Goal: Information Seeking & Learning: Find specific fact

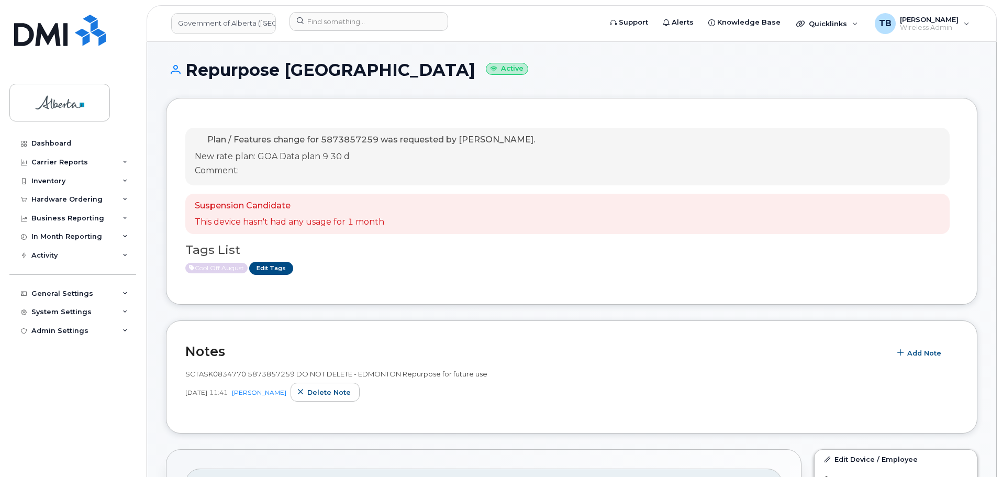
scroll to position [105, 0]
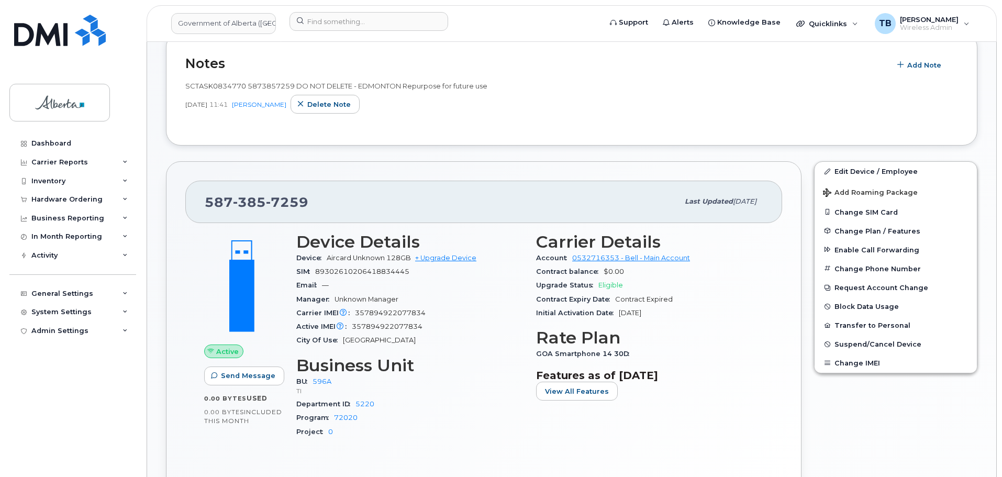
scroll to position [358, 0]
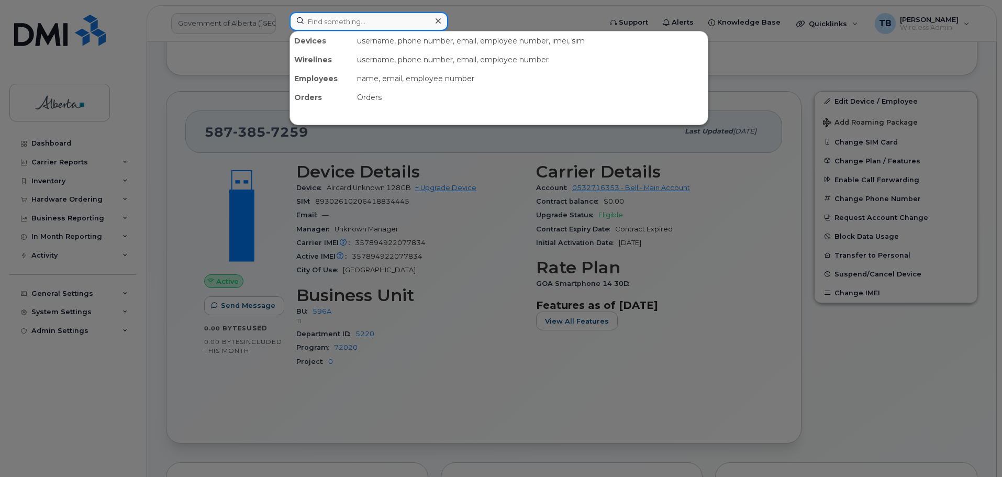
click at [296, 14] on input at bounding box center [369, 21] width 159 height 19
paste input "Chrissy Uhlik"
type input "Chrissy Uhlik"
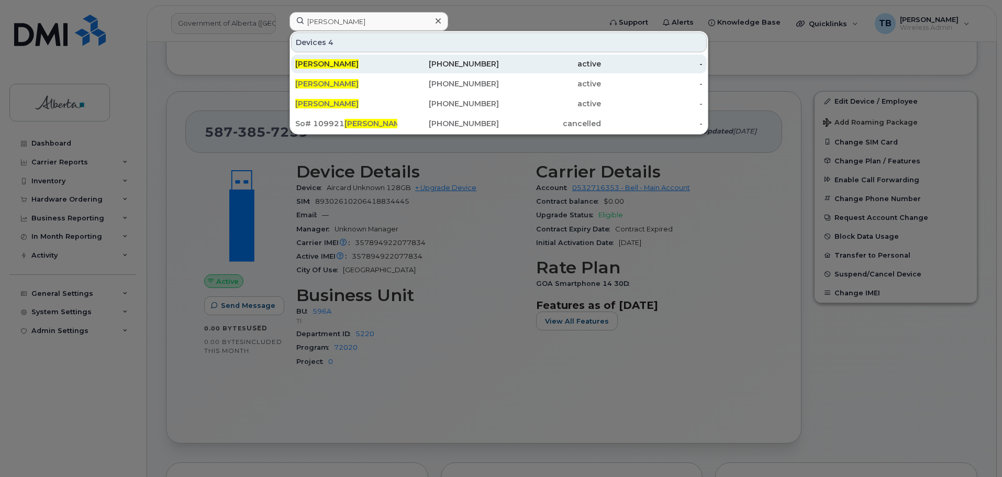
click at [333, 66] on span "Chrissy Uhlik" at bounding box center [326, 63] width 63 height 9
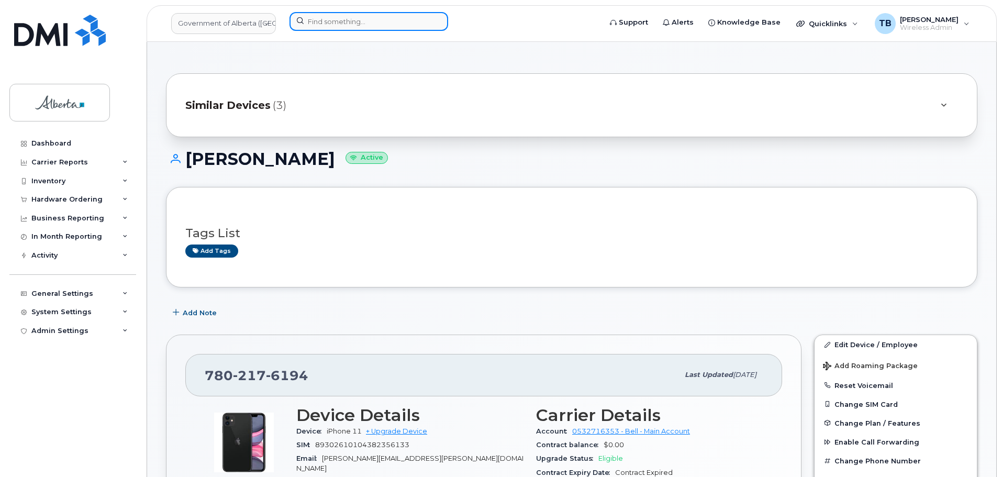
click at [334, 14] on input at bounding box center [369, 21] width 159 height 19
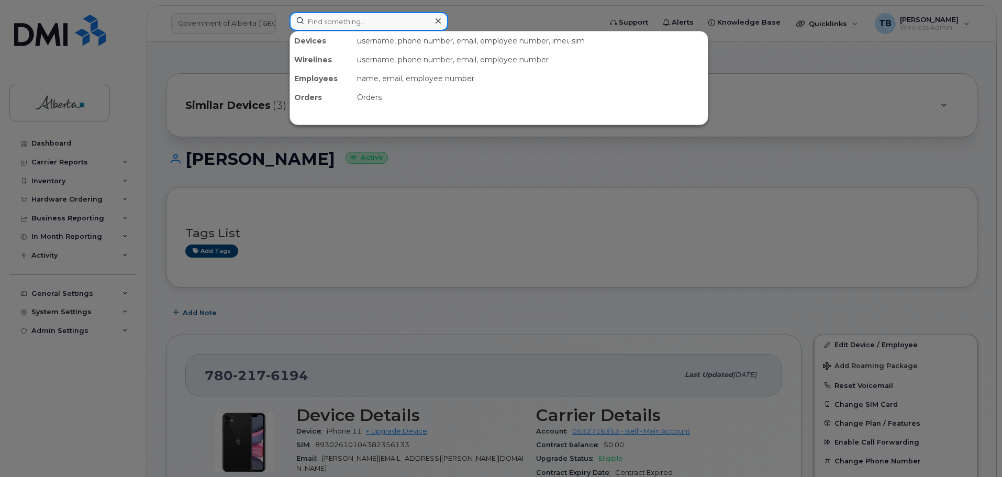
paste input "[PERSON_NAME]"
type input "[PERSON_NAME]"
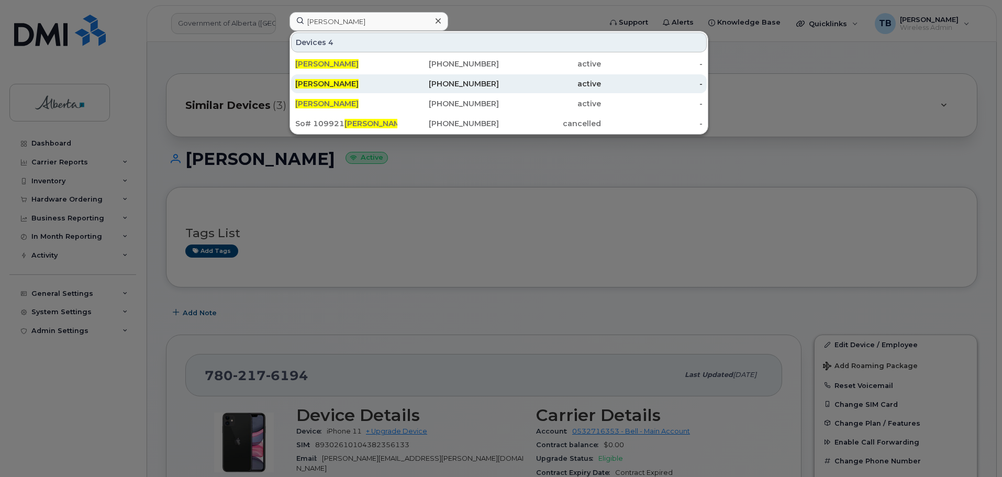
click at [330, 80] on span "[PERSON_NAME]" at bounding box center [326, 83] width 63 height 9
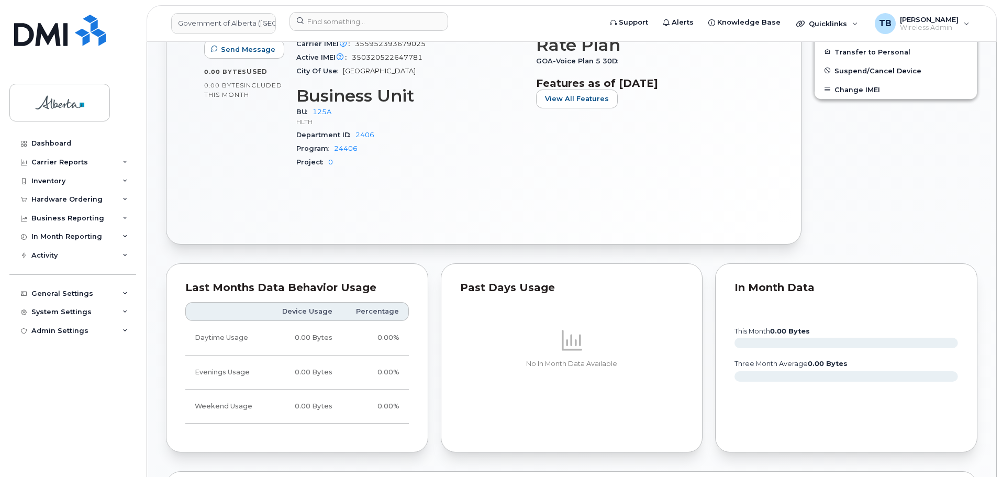
scroll to position [681, 0]
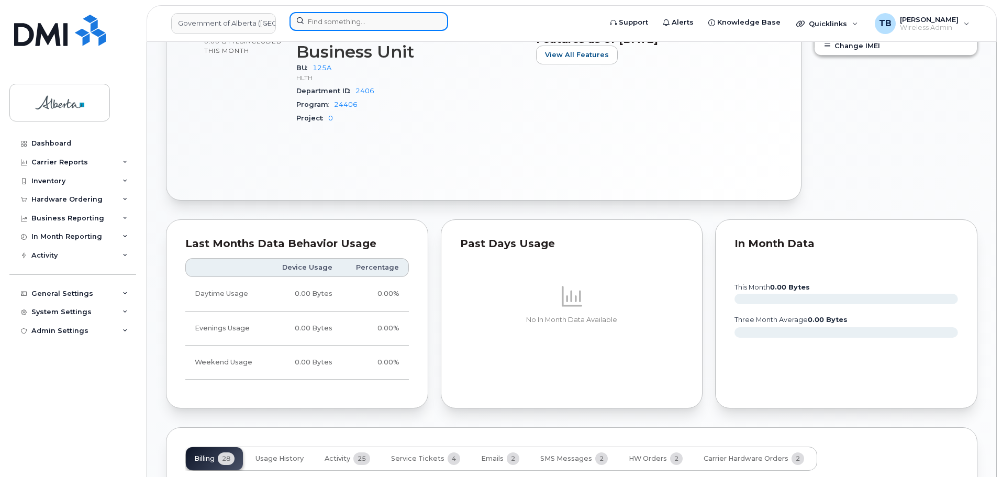
click at [342, 25] on input at bounding box center [369, 21] width 159 height 19
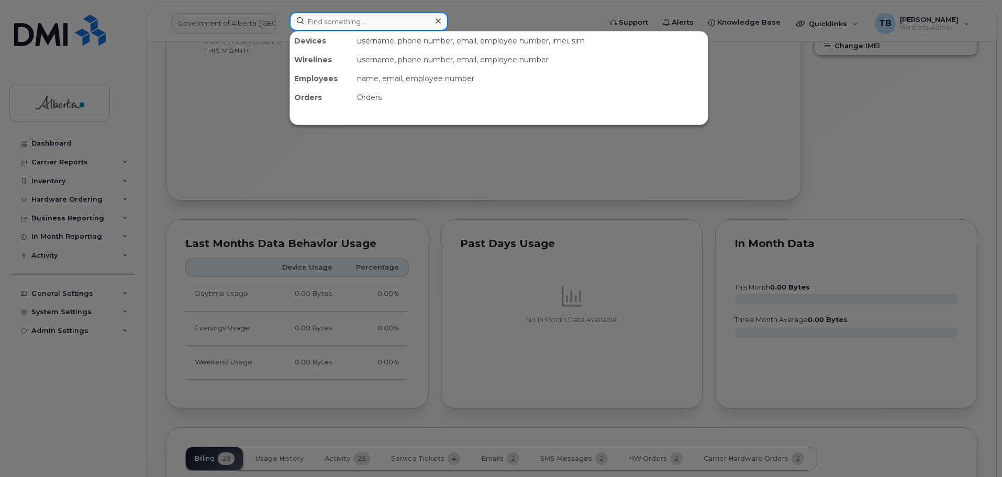
paste input "7808860974"
type input "7808860974"
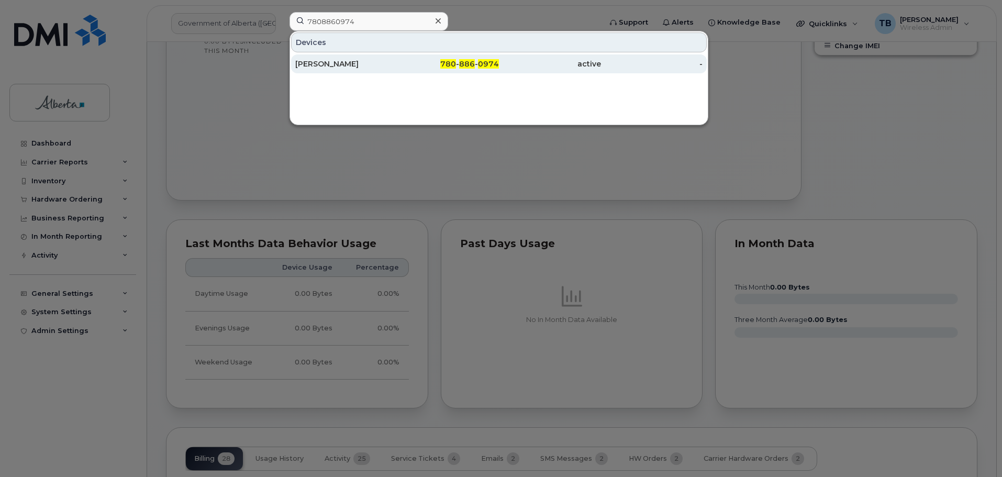
click at [333, 62] on div "Addison Haney" at bounding box center [346, 64] width 102 height 10
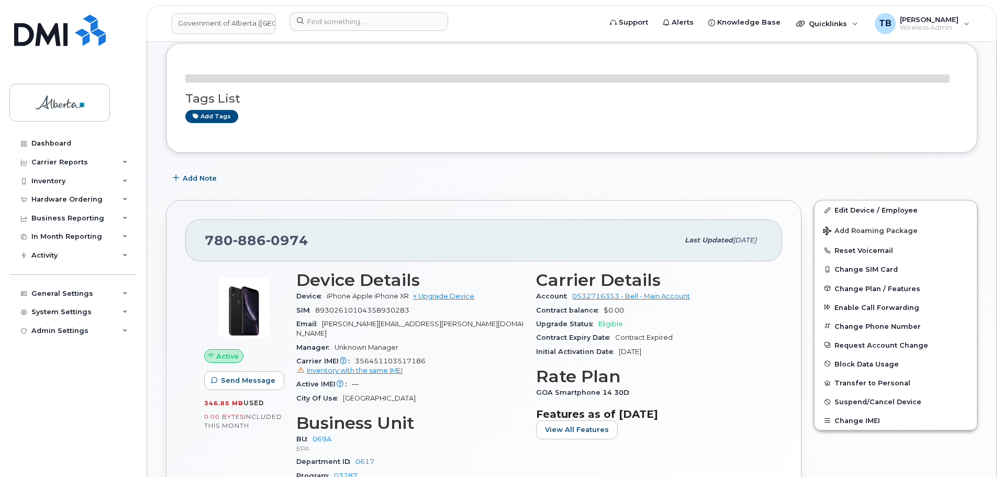
scroll to position [157, 0]
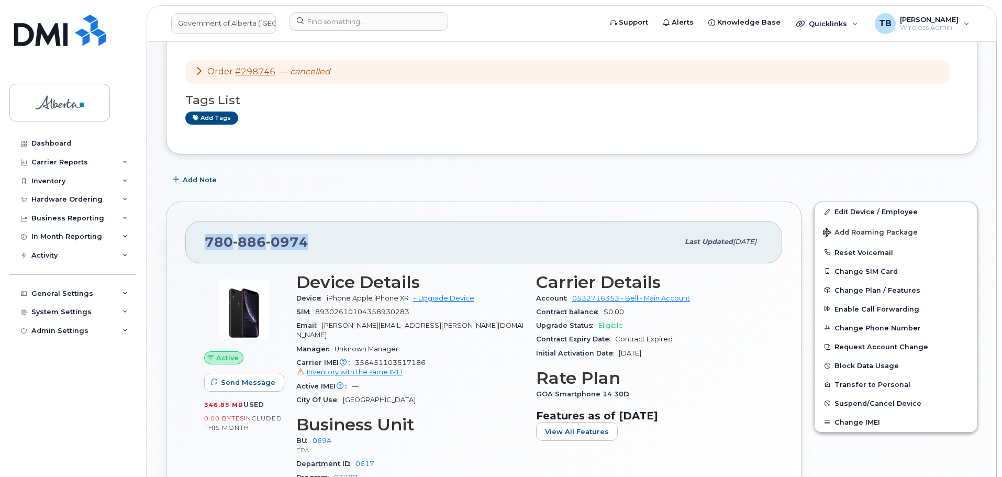
drag, startPoint x: 318, startPoint y: 243, endPoint x: 205, endPoint y: 245, distance: 113.1
click at [205, 245] on div "[PHONE_NUMBER]" at bounding box center [442, 242] width 474 height 22
copy span "[PHONE_NUMBER]"
click at [214, 119] on link "Add tags" at bounding box center [211, 118] width 53 height 13
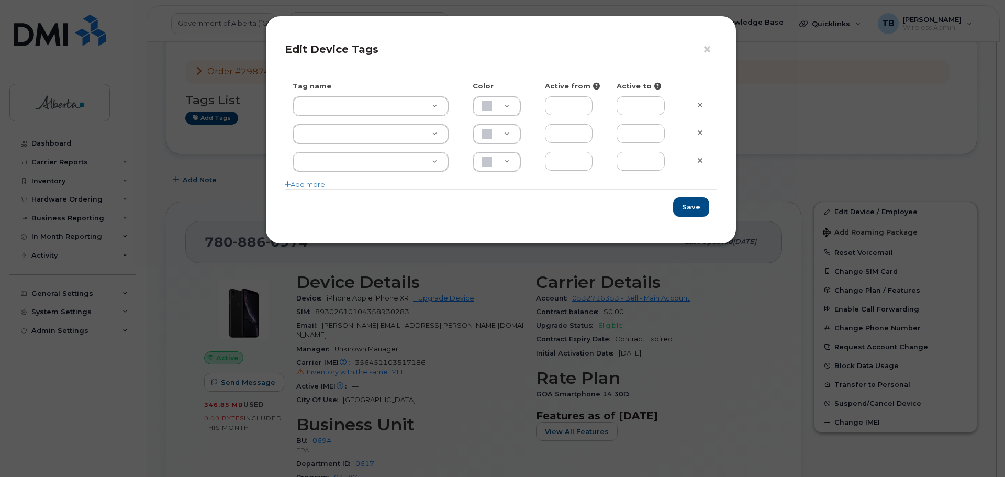
click at [238, 163] on div "× Edit Device Tags Tag name Color Active from Active to Add more Save" at bounding box center [502, 238] width 1005 height 477
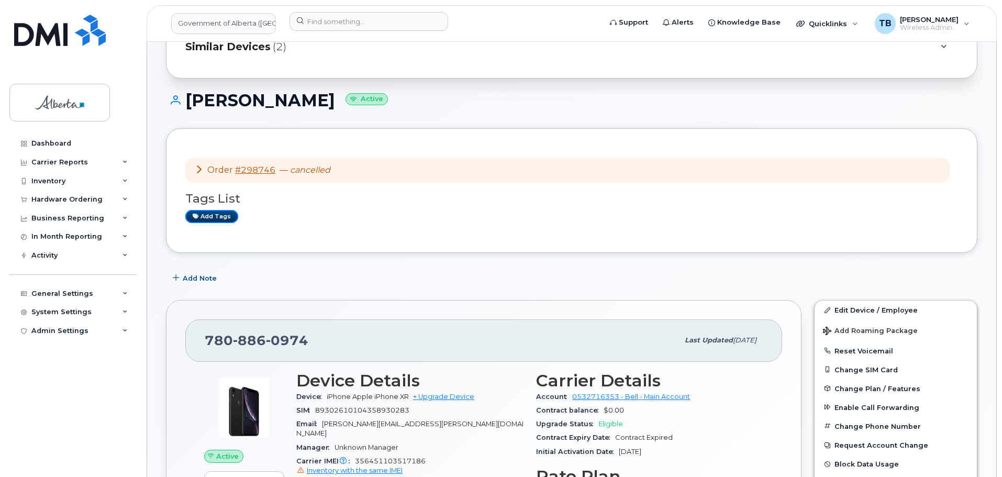
scroll to position [52, 0]
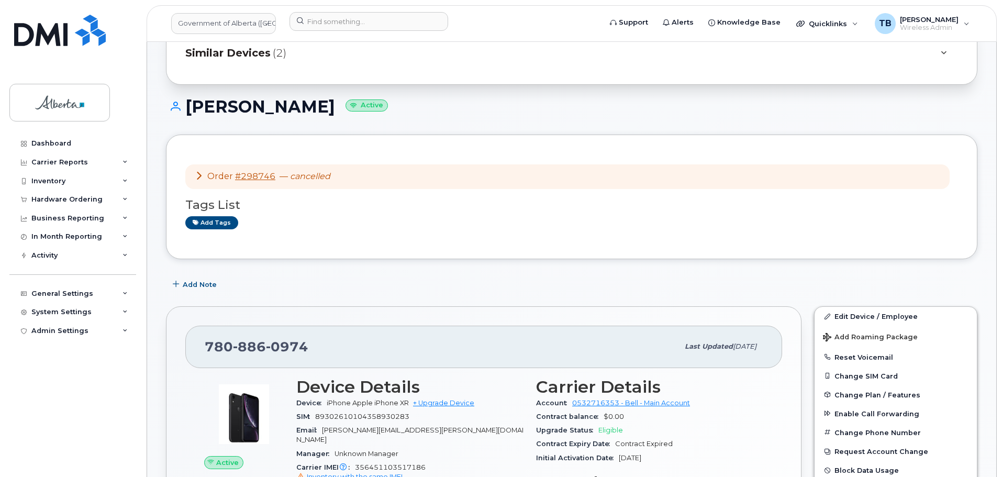
click at [176, 138] on div "Order #298746 — cancelled Tags List Add tags" at bounding box center [572, 197] width 812 height 125
click at [203, 217] on link "Add tags" at bounding box center [211, 222] width 53 height 13
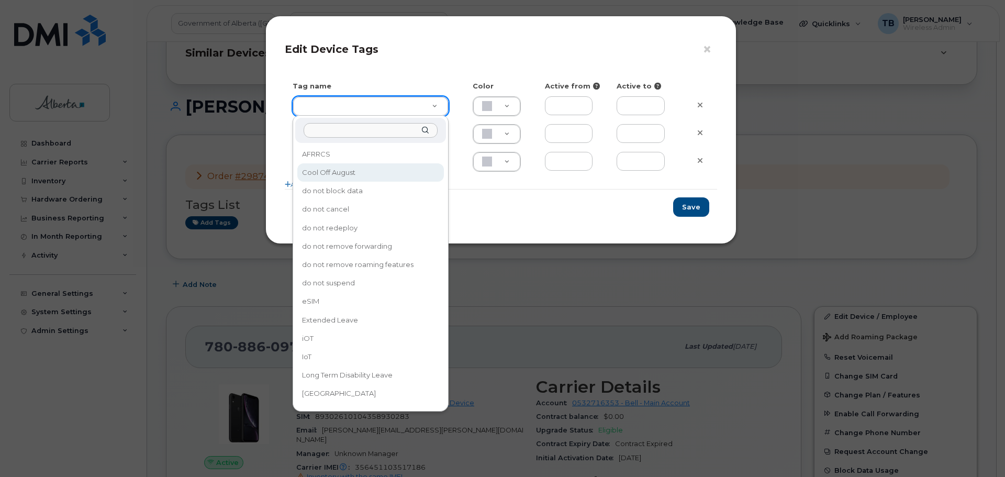
type input "Cool Off August"
type input "DFD3EE"
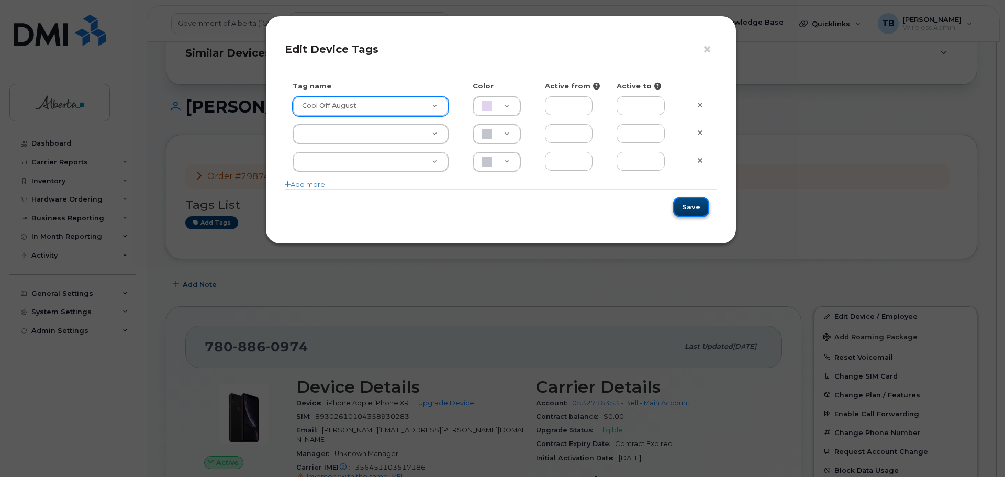
click at [683, 206] on button "Save" at bounding box center [691, 206] width 36 height 19
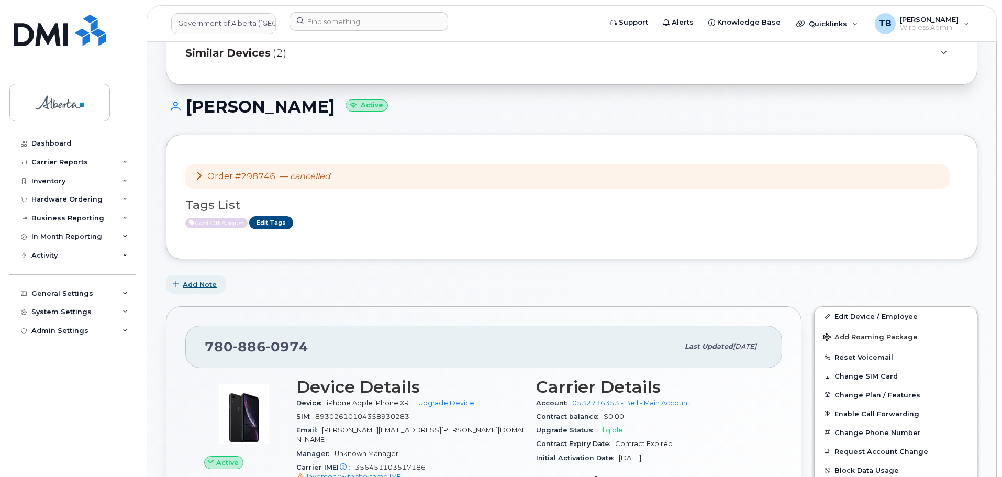
click at [203, 280] on span "Add Note" at bounding box center [200, 285] width 34 height 10
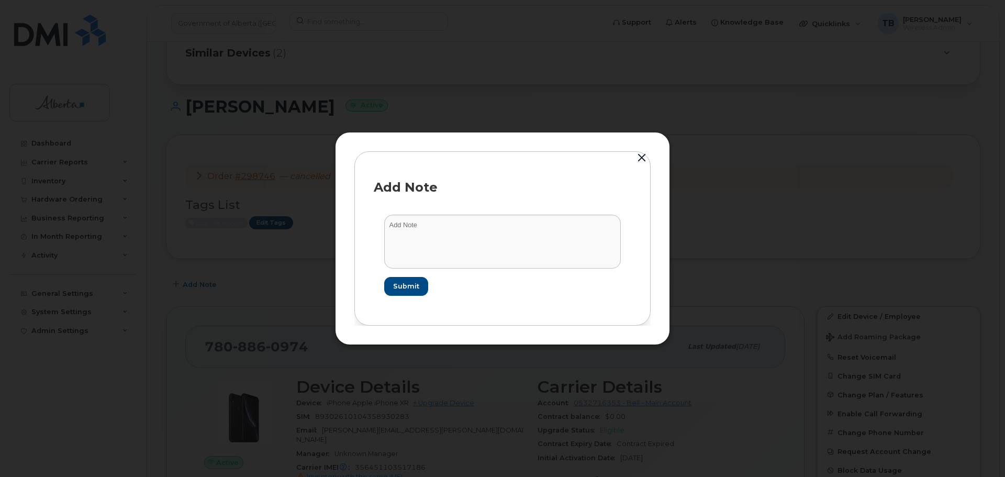
click at [589, 156] on div "Add Note Submit" at bounding box center [502, 238] width 296 height 174
click at [642, 156] on button "button" at bounding box center [642, 158] width 16 height 15
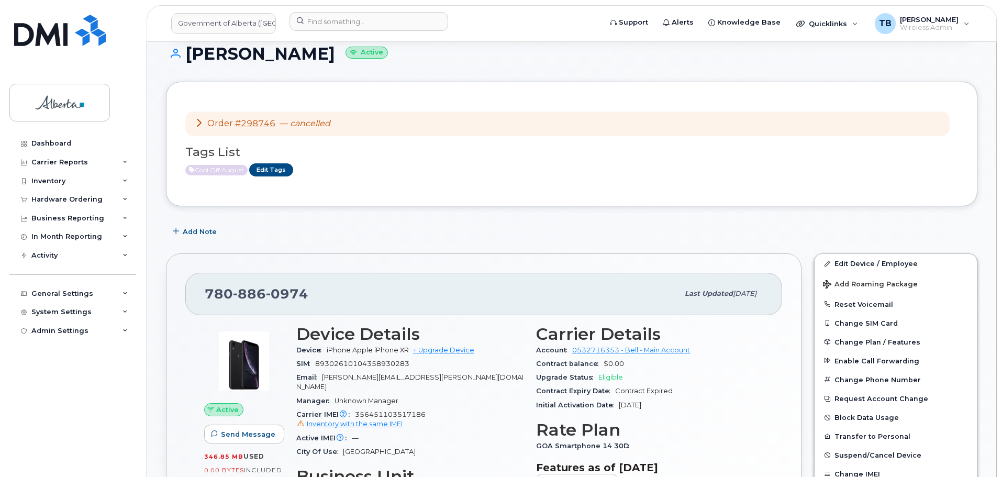
scroll to position [105, 0]
click at [197, 232] on span "Add Note" at bounding box center [200, 232] width 34 height 10
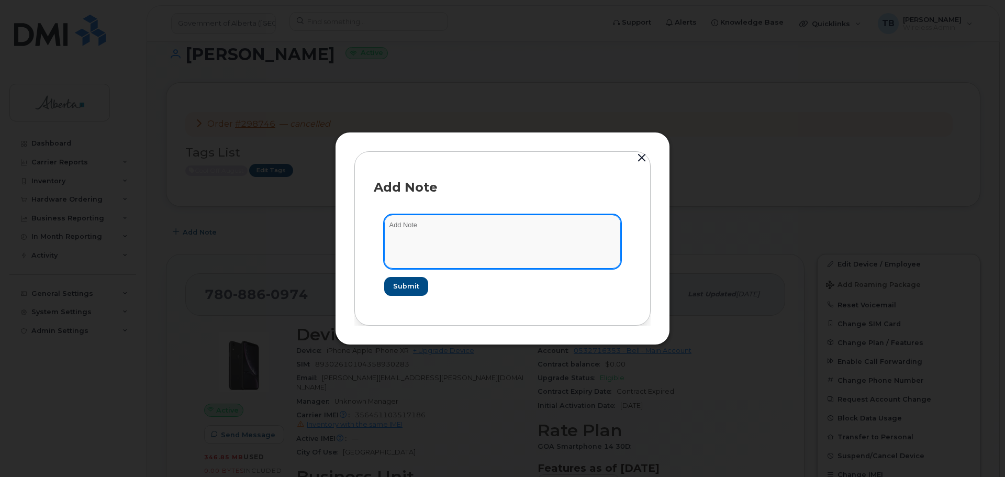
click at [462, 246] on textarea at bounding box center [502, 241] width 237 height 53
paste textarea "SCTASK0835545 7808860974 DO NOT DELETE - Repurpose [GEOGRAPHIC_DATA]"
type textarea "SCTASK0835545 7808860974 DO NOT DELETE - Repurpose [GEOGRAPHIC_DATA]"
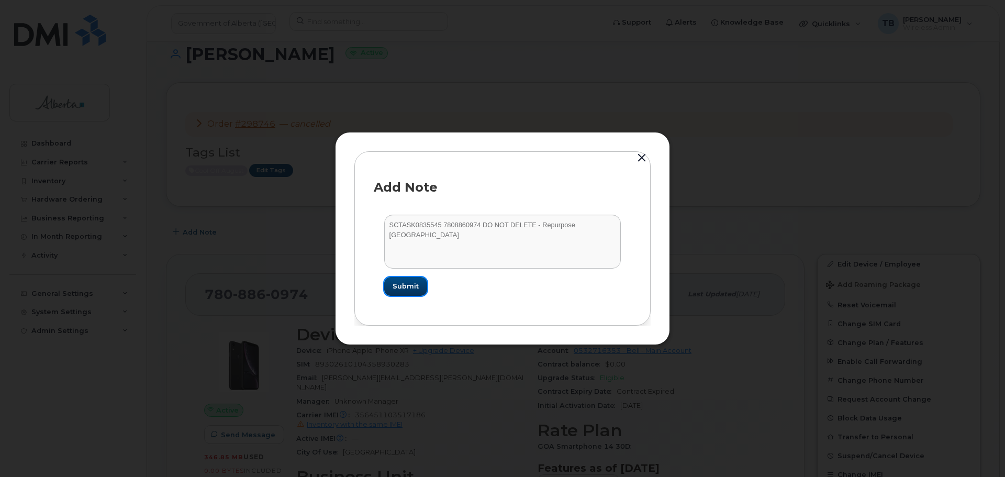
click at [412, 290] on span "Submit" at bounding box center [406, 286] width 26 height 10
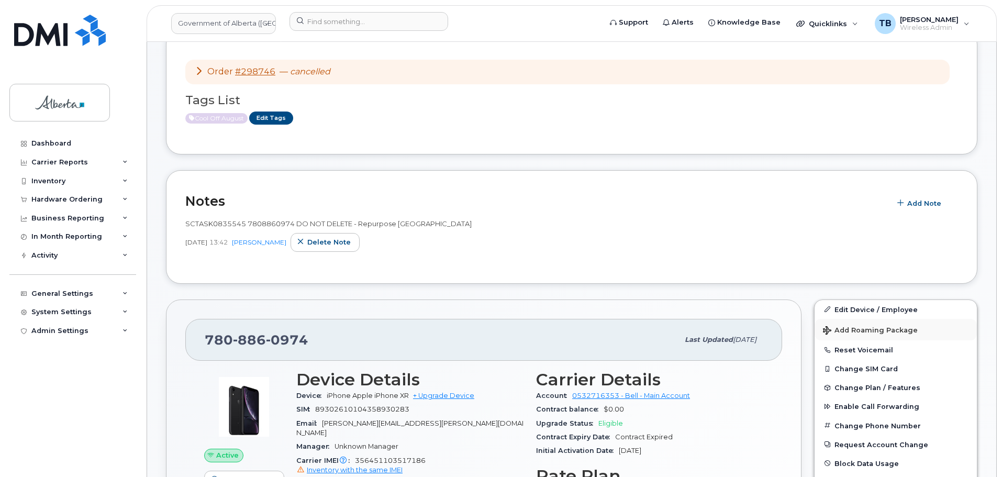
scroll to position [209, 0]
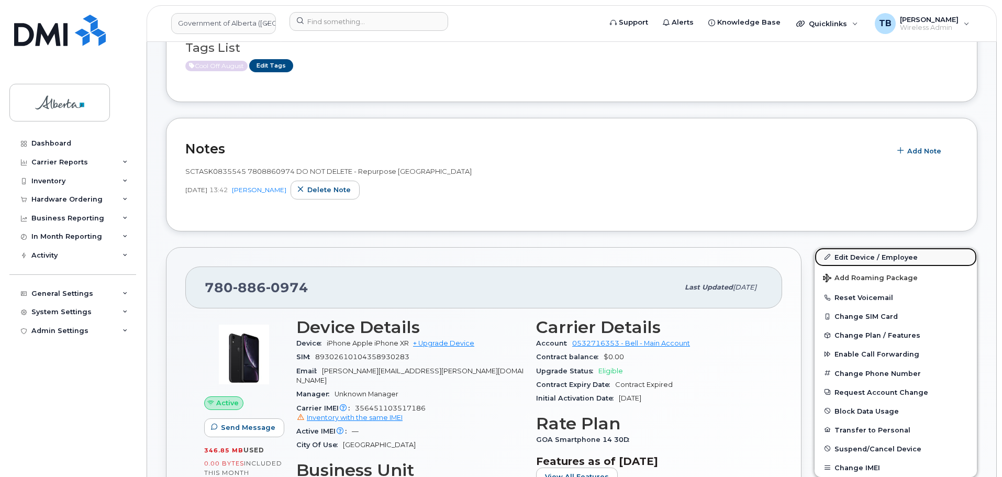
click at [847, 259] on link "Edit Device / Employee" at bounding box center [896, 257] width 162 height 19
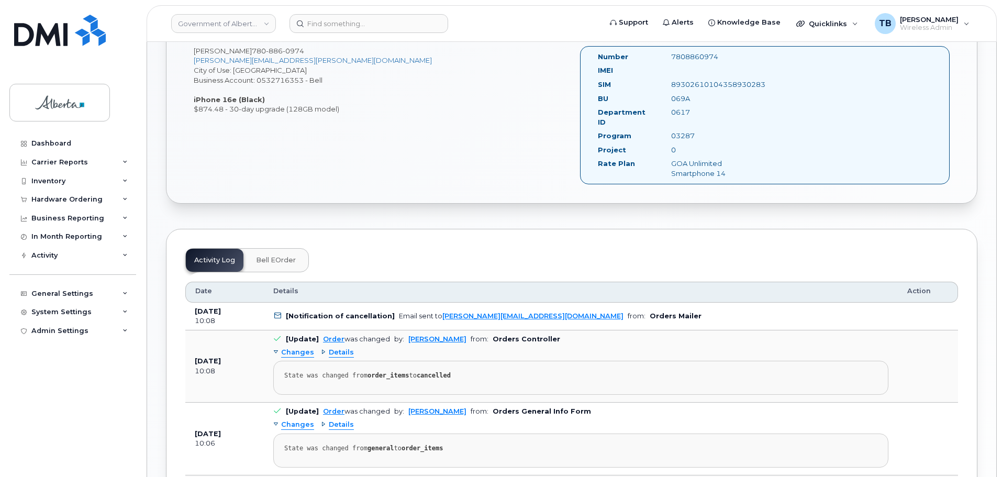
scroll to position [419, 0]
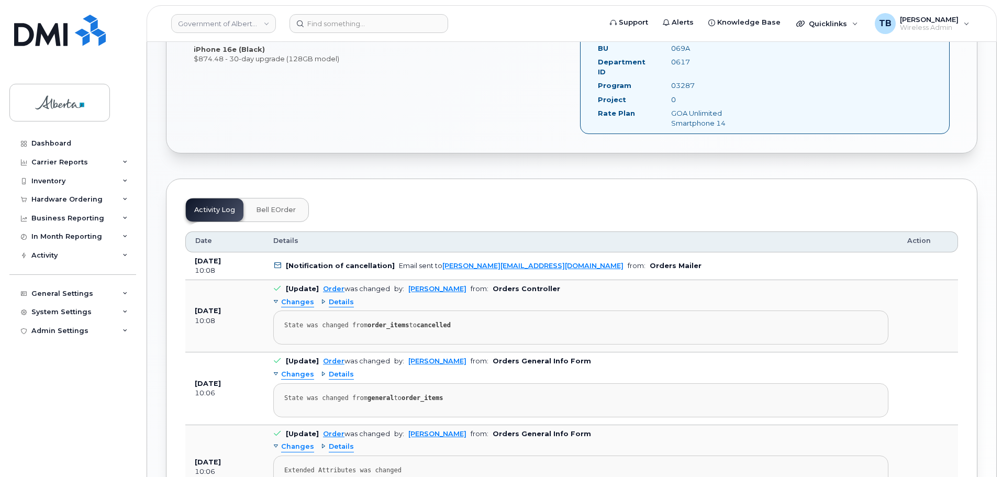
click at [339, 297] on span "Details" at bounding box center [341, 302] width 25 height 10
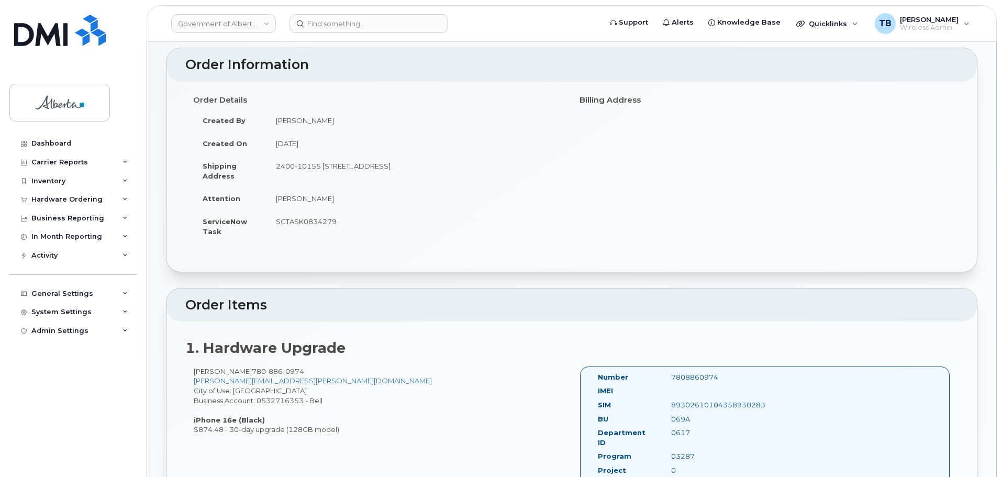
scroll to position [0, 0]
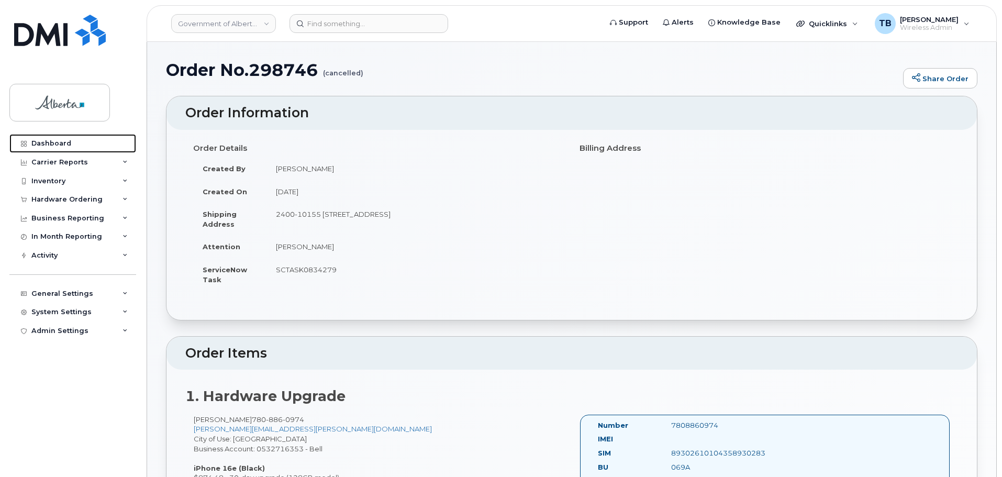
drag, startPoint x: 45, startPoint y: 144, endPoint x: 96, endPoint y: 71, distance: 89.4
click at [45, 144] on div "Dashboard" at bounding box center [51, 143] width 40 height 8
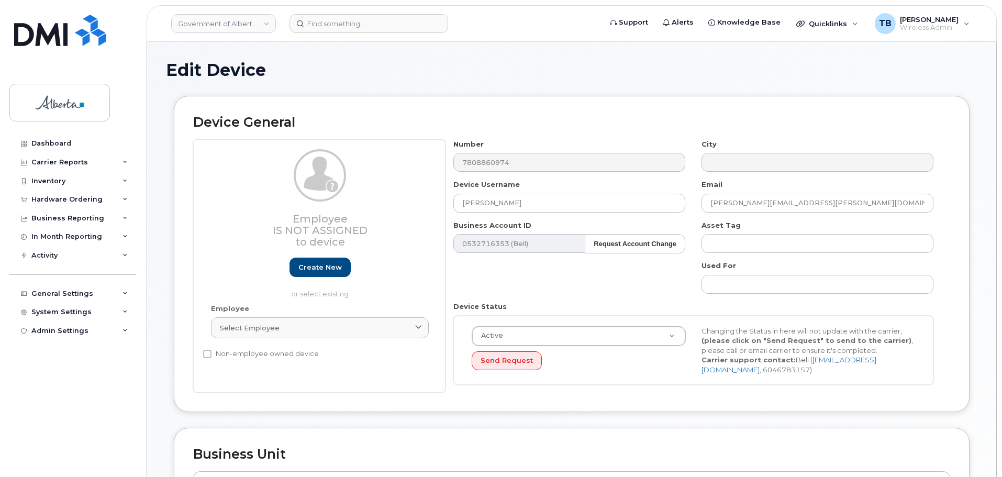
select select "4120331"
drag, startPoint x: 523, startPoint y: 205, endPoint x: 402, endPoint y: 209, distance: 120.5
click at [404, 209] on div "Employee Is not assigned to device Create new or select existing Employee Selec…" at bounding box center [571, 266] width 757 height 254
paste input "Repurpose [GEOGRAPHIC_DATA]"
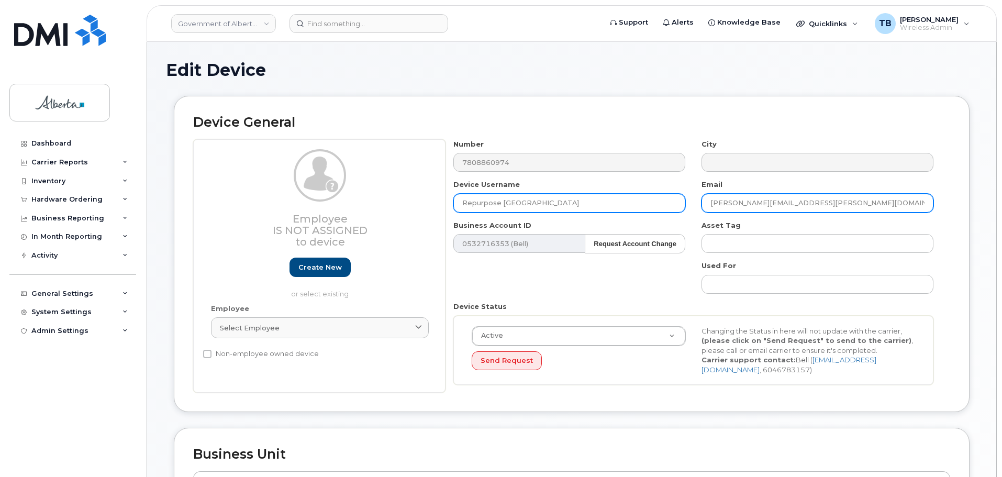
type input "Repurpose [GEOGRAPHIC_DATA]"
drag, startPoint x: 811, startPoint y: 204, endPoint x: 564, endPoint y: 212, distance: 247.3
click at [566, 211] on div "Number 7808860974 City Device Username Repurpose [GEOGRAPHIC_DATA] Email [EMAIL…" at bounding box center [694, 266] width 496 height 254
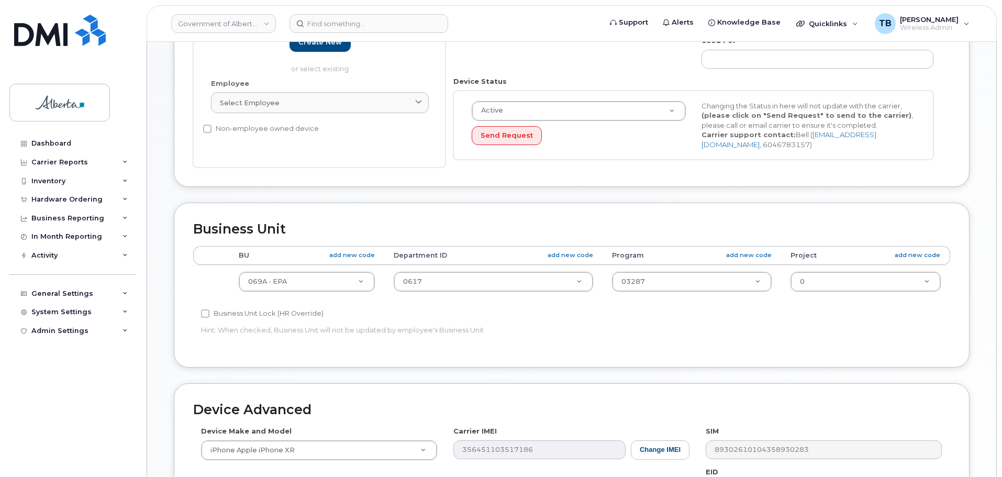
scroll to position [314, 0]
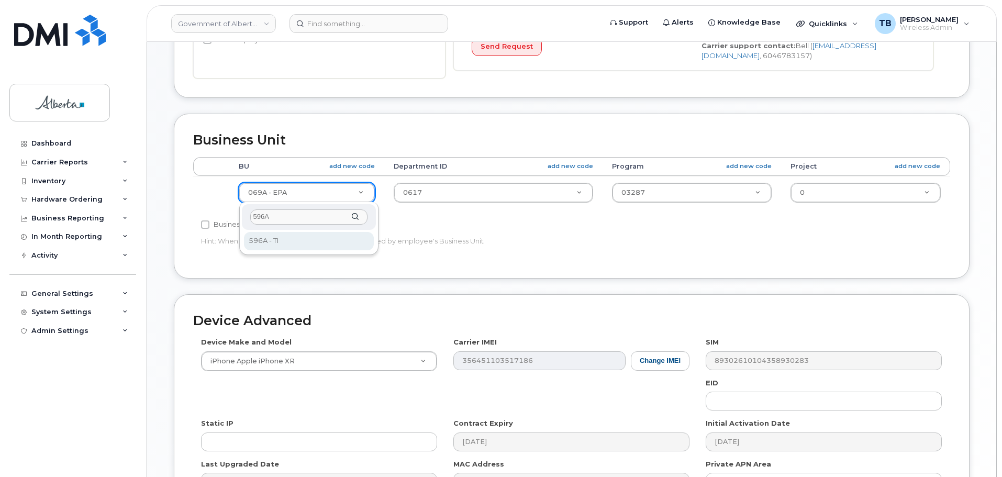
type input "596A"
select select "4797729"
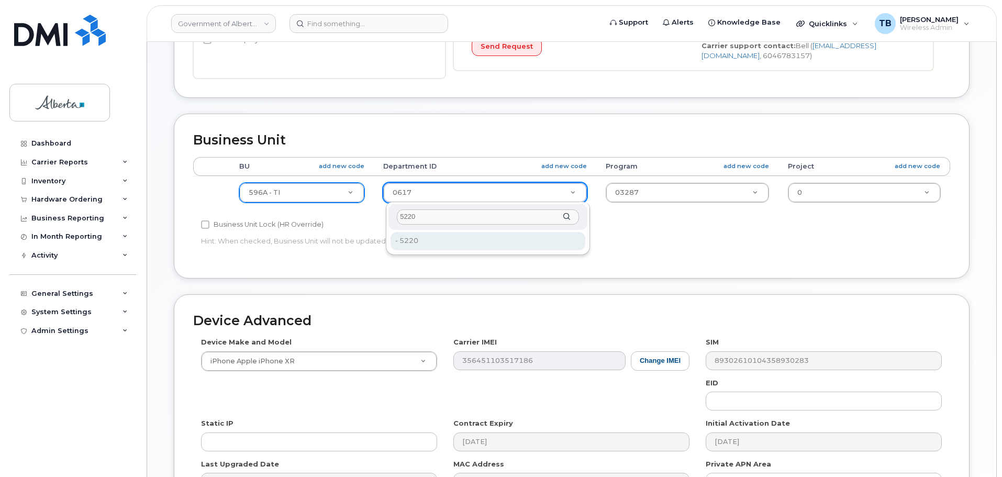
type input "5220"
type input "4802987"
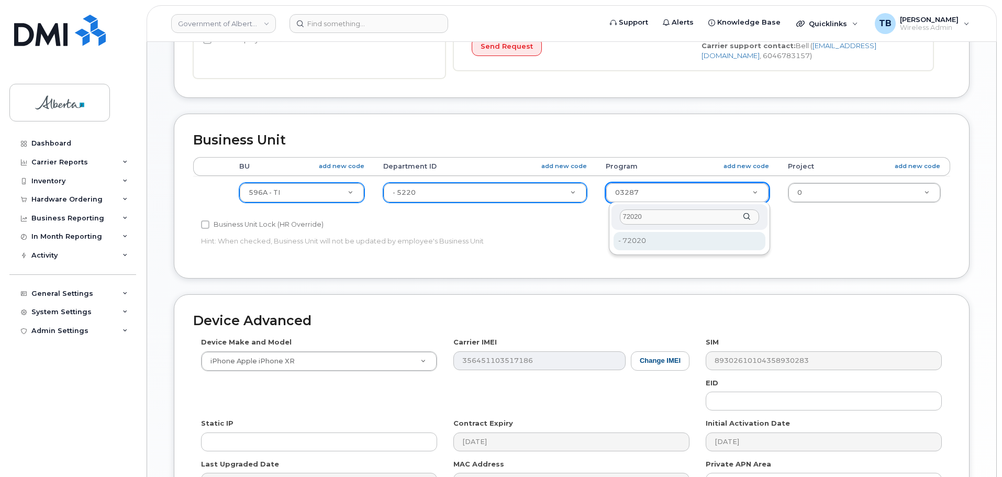
type input "72020"
type input "4803008"
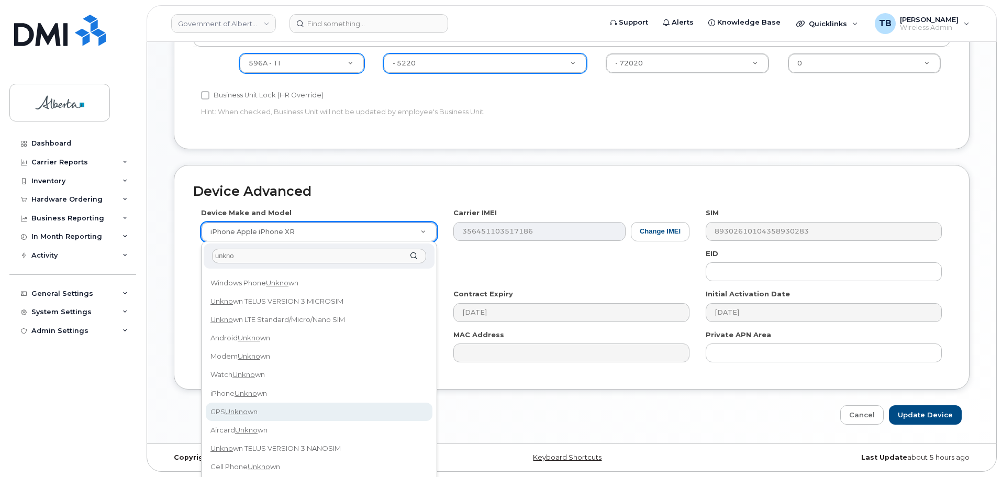
scroll to position [52, 0]
type input "unkno"
select select "971"
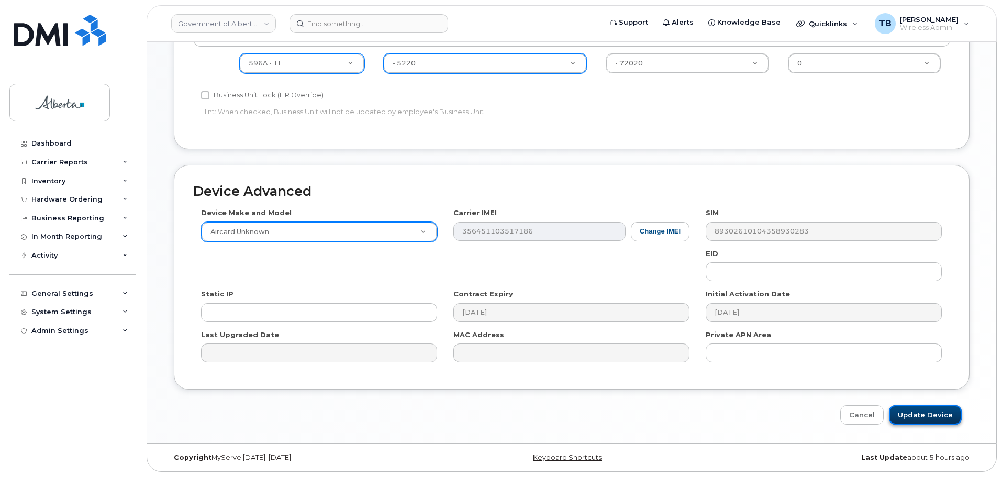
click at [926, 409] on input "Update Device" at bounding box center [925, 414] width 73 height 19
type input "Saving..."
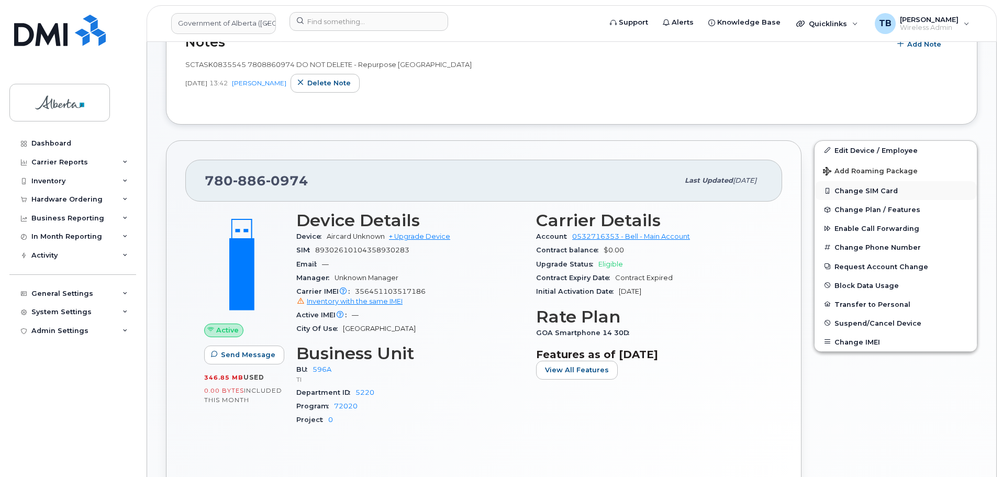
scroll to position [172, 0]
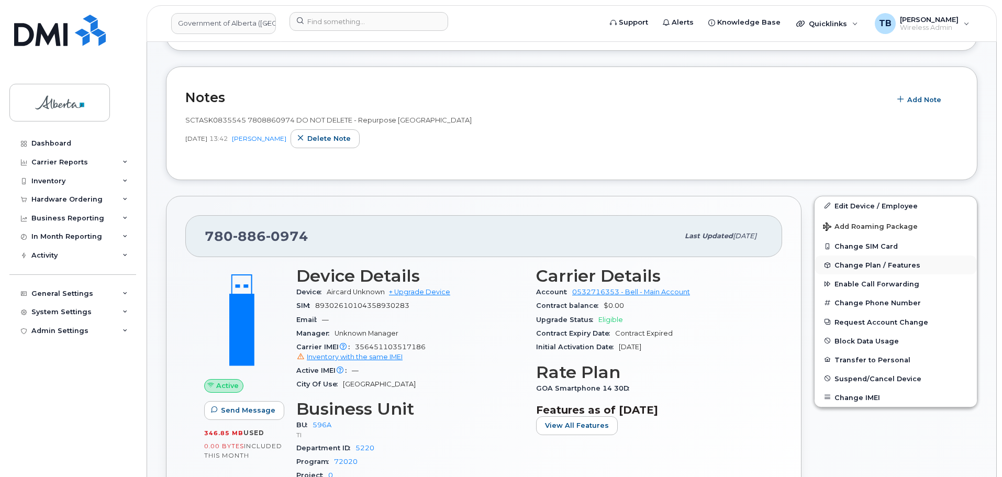
click at [870, 261] on span "Change Plan / Features" at bounding box center [878, 265] width 86 height 8
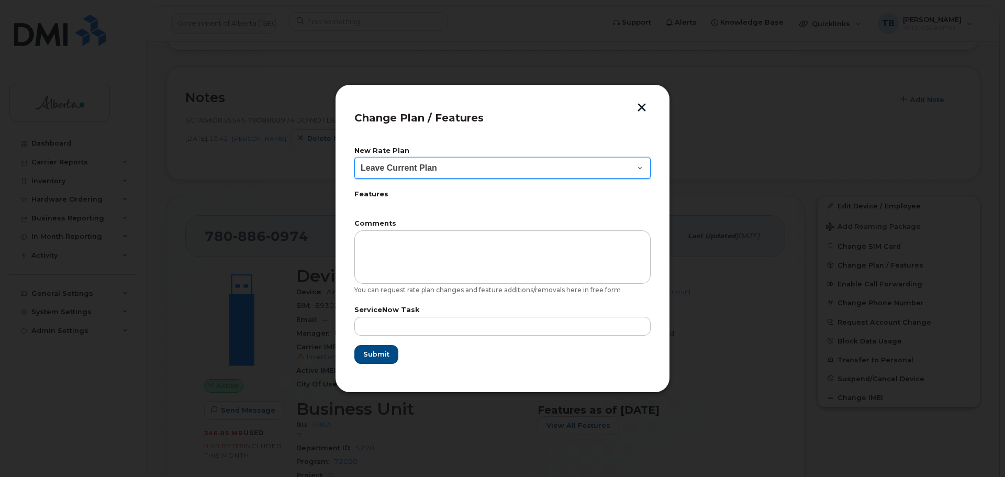
click at [424, 170] on select "Leave Current Plan GOA Data plan 9 30 d GOA–Unlimited Data Plan 9" at bounding box center [502, 168] width 296 height 21
select select "1790211"
click at [354, 158] on select "Leave Current Plan GOA Data plan 9 30 d GOA–Unlimited Data Plan 9" at bounding box center [502, 168] width 296 height 21
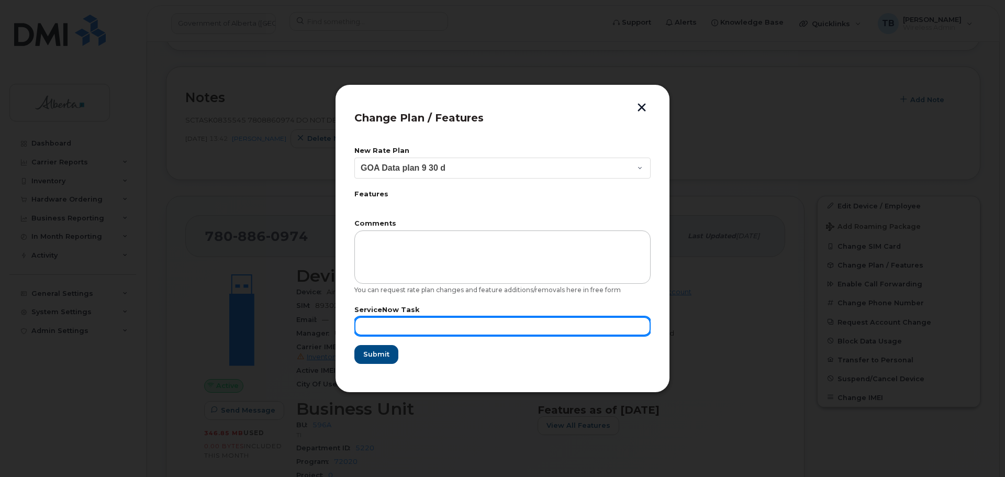
click at [403, 317] on input "text" at bounding box center [502, 326] width 296 height 19
paste input "SCTASK0835545"
type input "SCTASK0835545 Repurpose"
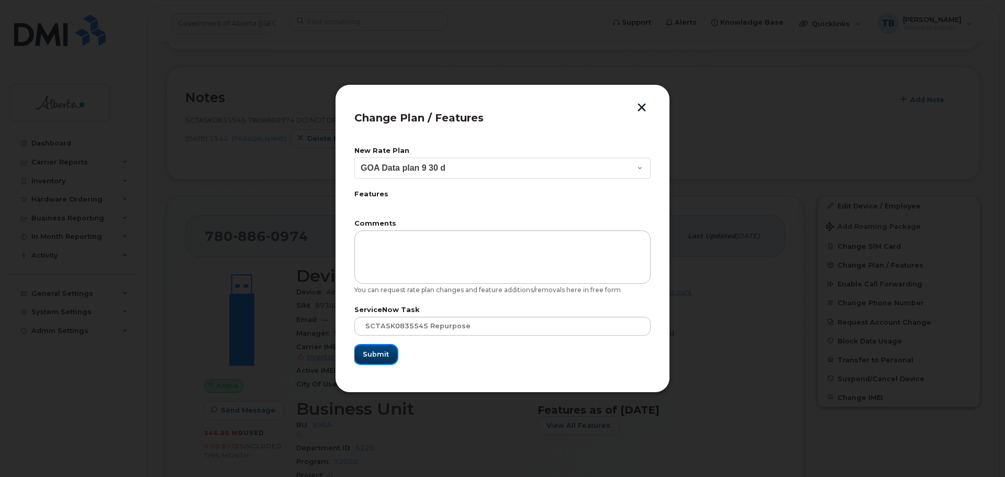
click at [387, 358] on span "Submit" at bounding box center [376, 354] width 26 height 10
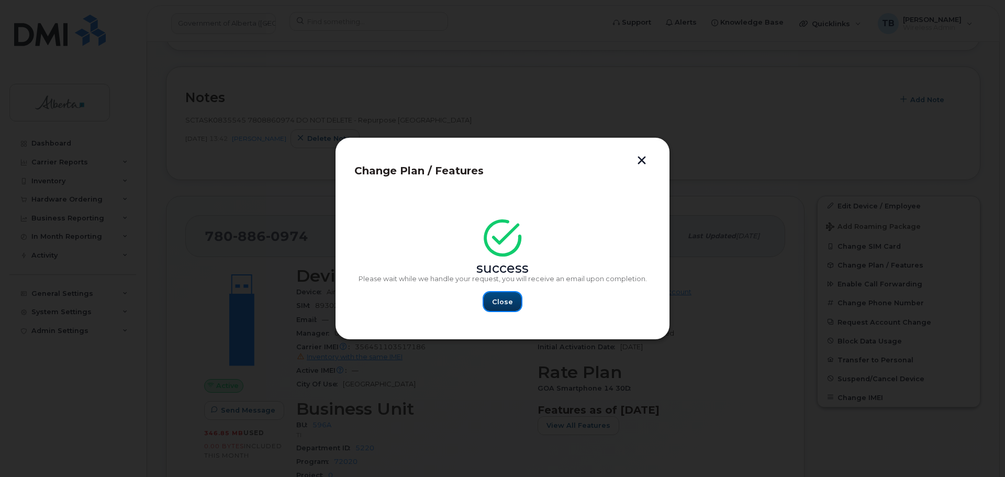
click at [495, 309] on button "Close" at bounding box center [503, 301] width 38 height 19
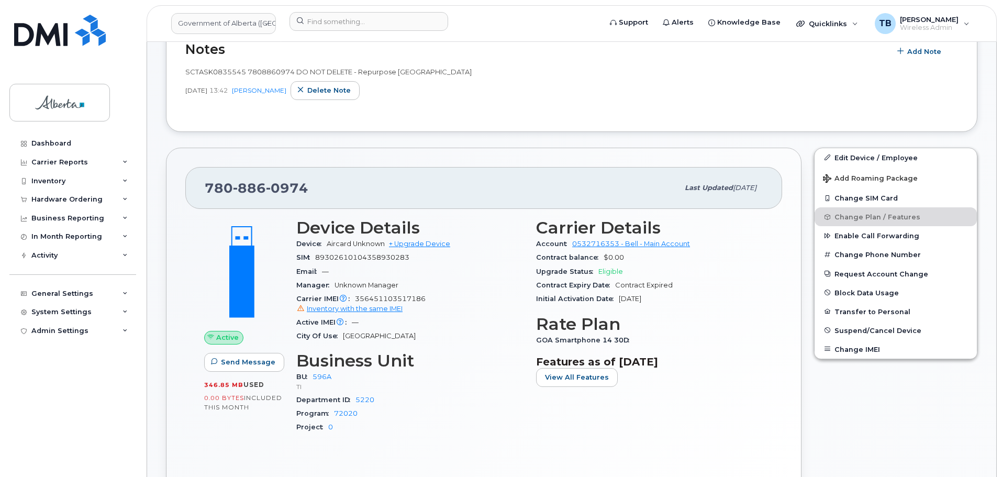
scroll to position [276, 0]
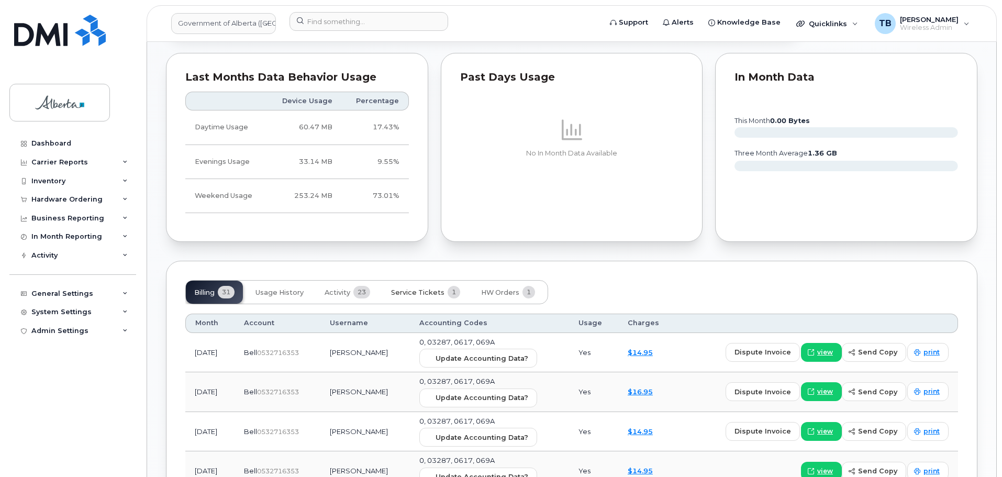
click at [417, 290] on span "Service Tickets" at bounding box center [417, 293] width 53 height 8
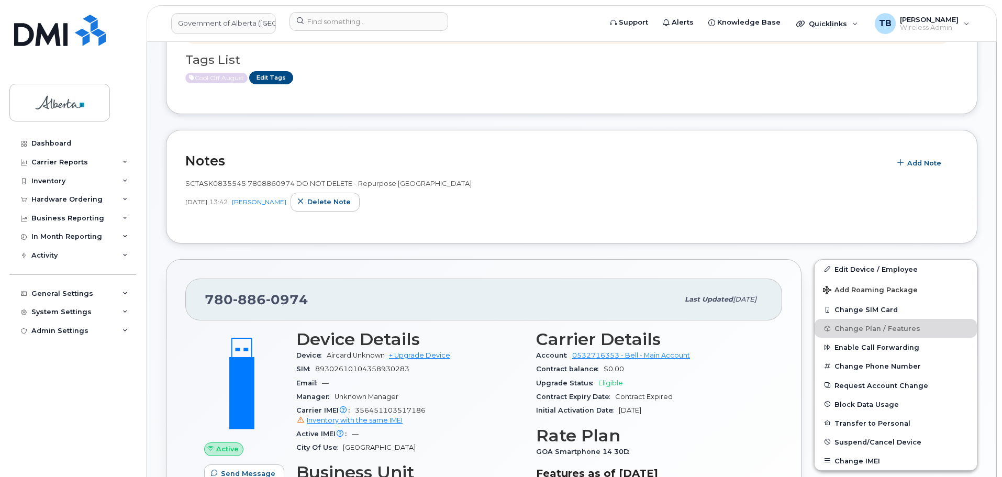
scroll to position [102, 0]
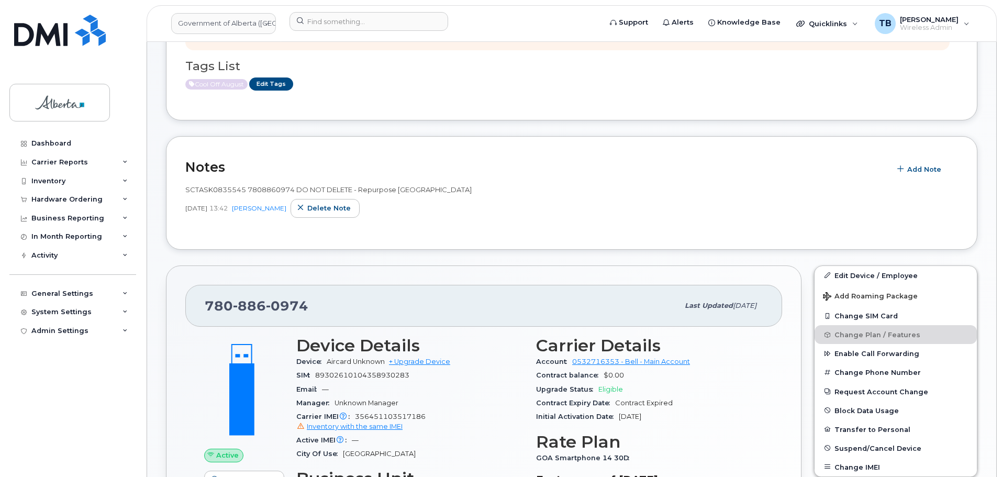
click at [279, 191] on span "SCTASK0835545 7808860974 DO NOT DELETE - Repurpose EDMONTON" at bounding box center [328, 189] width 286 height 8
copy span "7808860974"
click at [511, 196] on div "SCTASK0835545 7808860974 DO NOT DELETE - Repurpose EDMONTON Aug 21, 2025 13:42 …" at bounding box center [571, 201] width 773 height 33
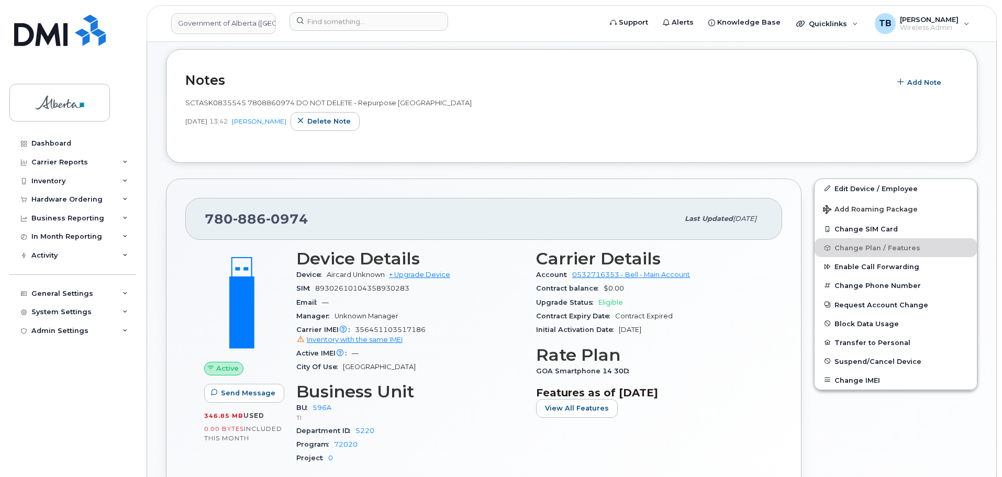
scroll to position [207, 0]
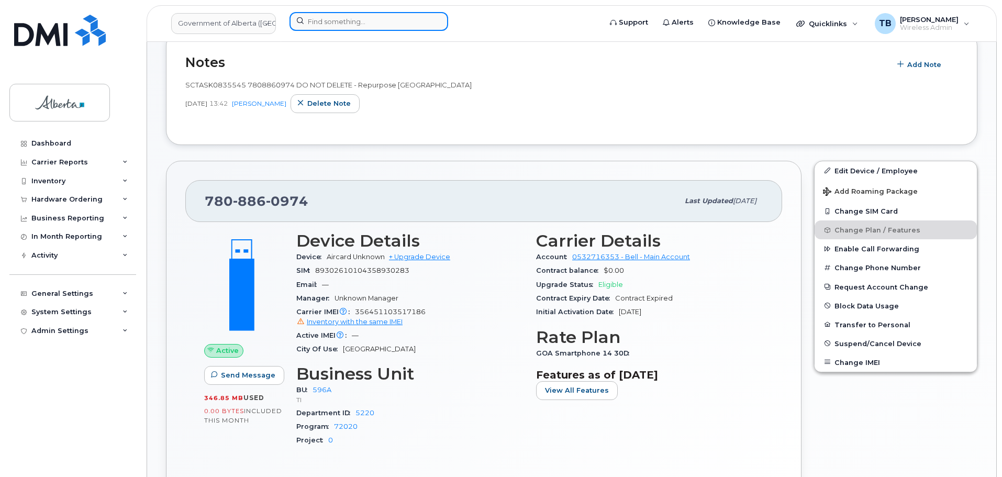
click at [344, 25] on input at bounding box center [369, 21] width 159 height 19
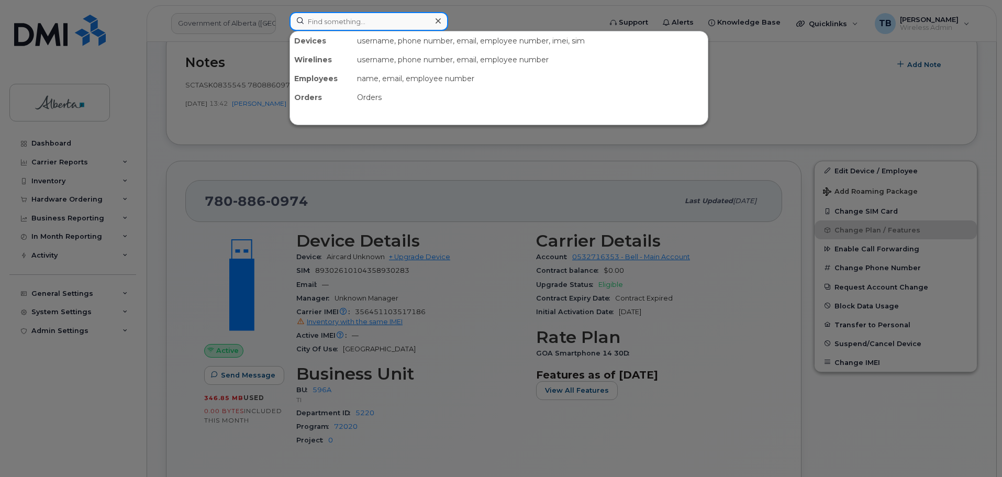
paste input "7802370134"
type input "7802370134"
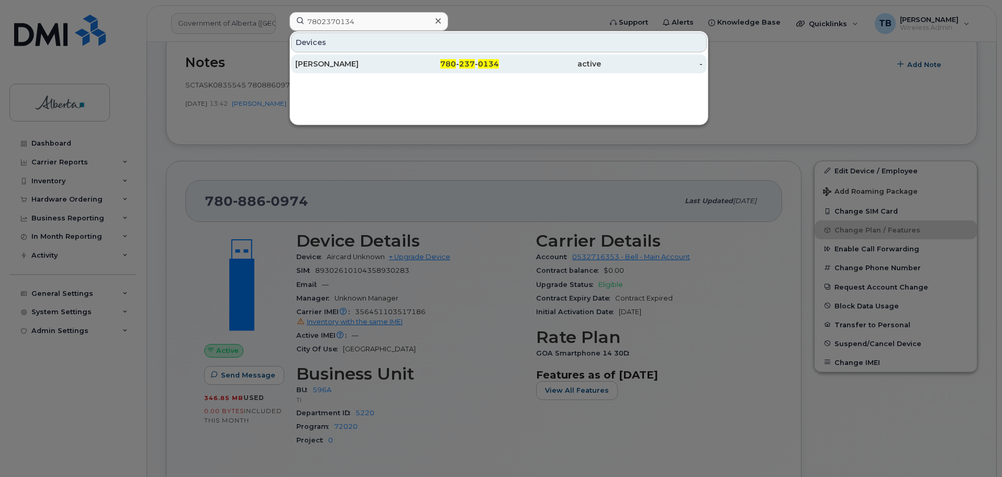
click at [336, 66] on div "Fay Wong" at bounding box center [346, 64] width 102 height 10
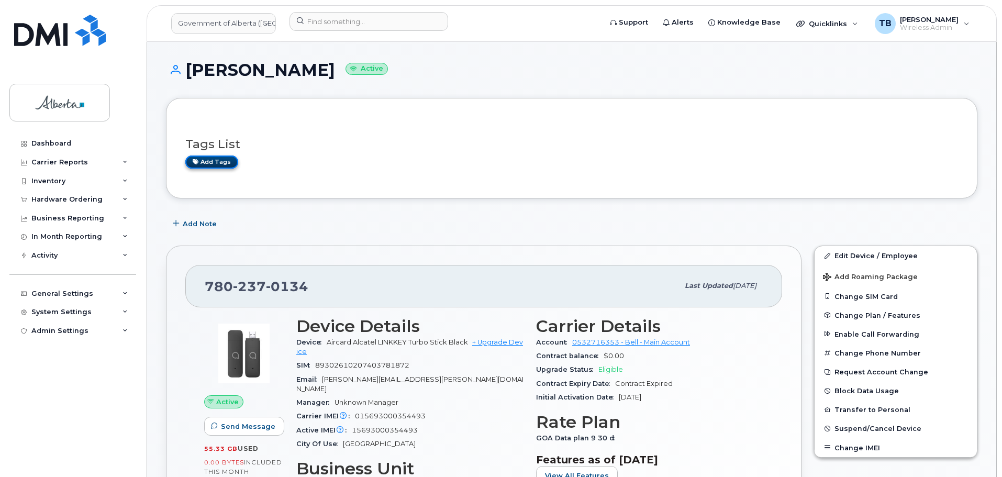
click at [202, 165] on link "Add tags" at bounding box center [211, 162] width 53 height 13
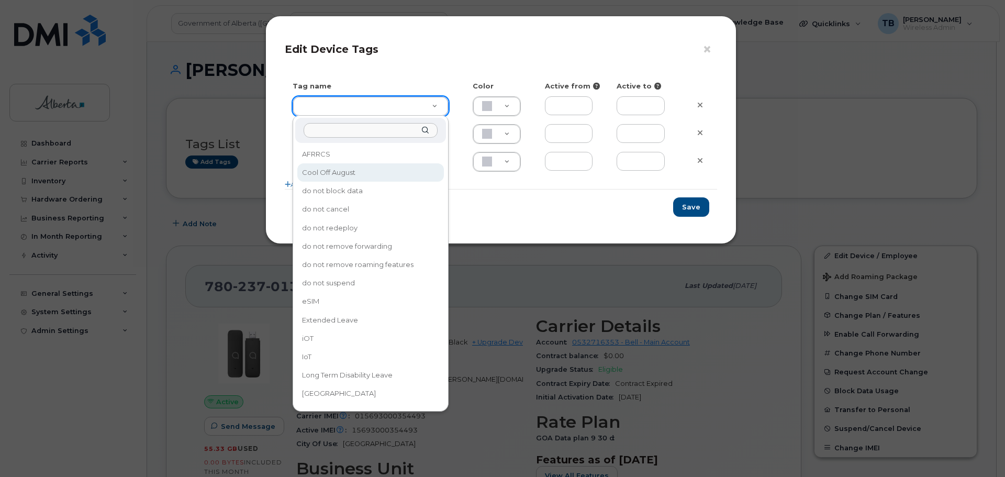
type input "Cool Off August"
type input "DFD3EE"
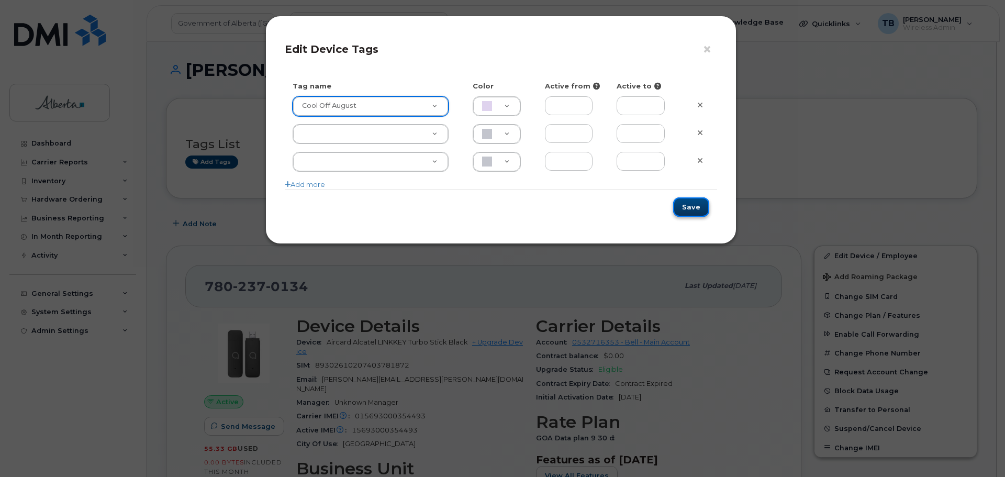
click at [706, 203] on button "Save" at bounding box center [691, 206] width 36 height 19
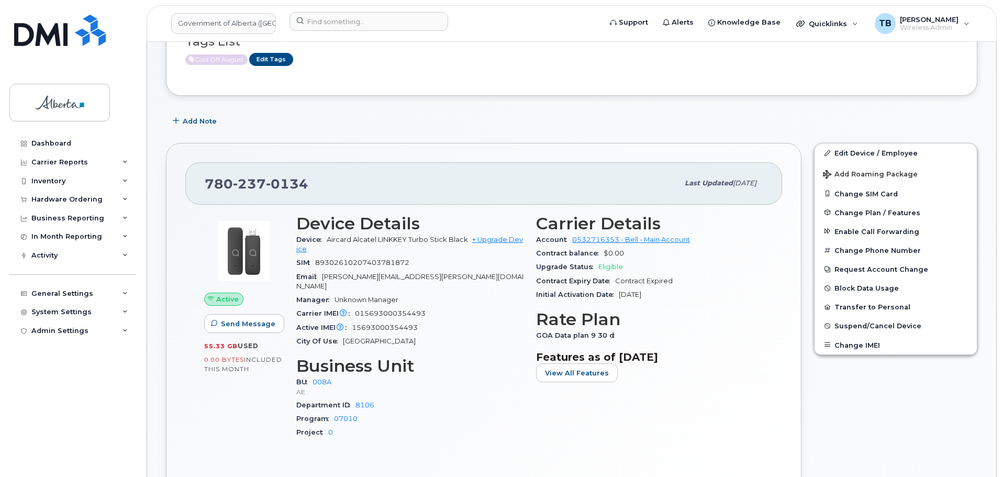
scroll to position [105, 0]
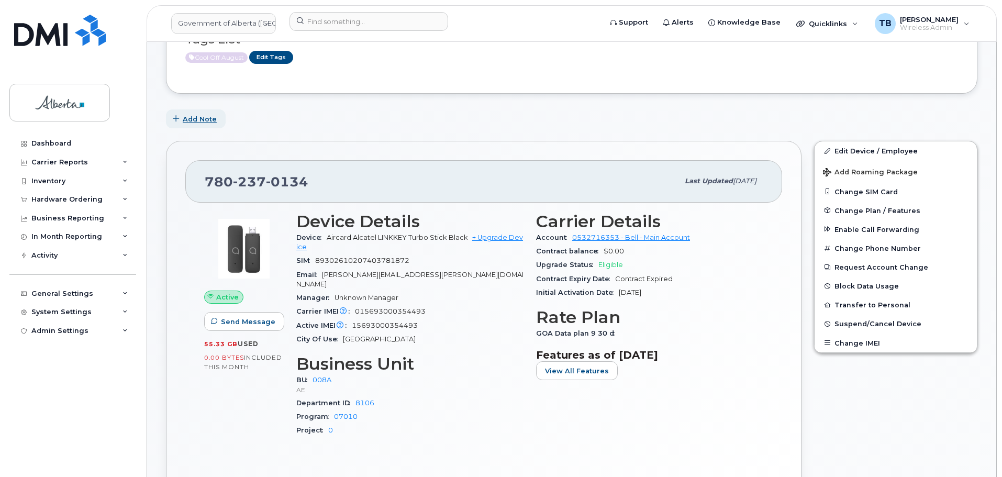
click at [207, 119] on span "Add Note" at bounding box center [200, 119] width 34 height 10
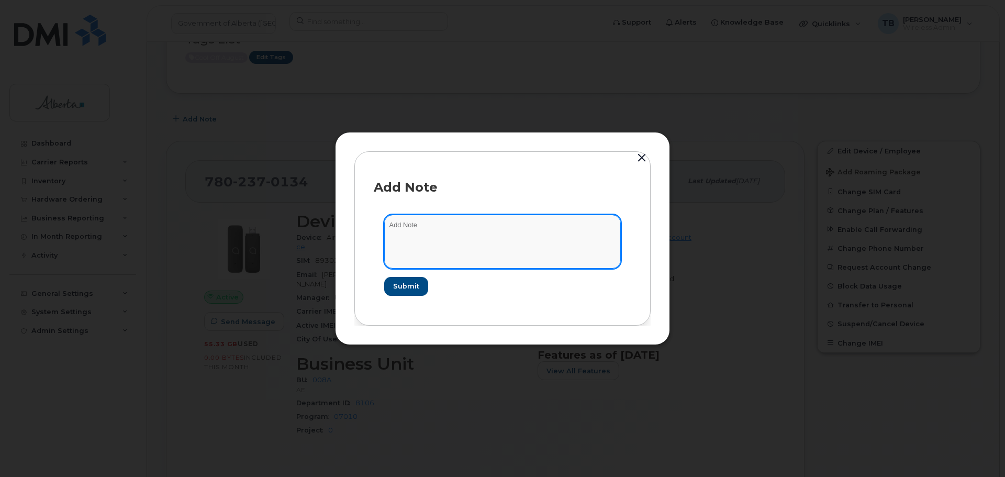
click at [433, 238] on textarea at bounding box center [502, 241] width 237 height 53
paste textarea "SCTASK0836331 7802370134 DO NOT DELETE - Repurpose EDMONTON"
type textarea "SCTASK0836331 7802370134 DO NOT DELETE - Repurpose EDMONTON"
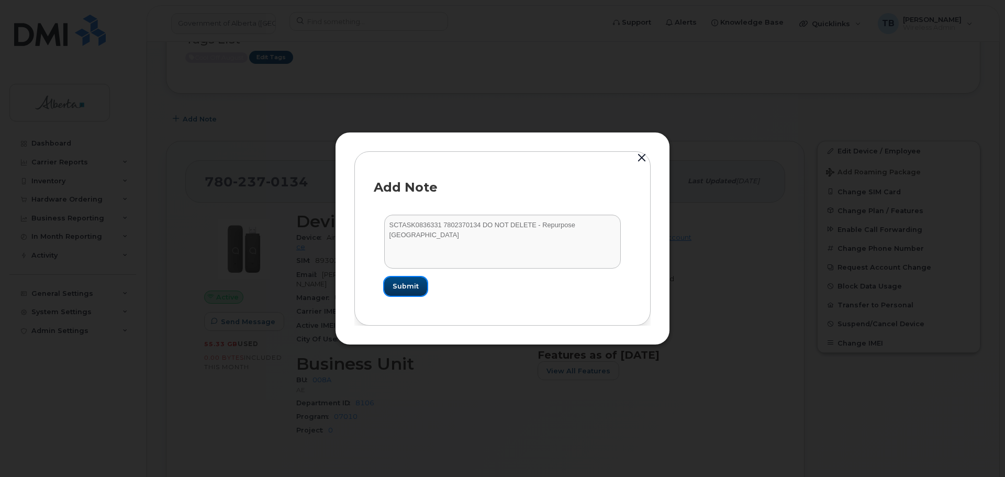
click at [398, 290] on span "Submit" at bounding box center [406, 286] width 26 height 10
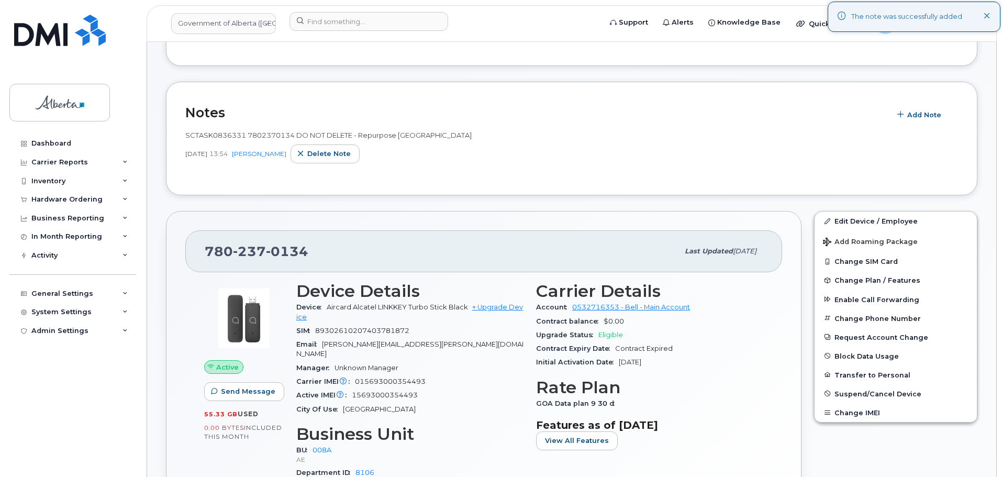
scroll to position [157, 0]
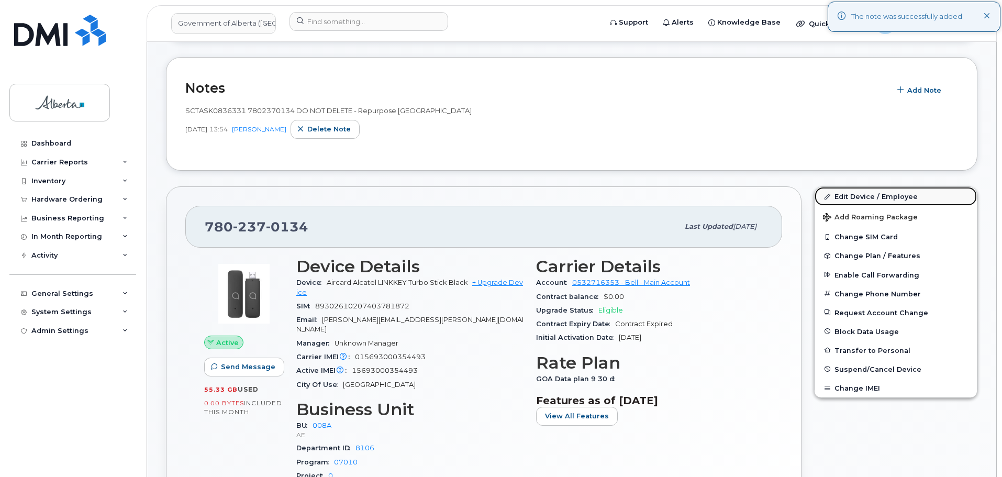
click at [839, 193] on link "Edit Device / Employee" at bounding box center [896, 196] width 162 height 19
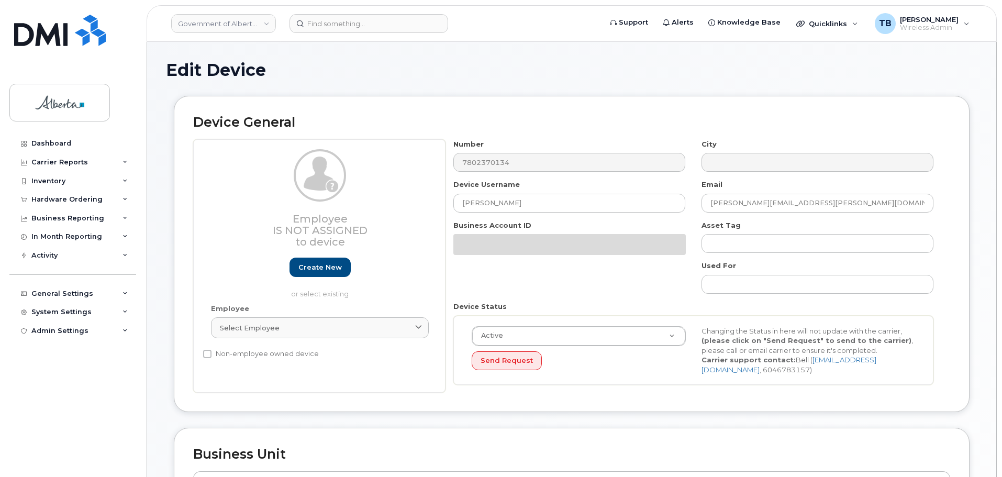
select select "4749737"
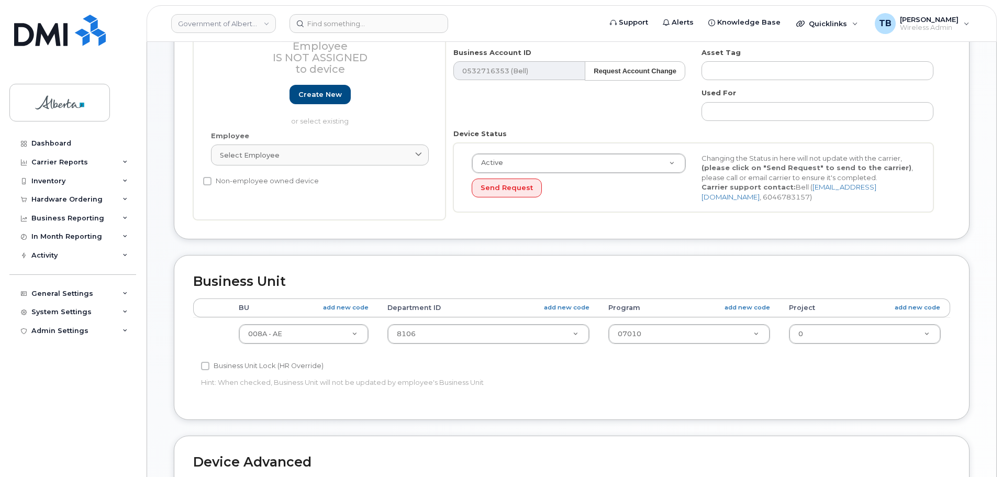
scroll to position [262, 0]
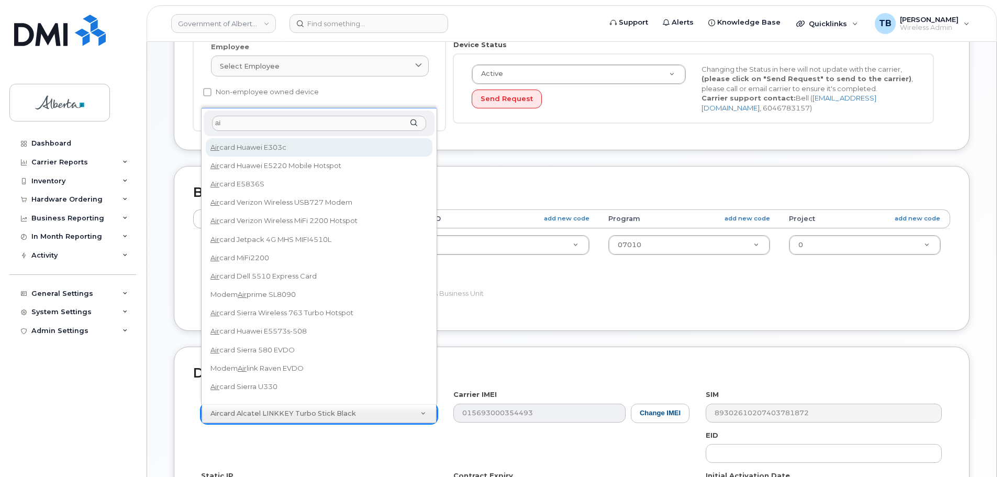
type input "a"
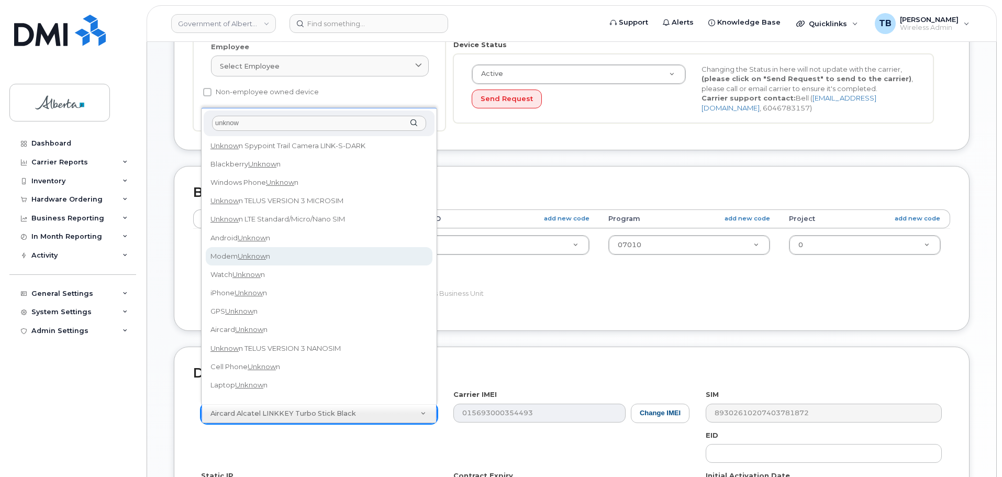
scroll to position [0, 0]
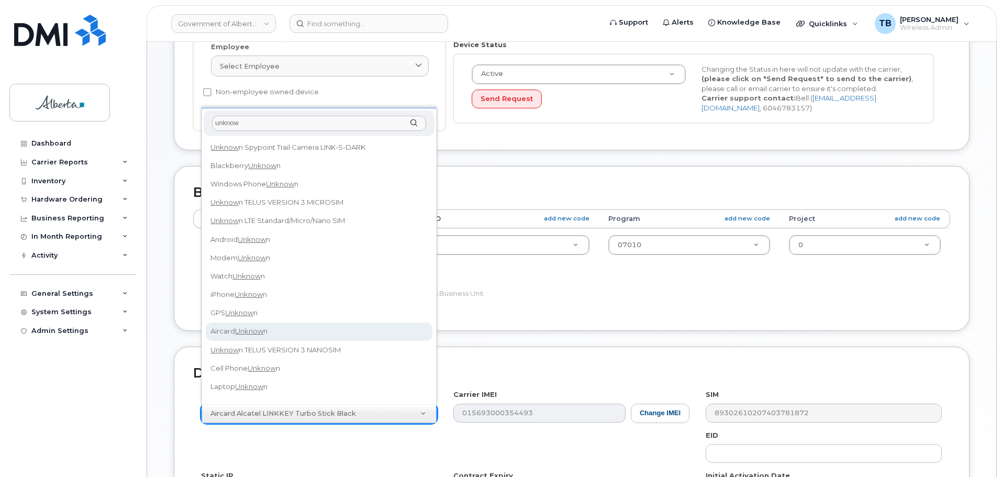
type input "unknow"
select select "971"
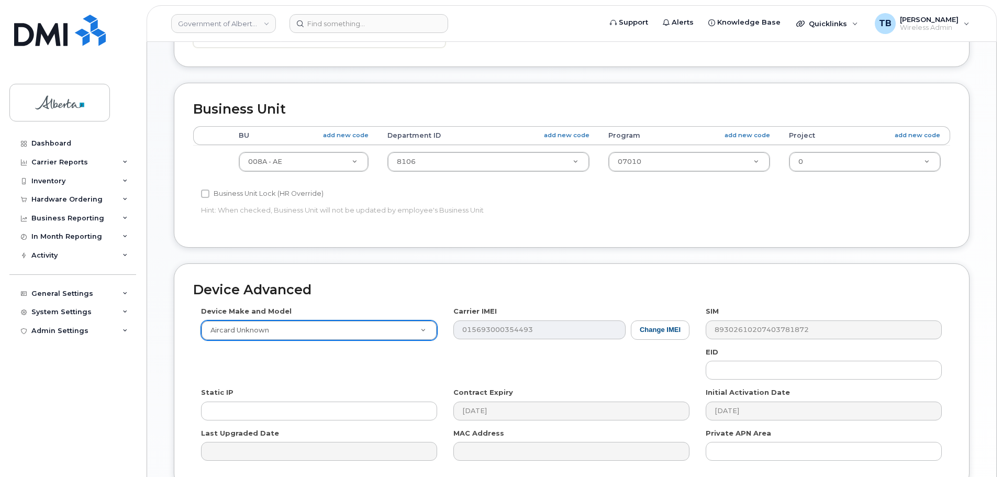
scroll to position [419, 0]
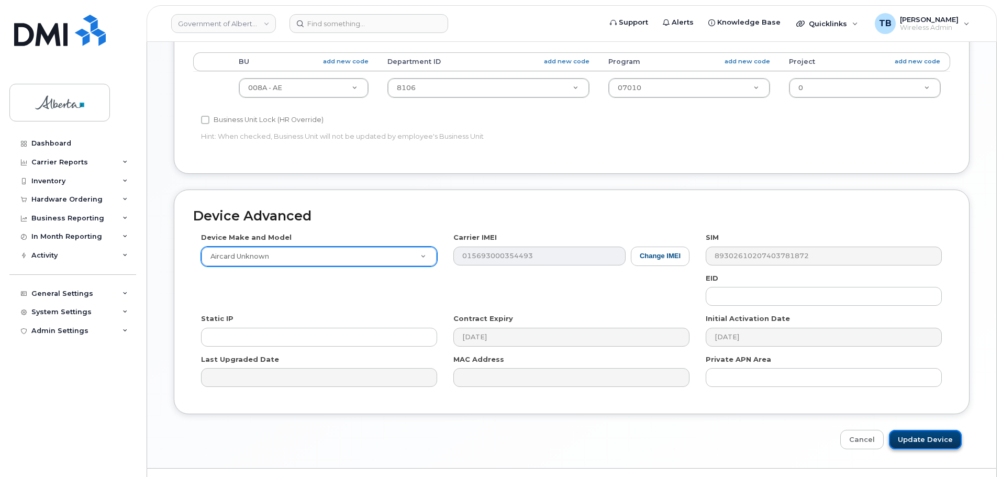
click at [921, 437] on input "Update Device" at bounding box center [925, 439] width 73 height 19
type input "Saving..."
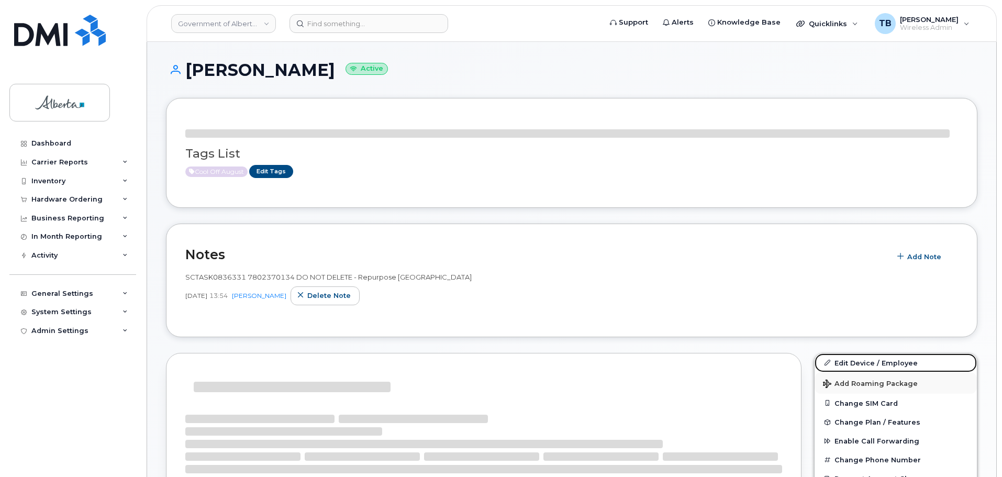
click at [860, 364] on div "Edit Device / Employee Add Roaming Package Change SIM Card Change Plan / Featur…" at bounding box center [895, 459] width 163 height 212
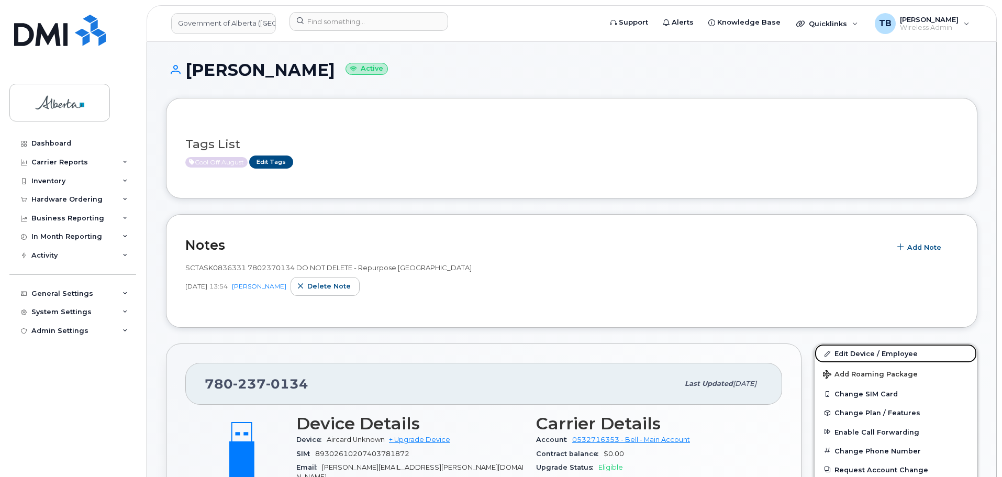
scroll to position [209, 0]
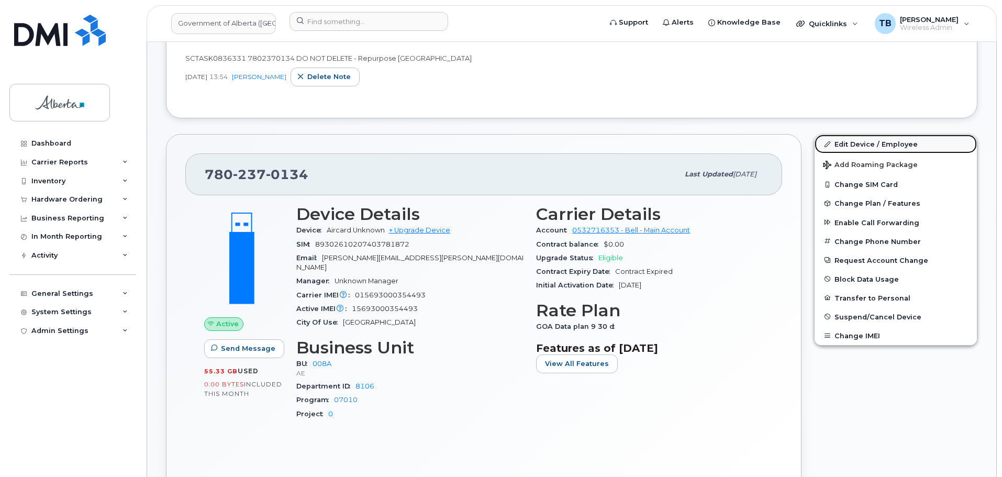
click at [848, 143] on link "Edit Device / Employee" at bounding box center [896, 144] width 162 height 19
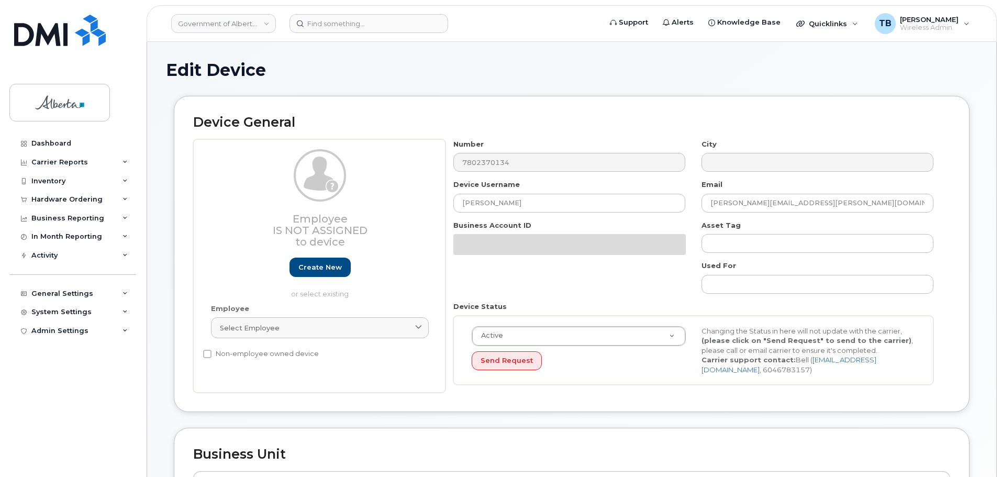
select select "4749737"
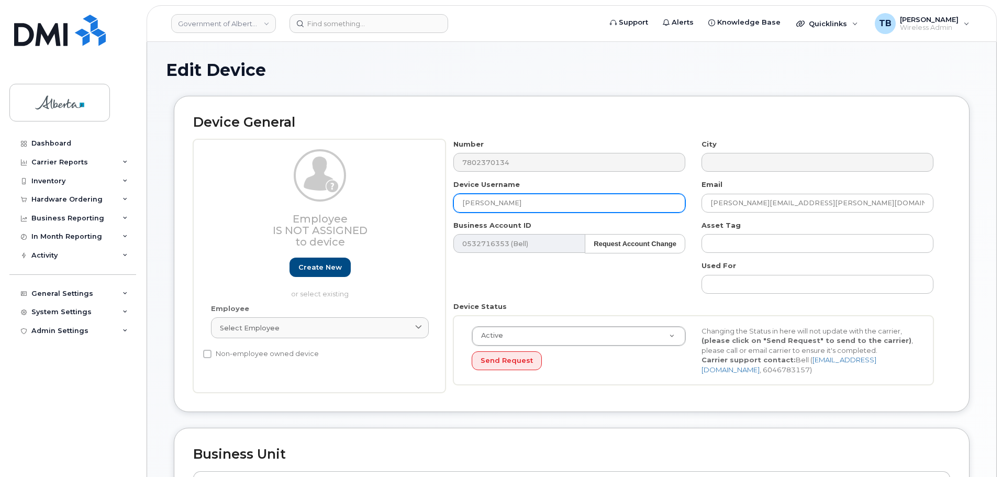
drag, startPoint x: 502, startPoint y: 203, endPoint x: 417, endPoint y: 205, distance: 84.9
click at [417, 205] on div "Employee Is not assigned to device Create new or select existing Employee Selec…" at bounding box center [571, 266] width 757 height 254
type input "Repurpose [GEOGRAPHIC_DATA]"
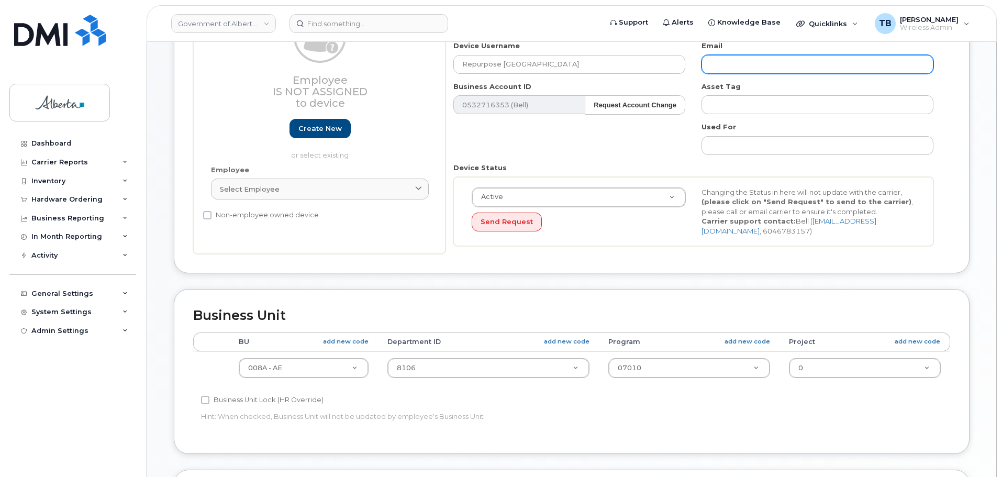
scroll to position [157, 0]
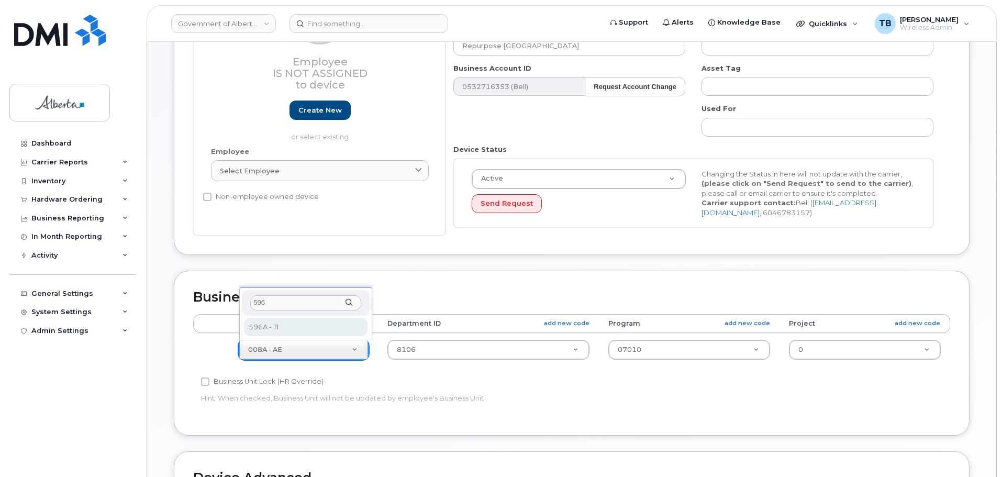
type input "596a"
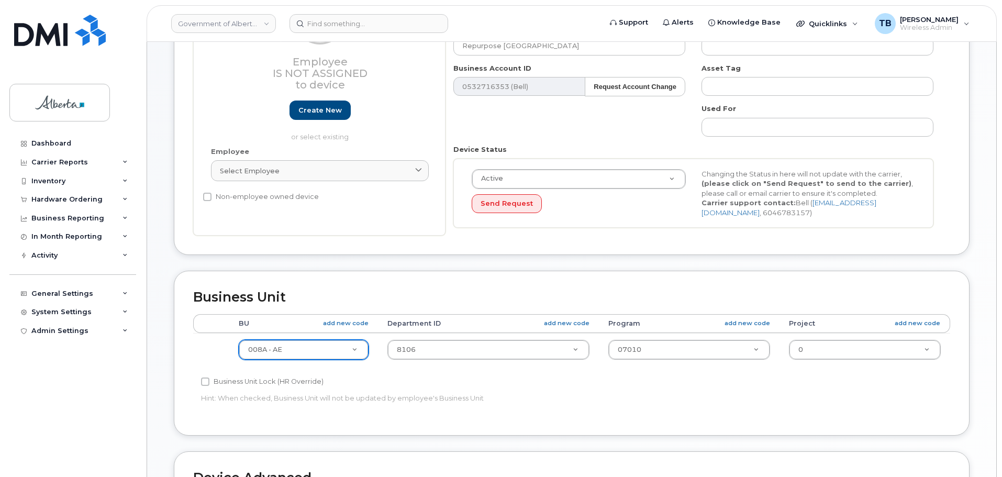
type input "5"
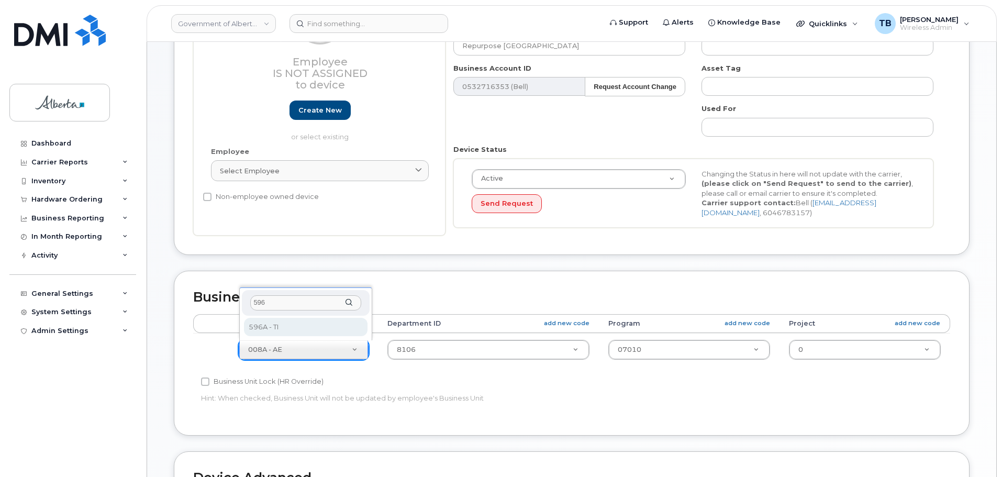
type input "596"
select select "4797729"
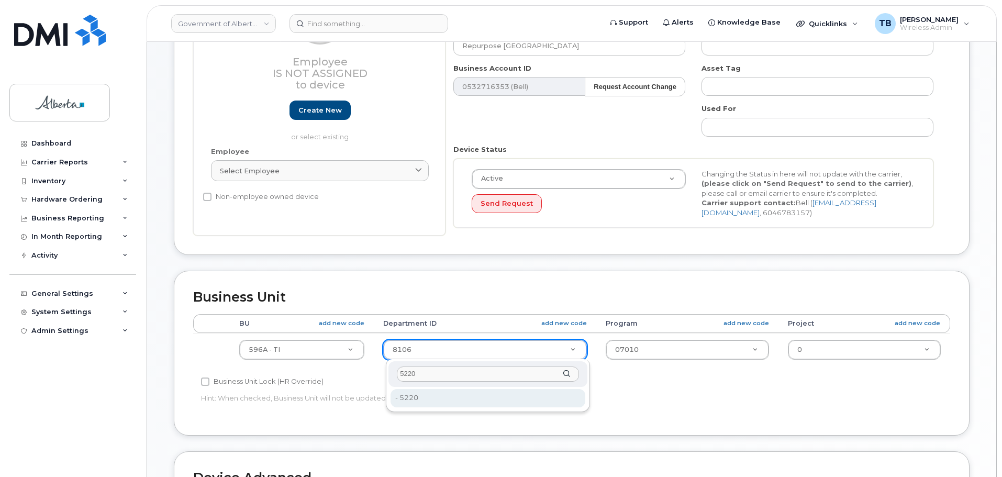
type input "5220"
type input "4802987"
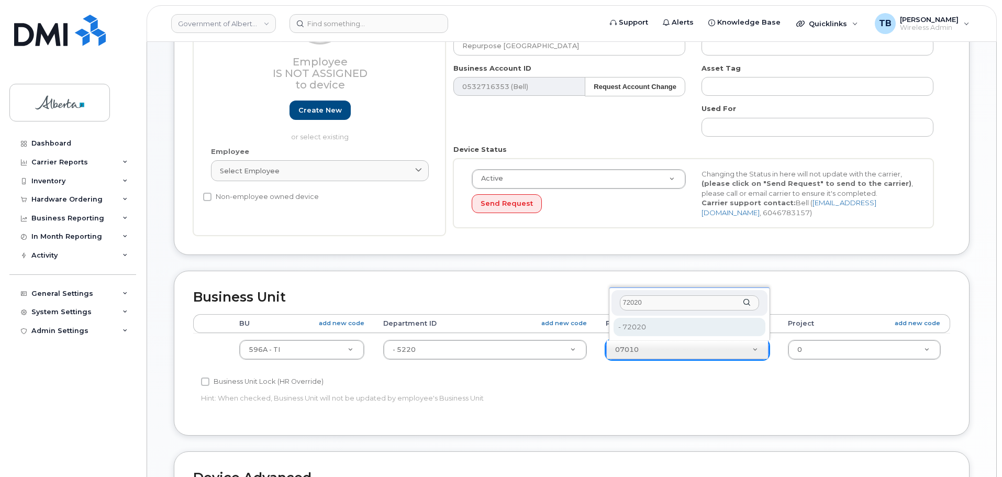
type input "72020"
type input "4803008"
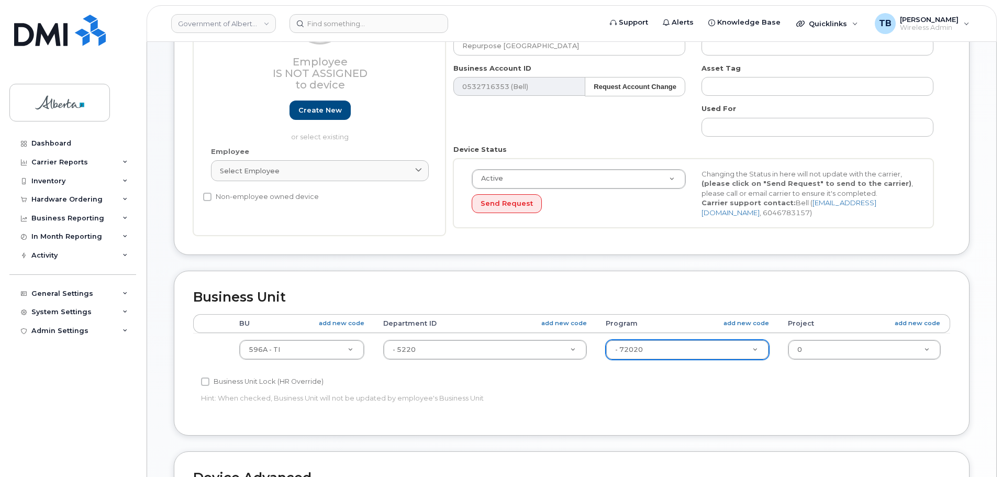
click at [741, 385] on div "Accounting Categories Rules BU add new code Department ID add new code Program …" at bounding box center [571, 365] width 757 height 102
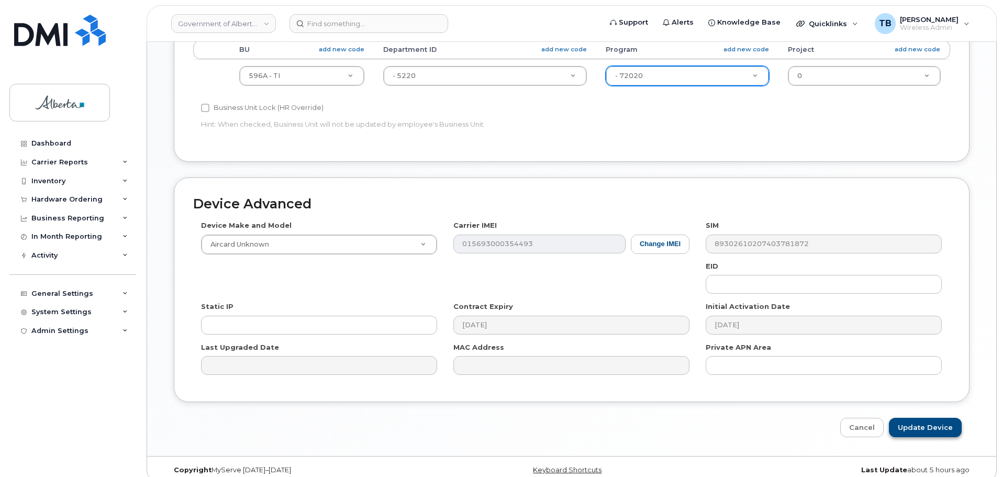
scroll to position [444, 0]
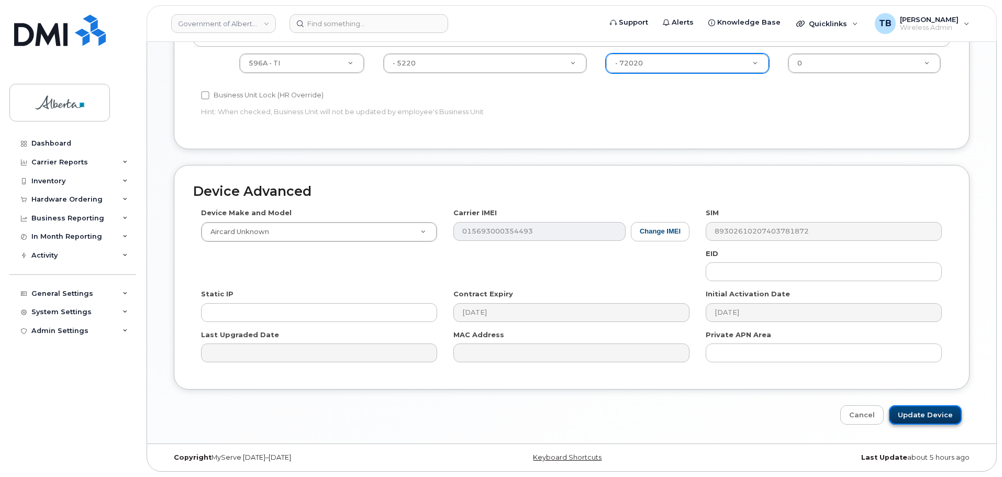
click at [927, 416] on input "Update Device" at bounding box center [925, 414] width 73 height 19
type input "Saving..."
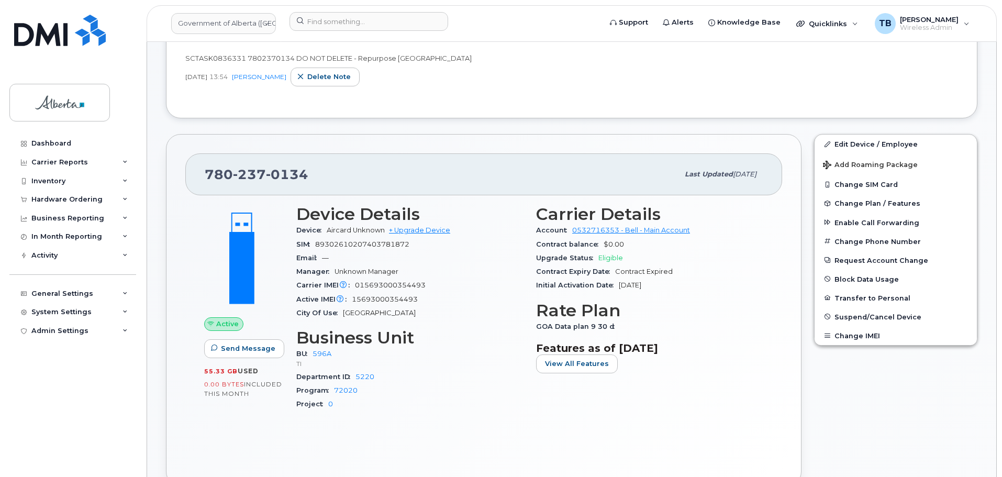
scroll to position [157, 0]
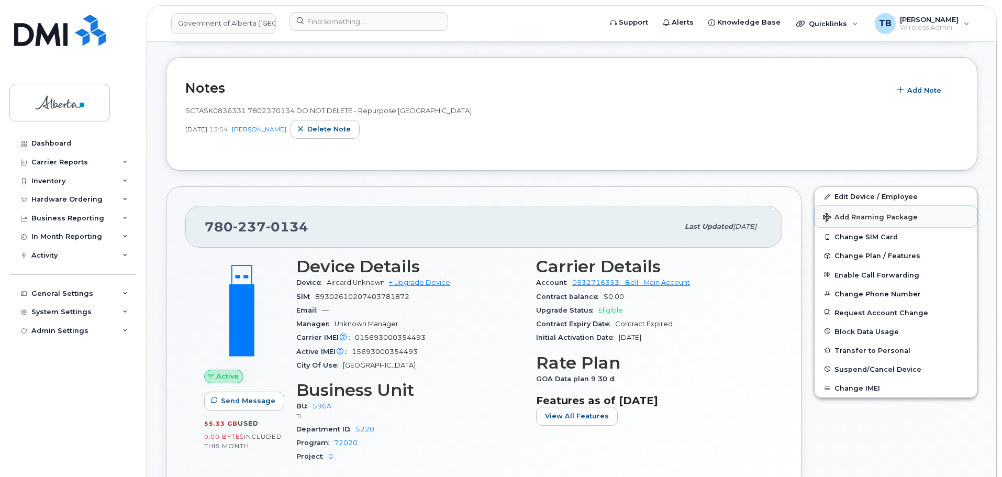
click at [855, 221] on button "Add Roaming Package" at bounding box center [896, 216] width 162 height 21
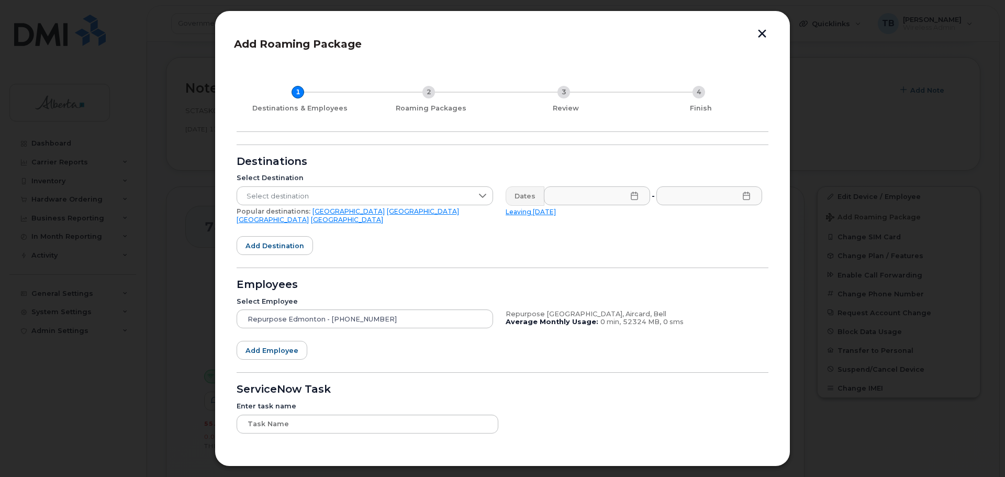
click at [764, 34] on button "button" at bounding box center [763, 34] width 16 height 11
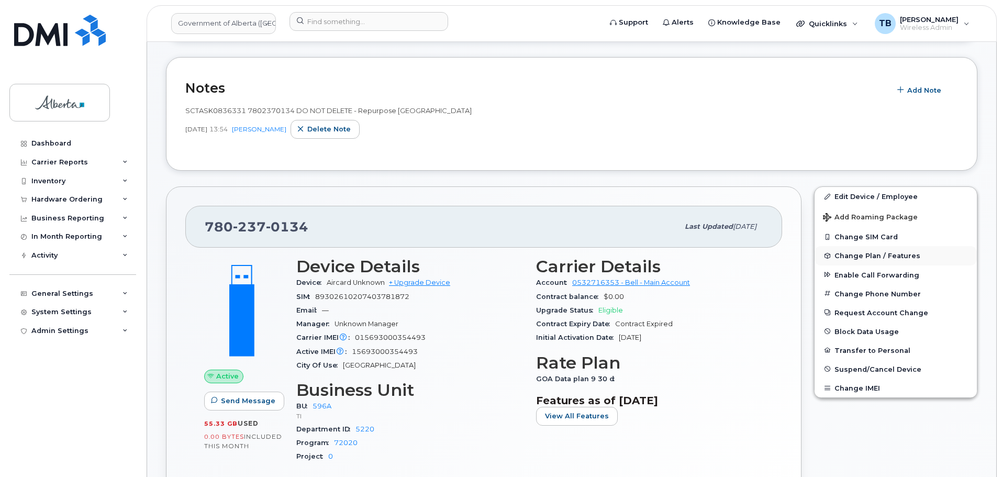
click at [859, 257] on span "Change Plan / Features" at bounding box center [878, 256] width 86 height 8
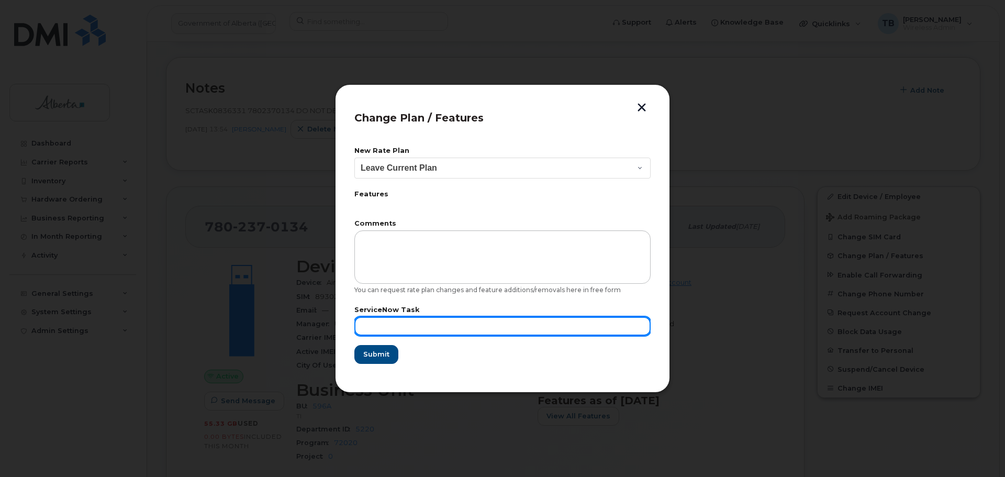
click at [383, 320] on input "text" at bounding box center [502, 326] width 296 height 19
paste input "SCTASK0836331"
type input "SCTASK0836331 Repurpose"
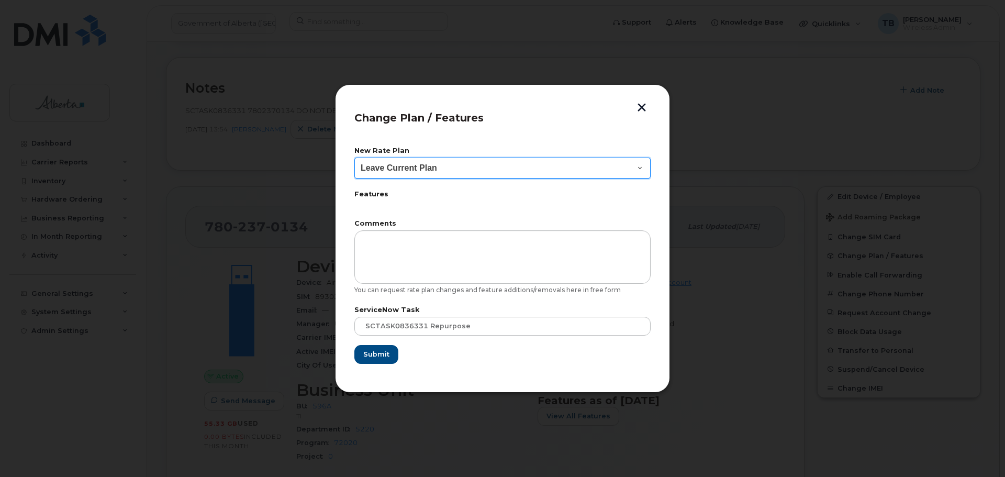
click at [385, 173] on select "Leave Current Plan GOA–Unlimited Data Plan 9" at bounding box center [502, 168] width 296 height 21
click at [642, 112] on button "button" at bounding box center [642, 108] width 16 height 11
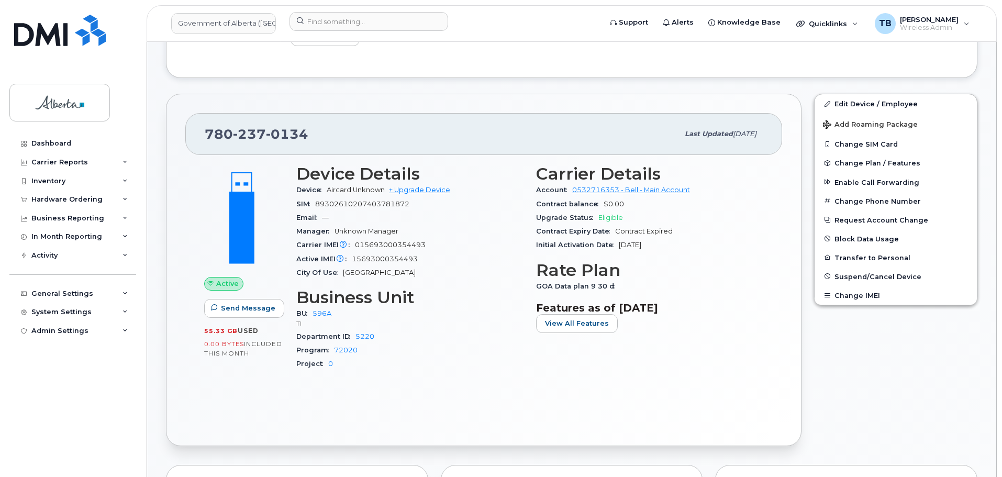
scroll to position [262, 0]
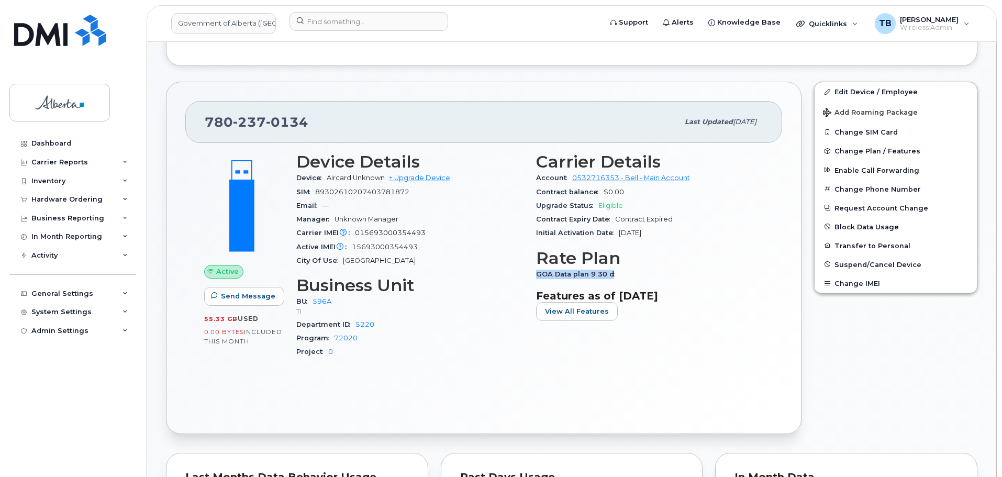
drag, startPoint x: 537, startPoint y: 275, endPoint x: 631, endPoint y: 270, distance: 93.8
click at [631, 270] on div "GOA Data plan 9 30 d" at bounding box center [649, 275] width 227 height 14
drag, startPoint x: 542, startPoint y: 257, endPoint x: 639, endPoint y: 268, distance: 98.1
click at [639, 290] on section "Rate Plan GOA Data plan 9 30 d" at bounding box center [649, 305] width 227 height 31
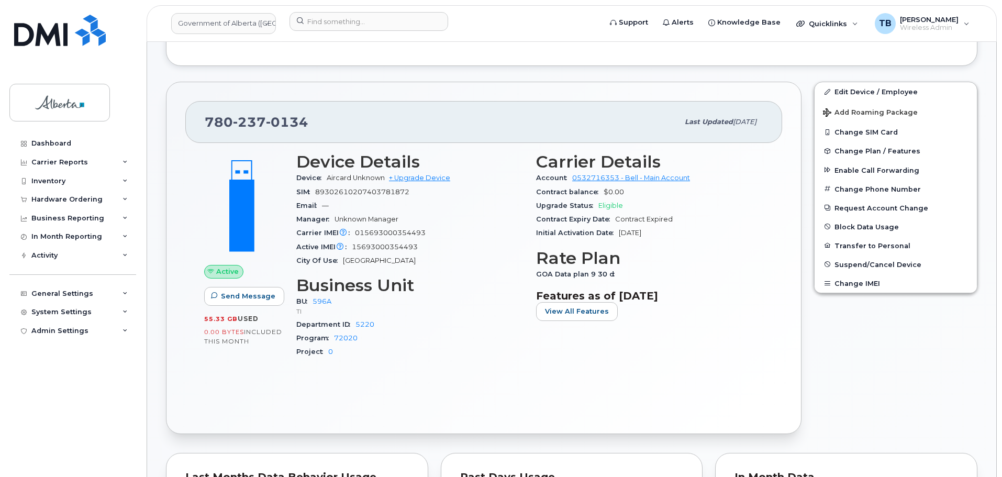
click at [380, 324] on div "Department ID 5220" at bounding box center [409, 325] width 227 height 14
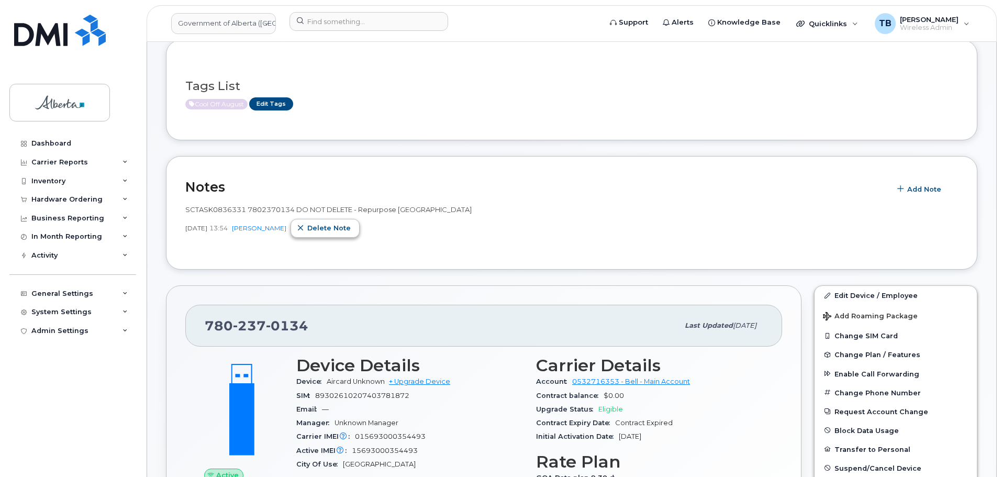
scroll to position [0, 0]
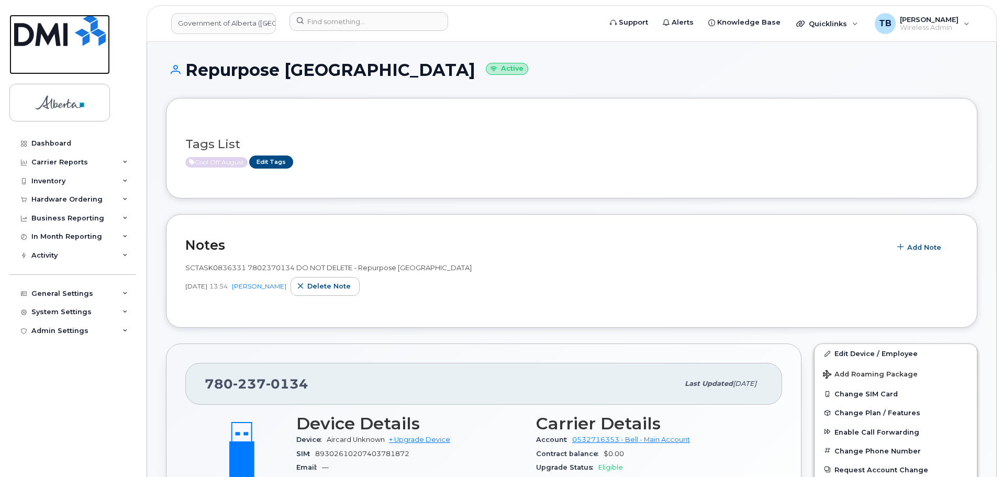
click at [51, 37] on img at bounding box center [60, 30] width 92 height 31
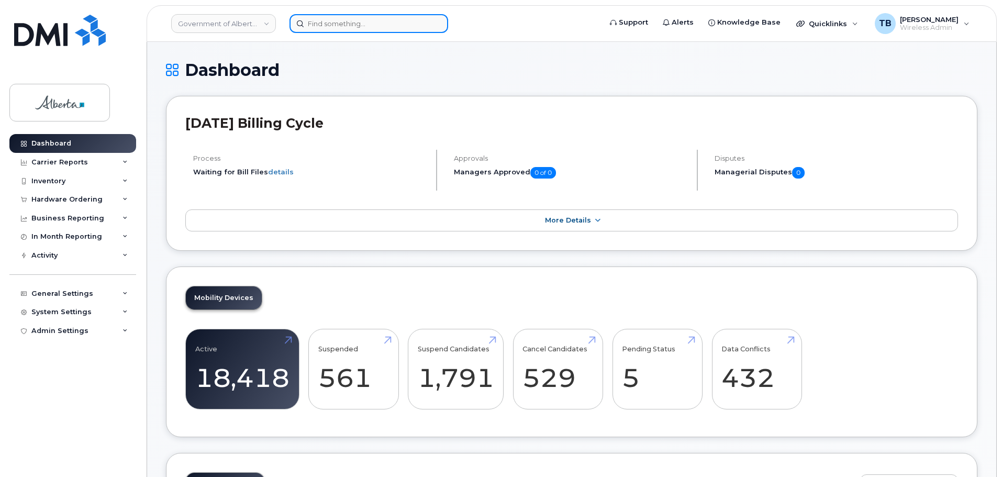
click at [335, 27] on input at bounding box center [369, 23] width 159 height 19
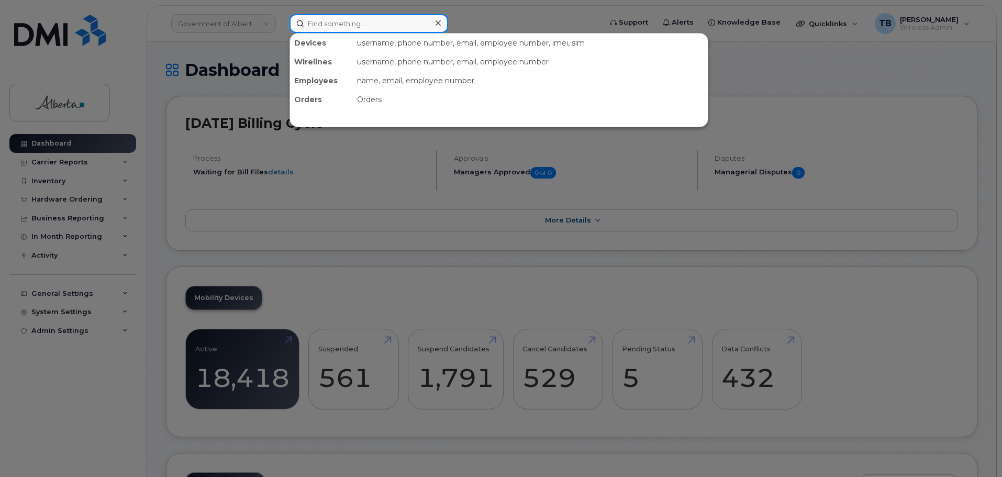
paste input "4033829341"
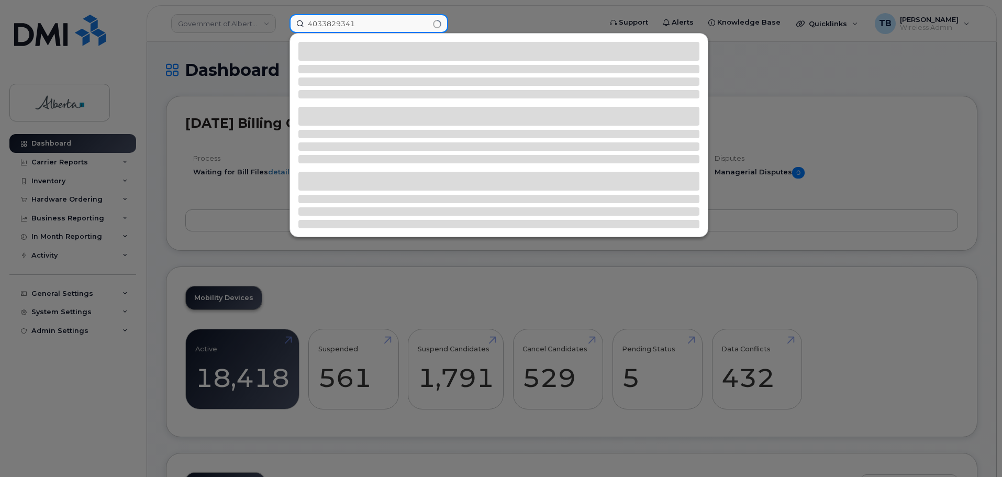
type input "4033829341"
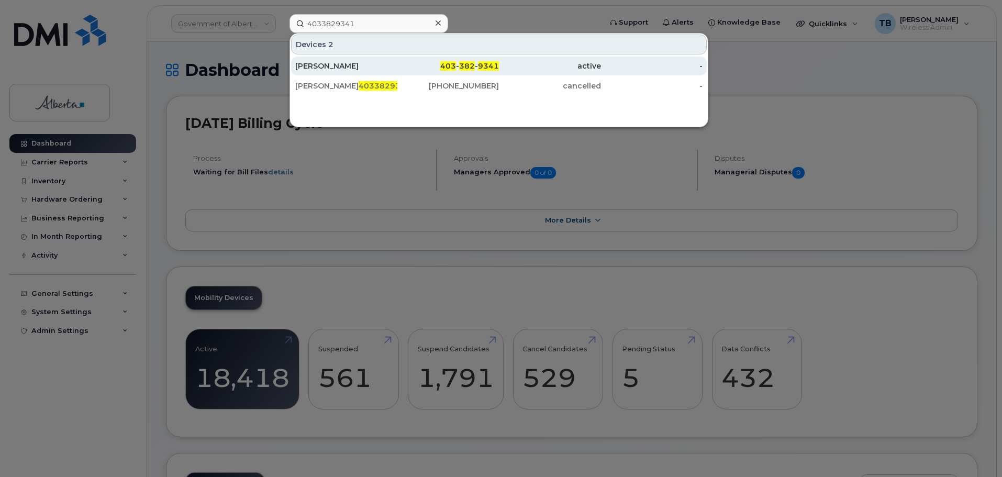
click at [397, 60] on div "[PERSON_NAME]" at bounding box center [448, 66] width 102 height 19
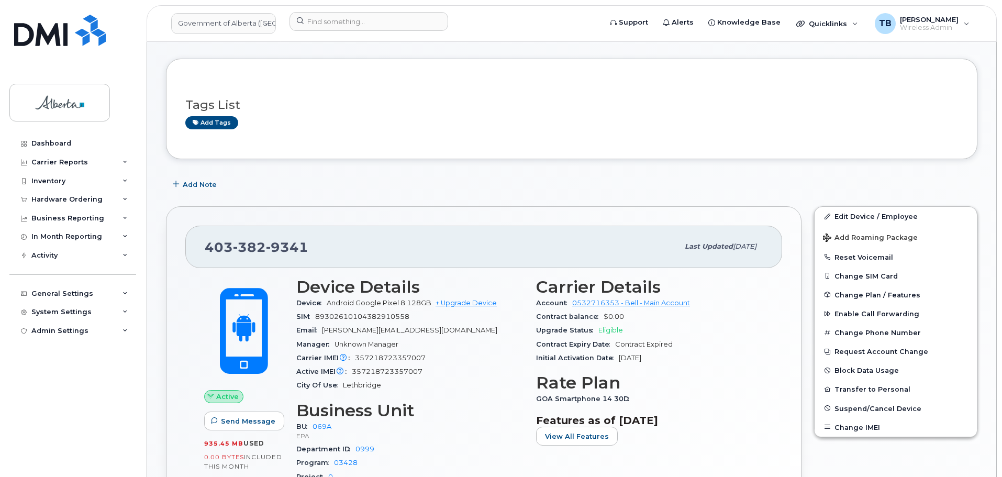
scroll to position [262, 0]
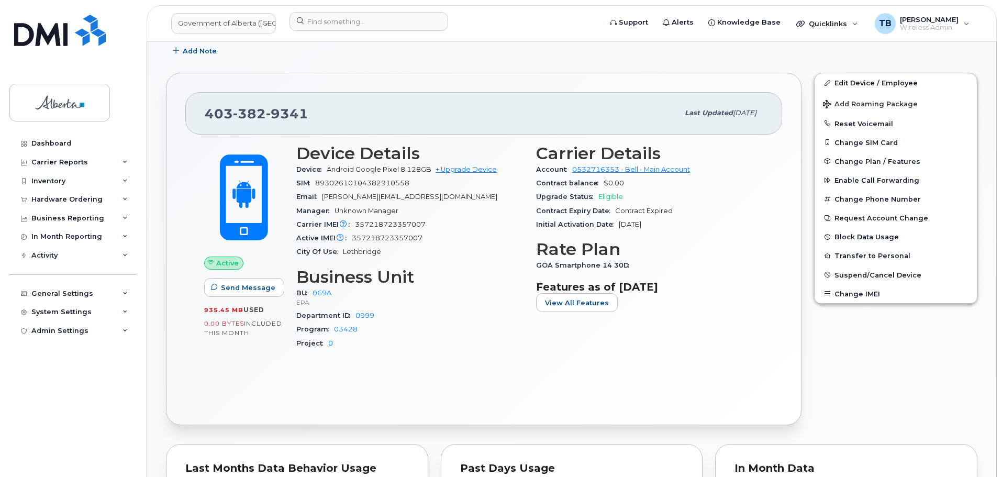
click at [447, 330] on div "Program 03428" at bounding box center [409, 330] width 227 height 14
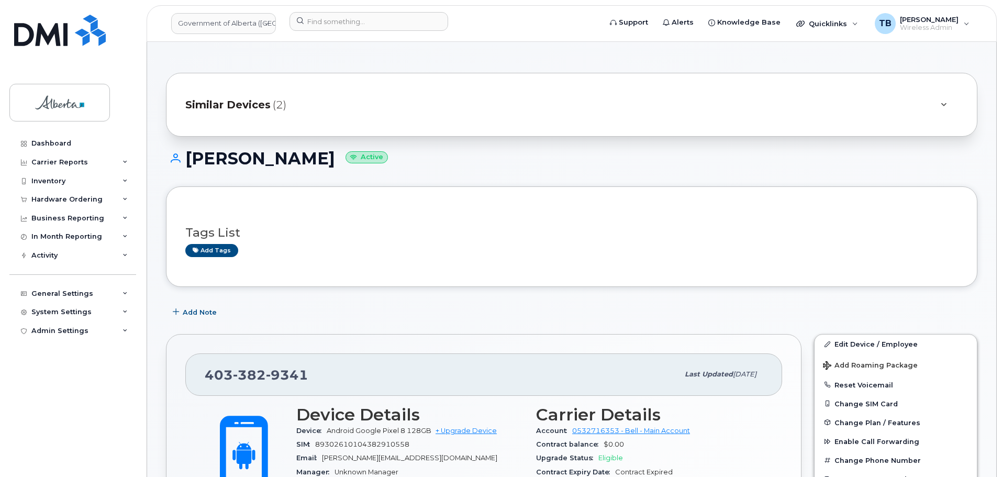
scroll to position [0, 0]
click at [205, 248] on link "Add tags" at bounding box center [211, 251] width 53 height 13
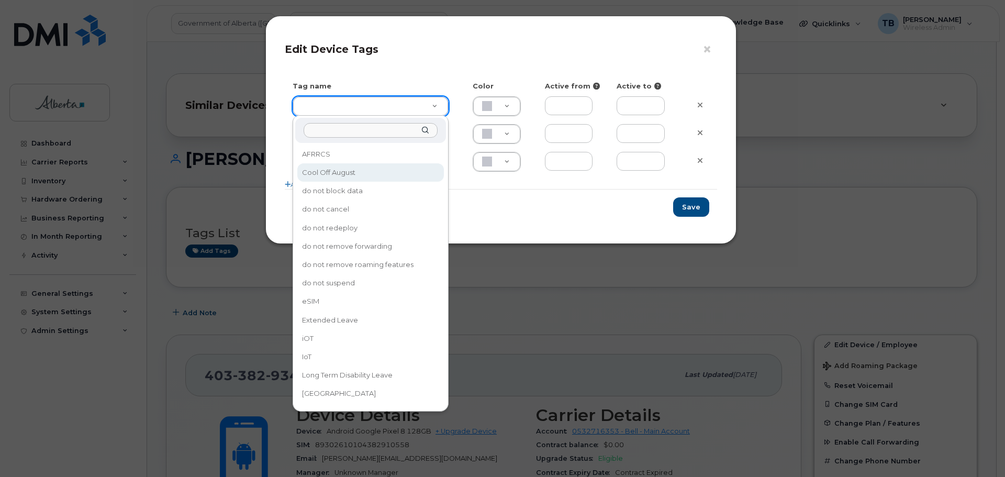
type input "Cool Off August"
type input "DFD3EE"
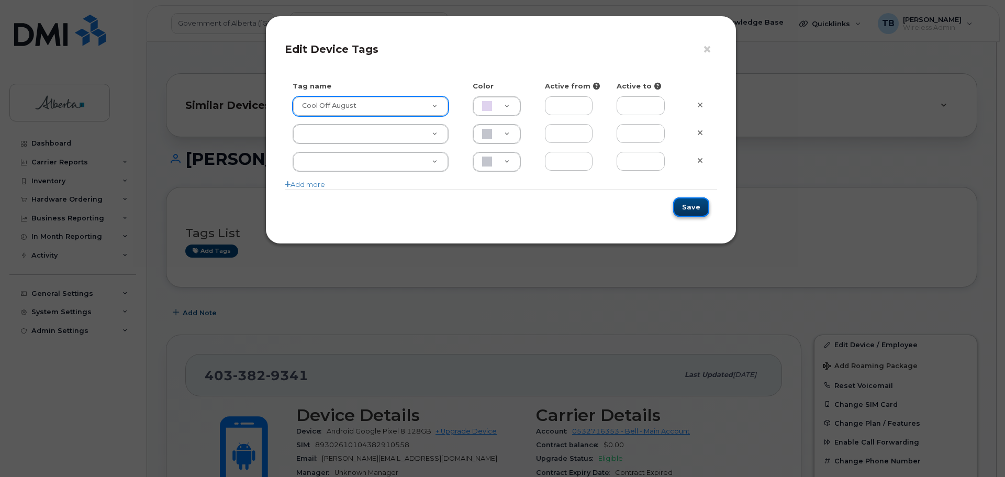
click at [695, 207] on button "Save" at bounding box center [691, 206] width 36 height 19
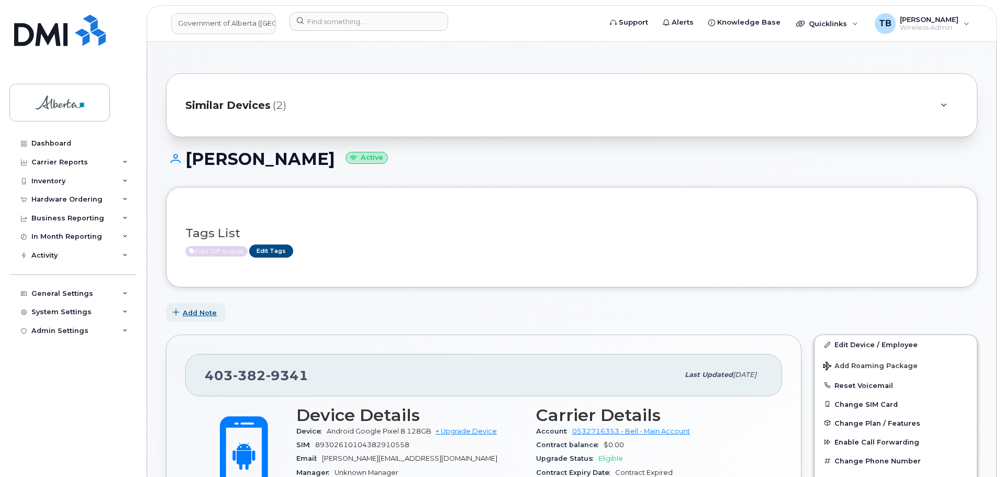
click at [196, 318] on span "Add Note" at bounding box center [200, 313] width 34 height 10
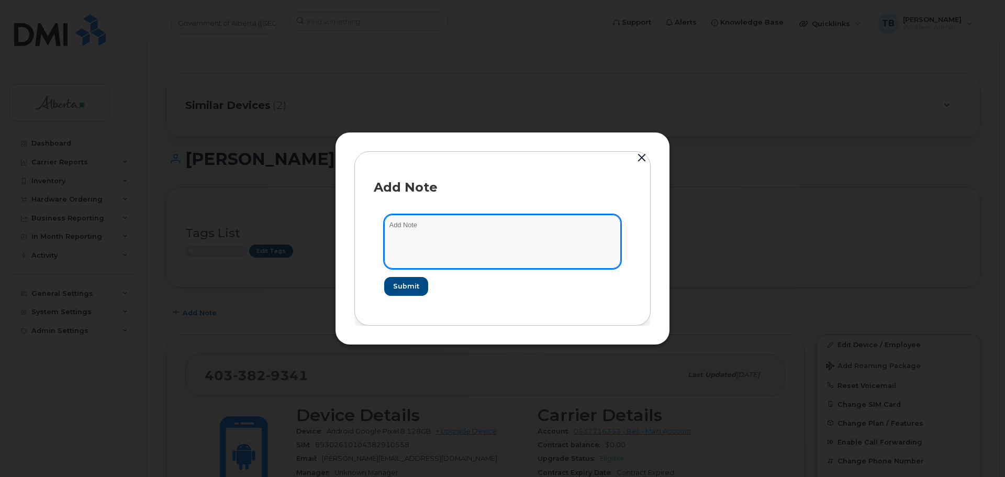
click at [484, 242] on textarea at bounding box center [502, 241] width 237 height 53
paste textarea "SCTASK0835830 4033829341 DO NOT DELETE - Repurpose Lethbridge"
type textarea "SCTASK0835830 4033829341 DO NOT DELETE - Repurpose Lethbridge"
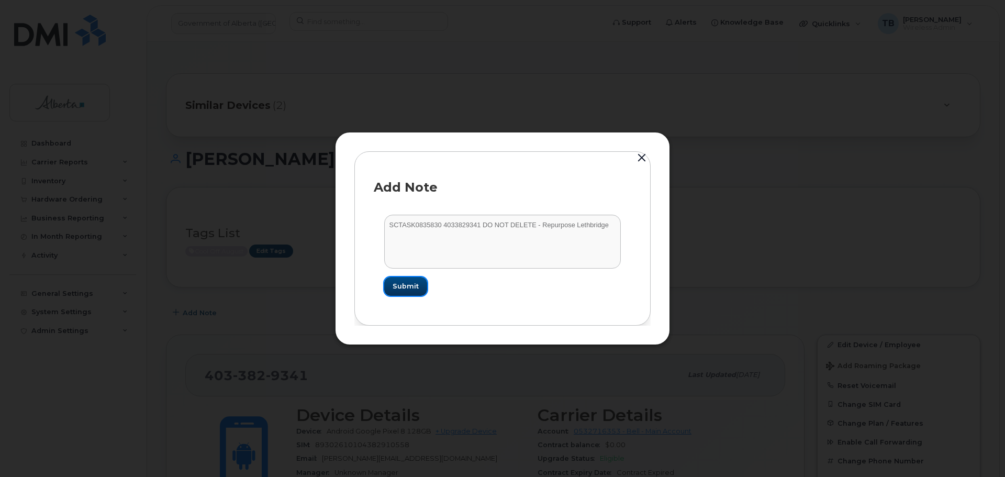
click at [411, 286] on span "Submit" at bounding box center [406, 286] width 26 height 10
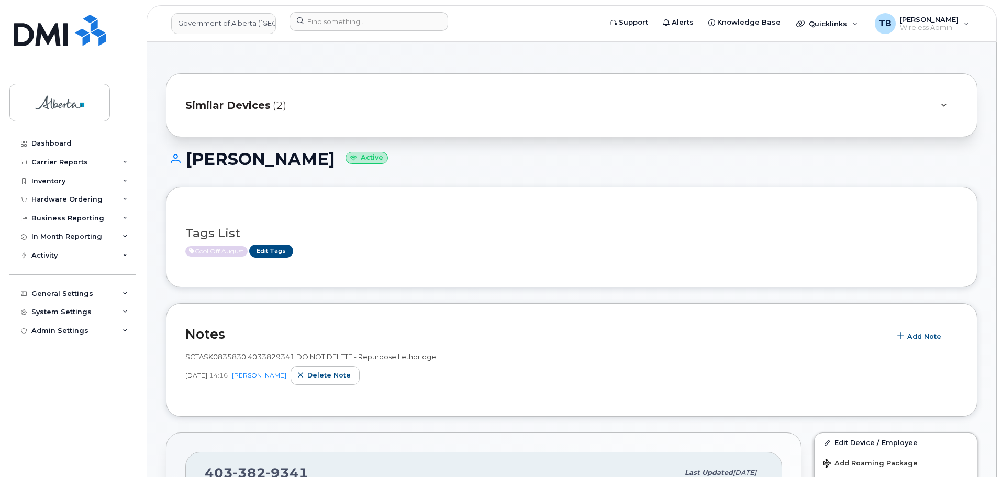
click at [573, 112] on div "Similar Devices (2)" at bounding box center [557, 105] width 744 height 25
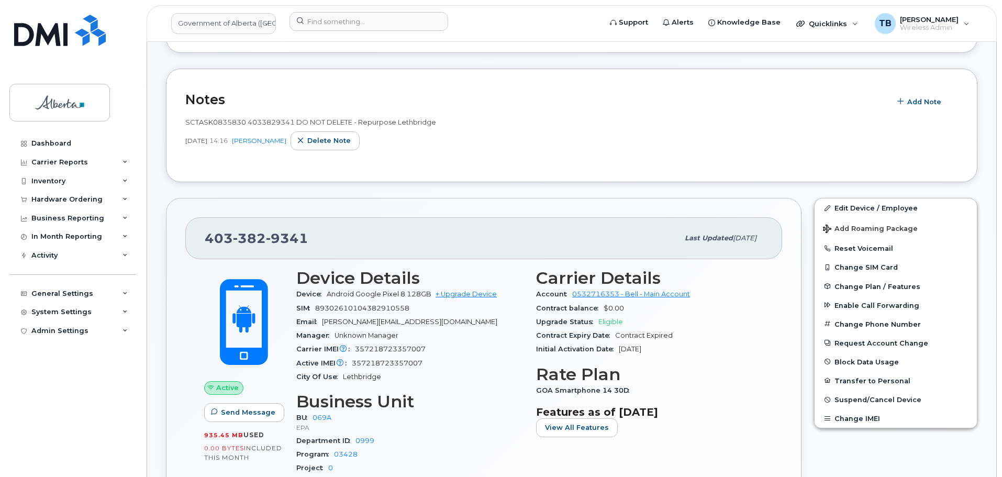
scroll to position [314, 0]
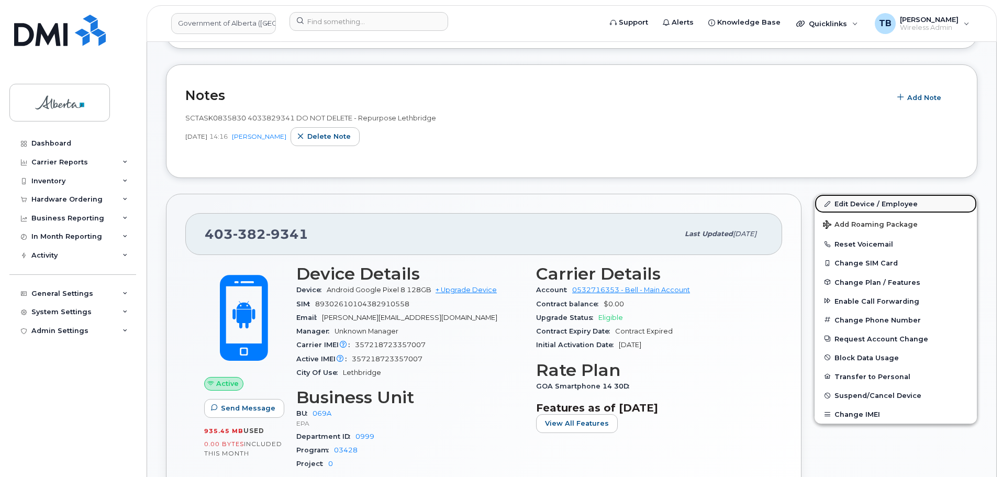
click at [856, 204] on link "Edit Device / Employee" at bounding box center [896, 203] width 162 height 19
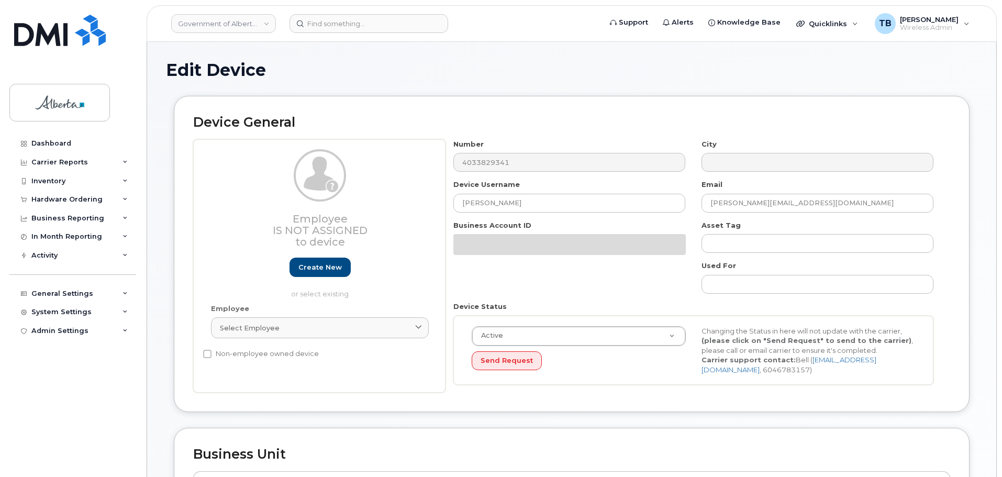
select select "4120331"
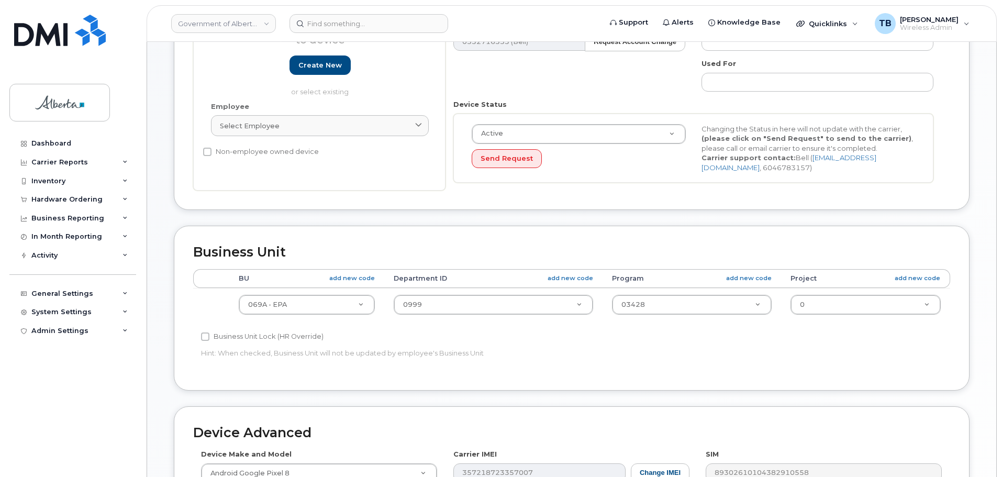
scroll to position [262, 0]
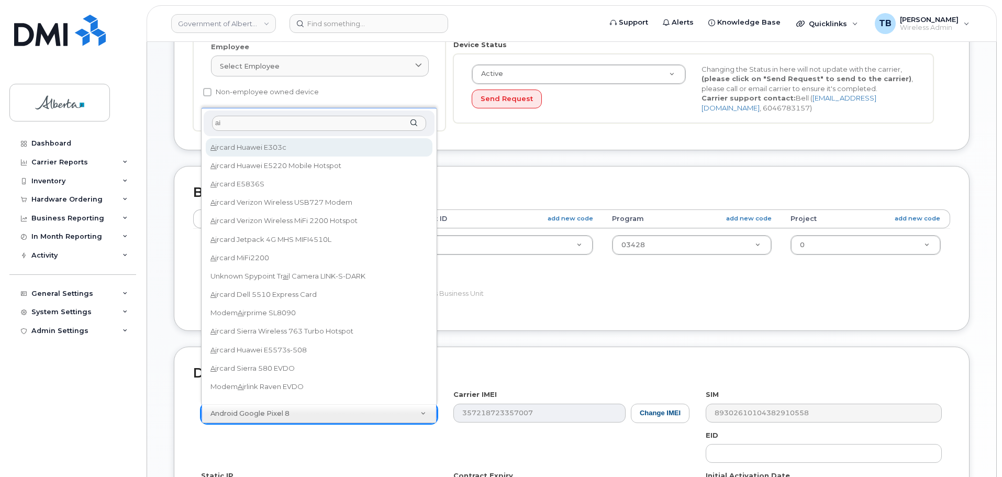
type input "a"
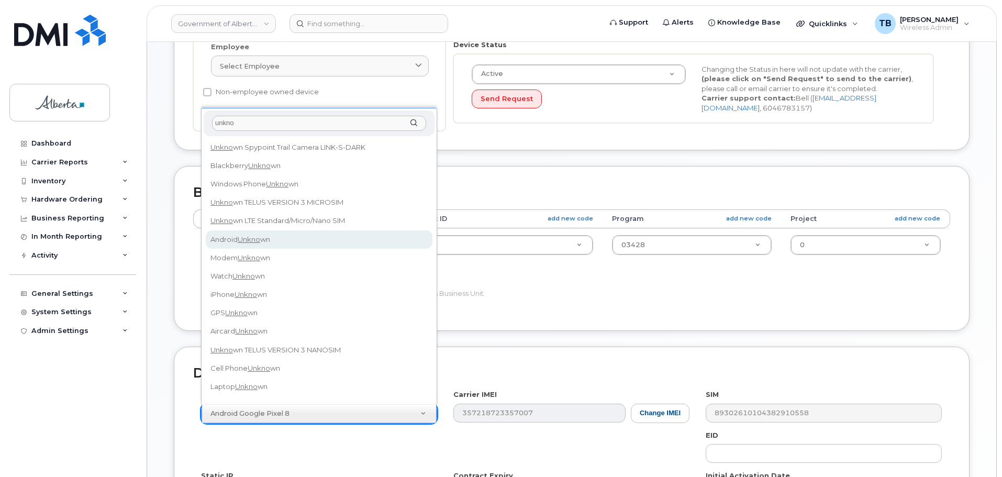
type input "unkno"
select select "2355"
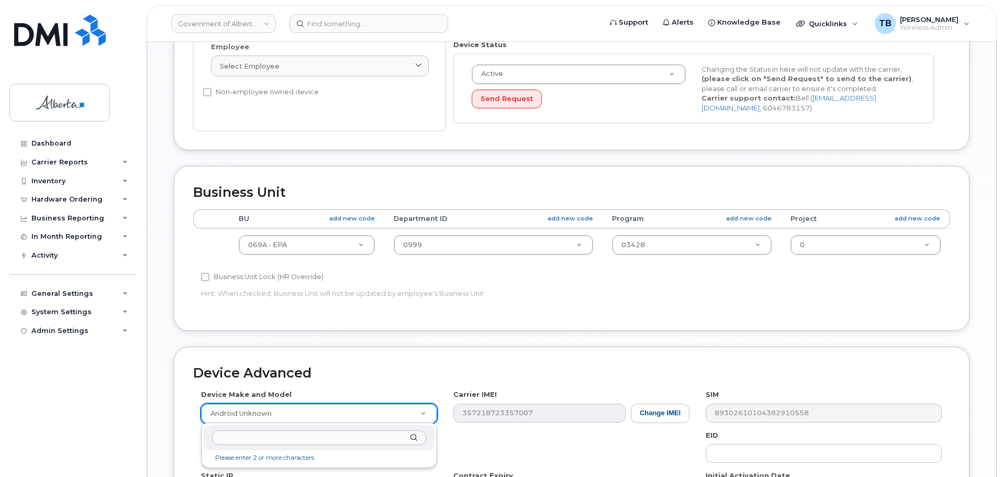
type input "i"
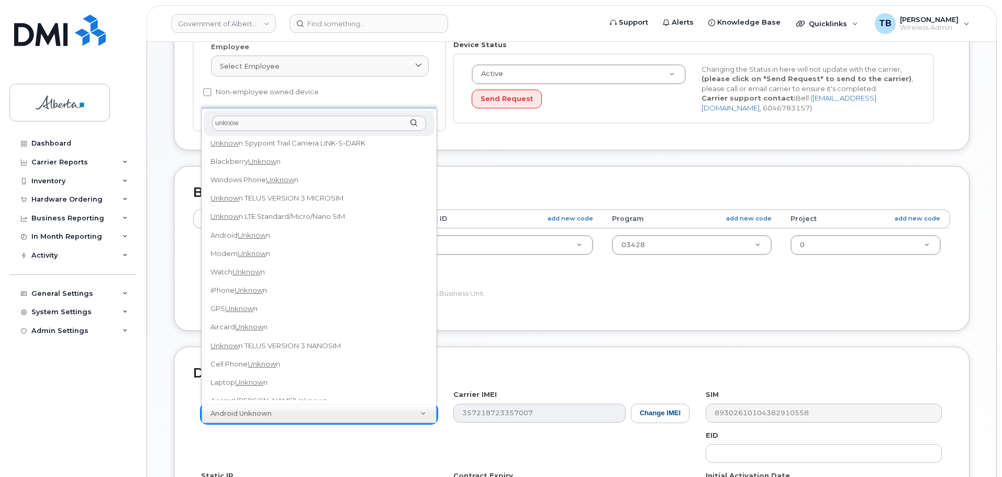
scroll to position [0, 0]
type input "unknow"
select select "971"
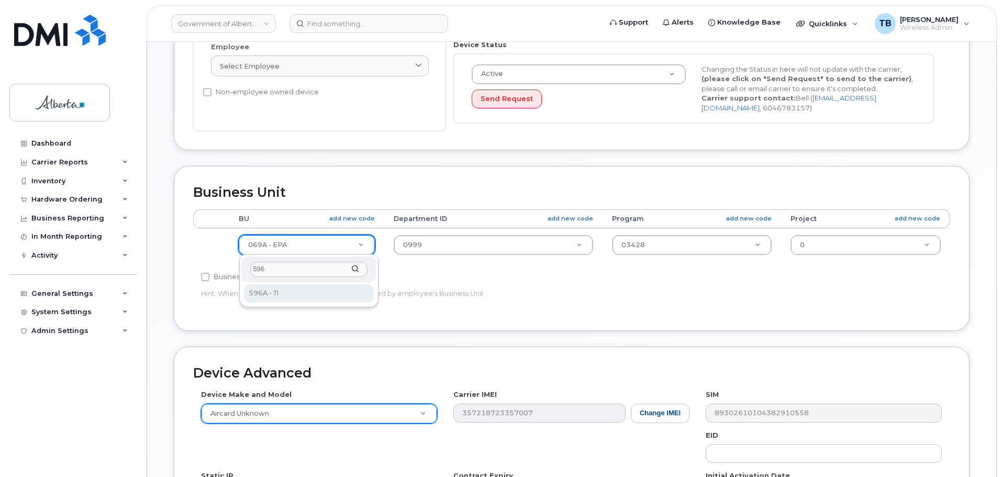
type input "596"
select select "4797729"
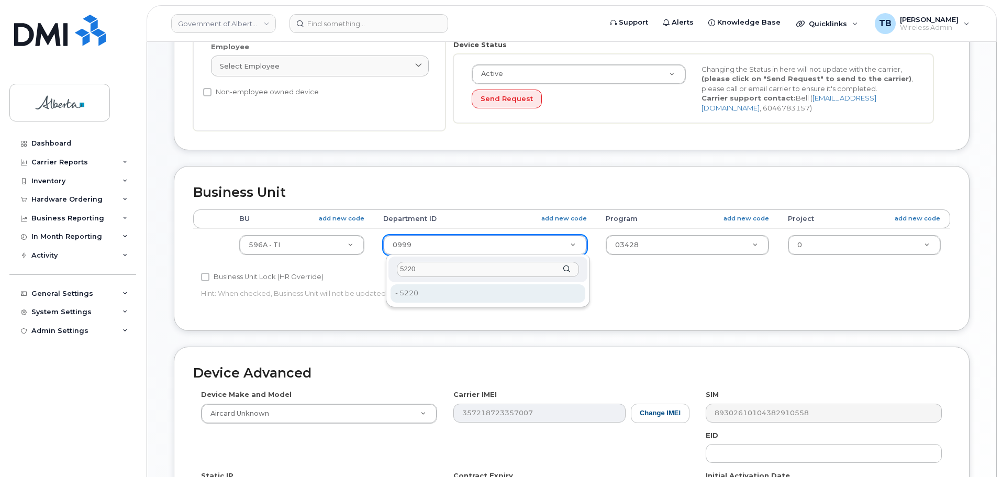
type input "5220"
type input "4802987"
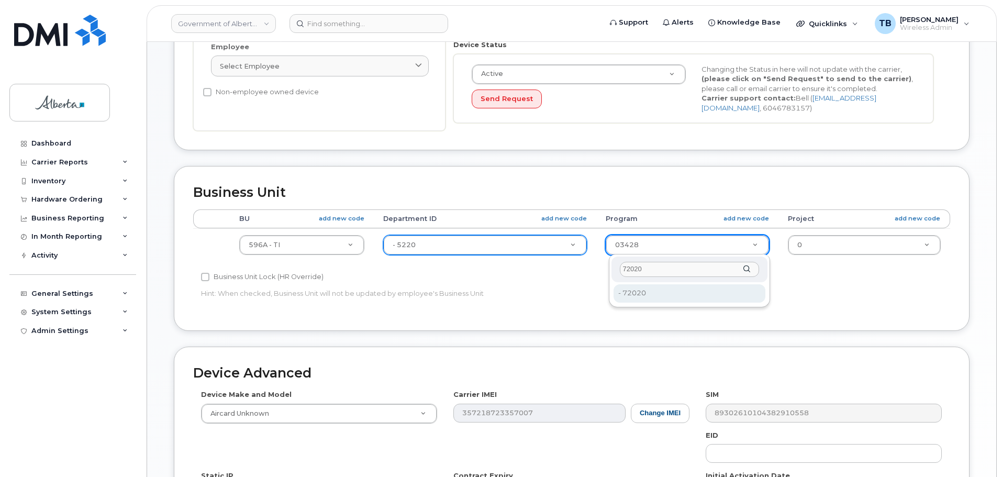
type input "72020"
type input "4803008"
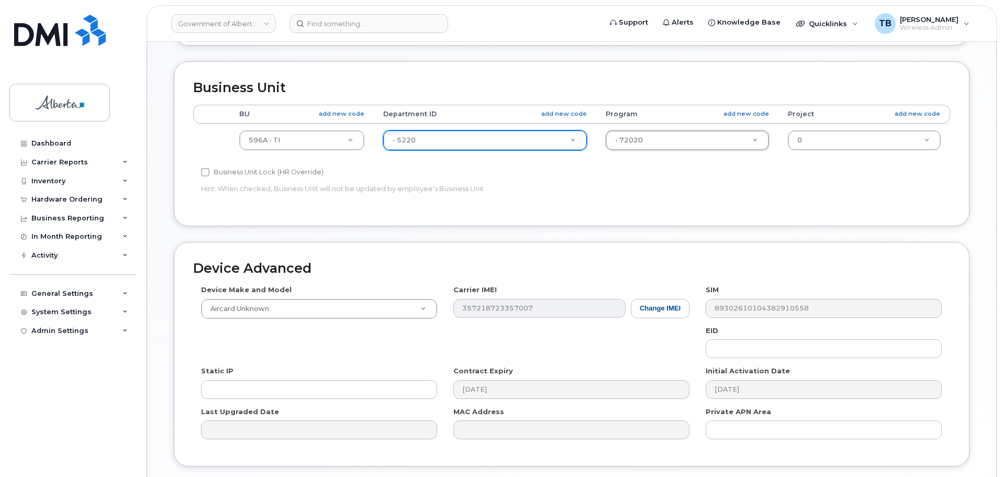
scroll to position [444, 0]
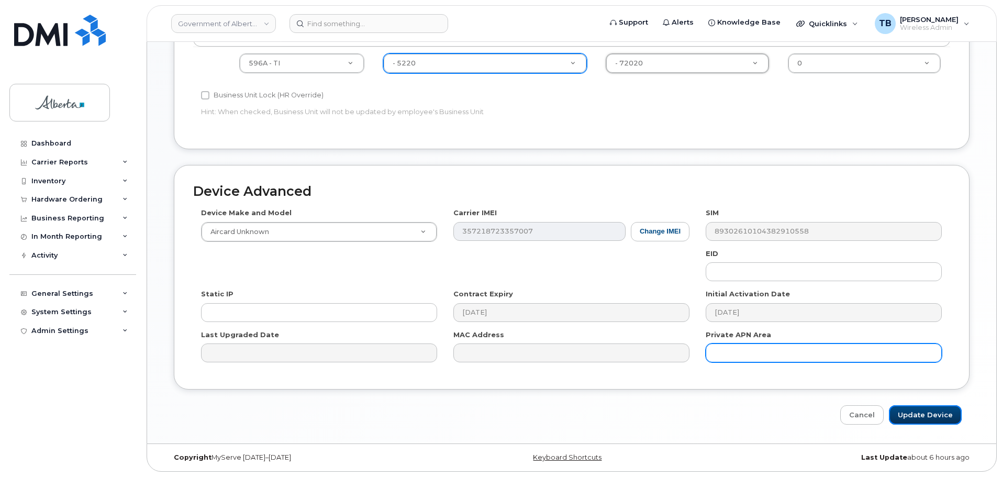
drag, startPoint x: 916, startPoint y: 418, endPoint x: 717, endPoint y: 362, distance: 206.1
click at [916, 418] on input "Update Device" at bounding box center [925, 414] width 73 height 19
type input "Saving..."
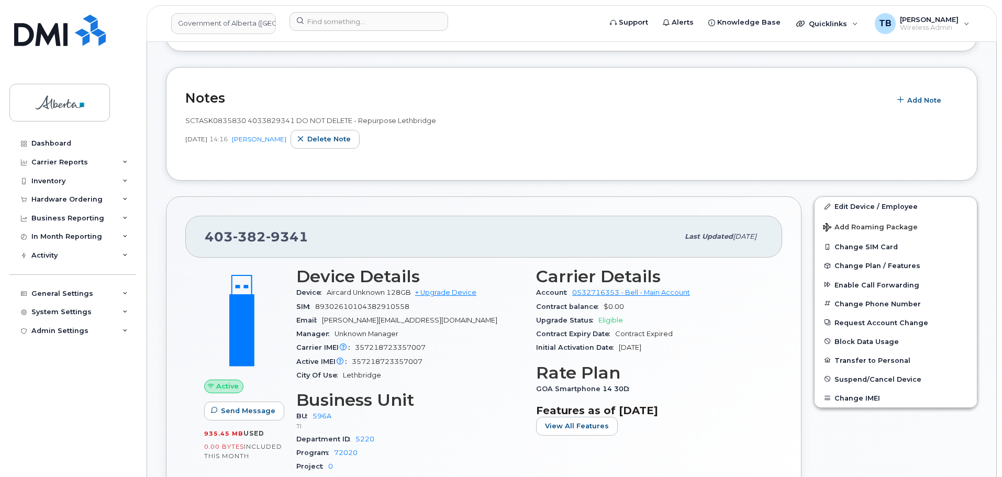
scroll to position [262, 0]
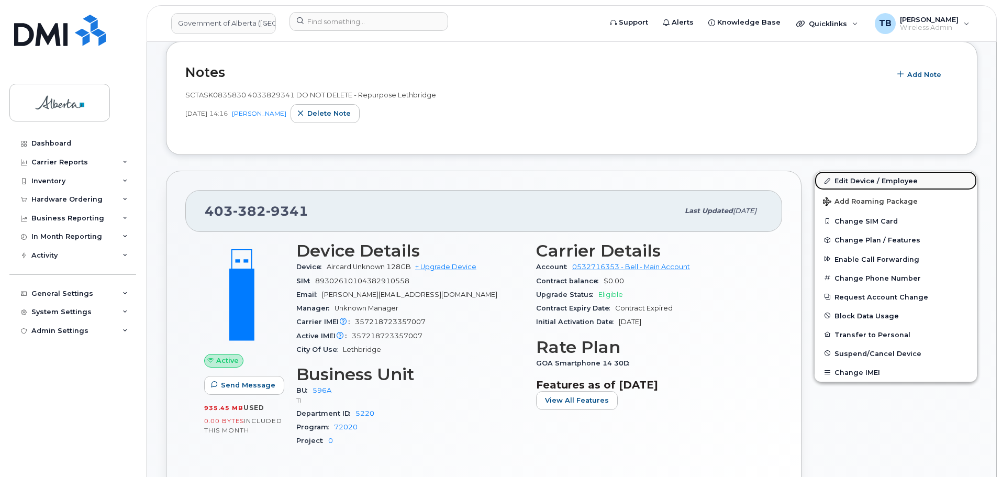
click at [852, 182] on link "Edit Device / Employee" at bounding box center [896, 180] width 162 height 19
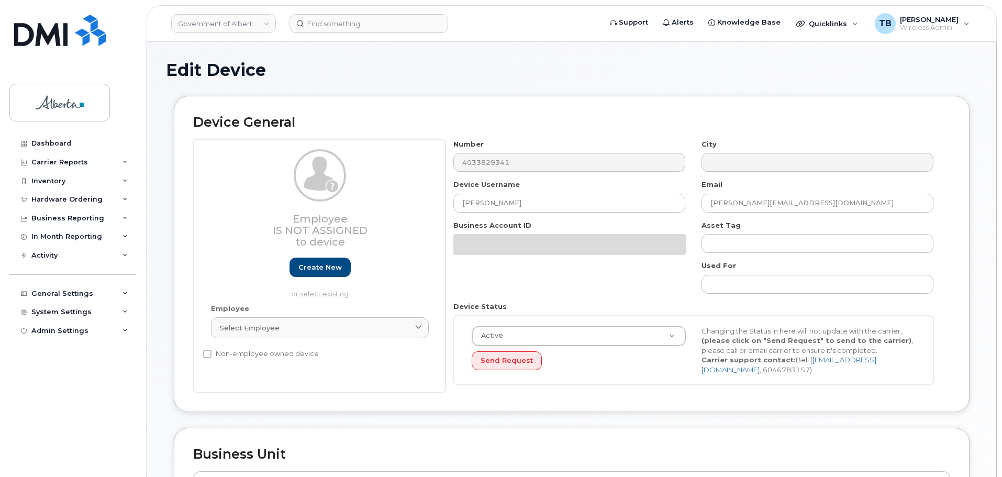
select select "4797729"
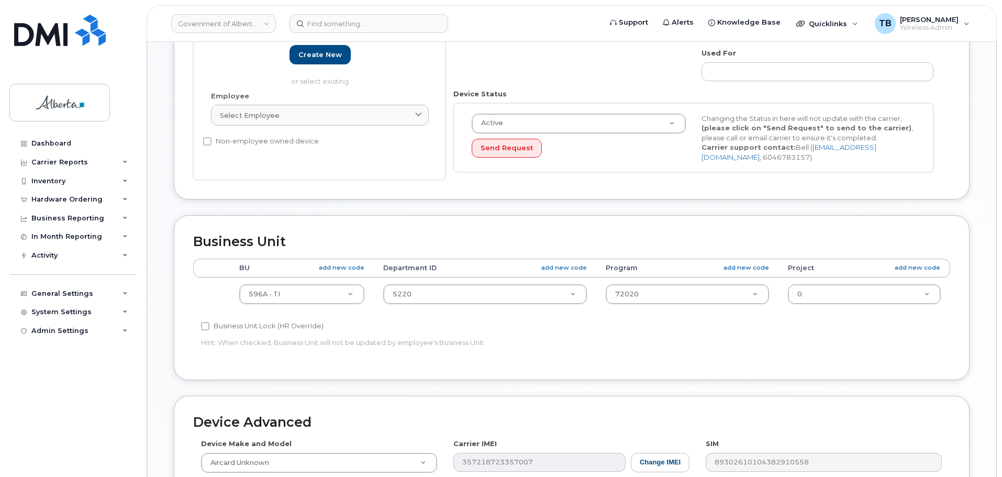
scroll to position [444, 0]
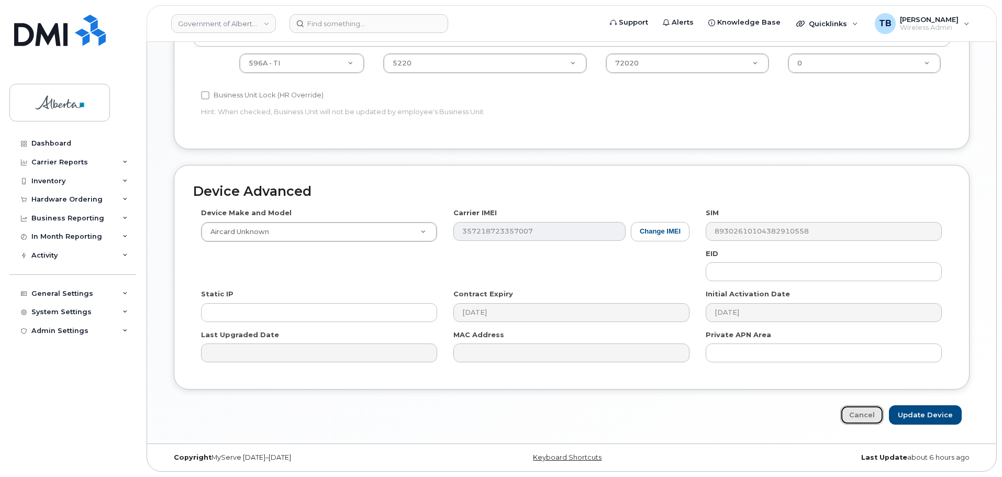
click at [870, 419] on link "Cancel" at bounding box center [861, 414] width 43 height 19
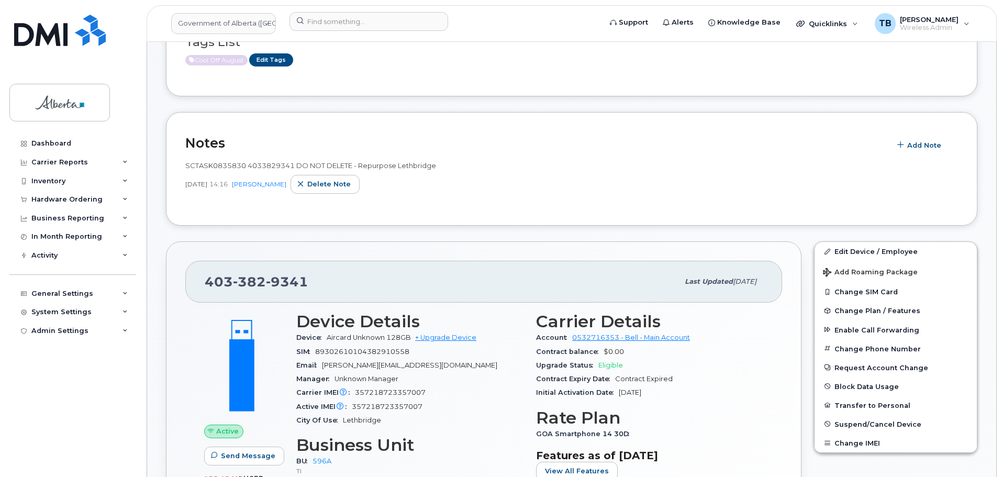
scroll to position [209, 0]
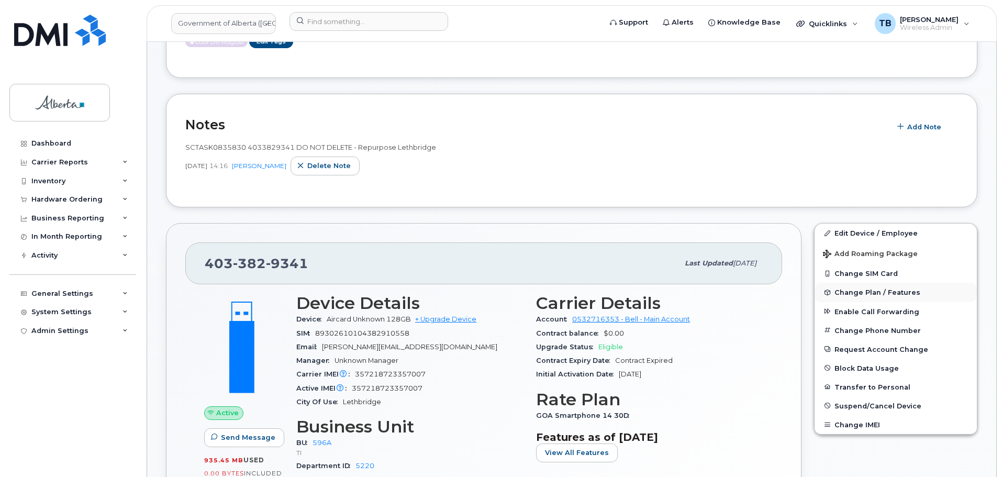
click at [853, 292] on span "Change Plan / Features" at bounding box center [878, 293] width 86 height 8
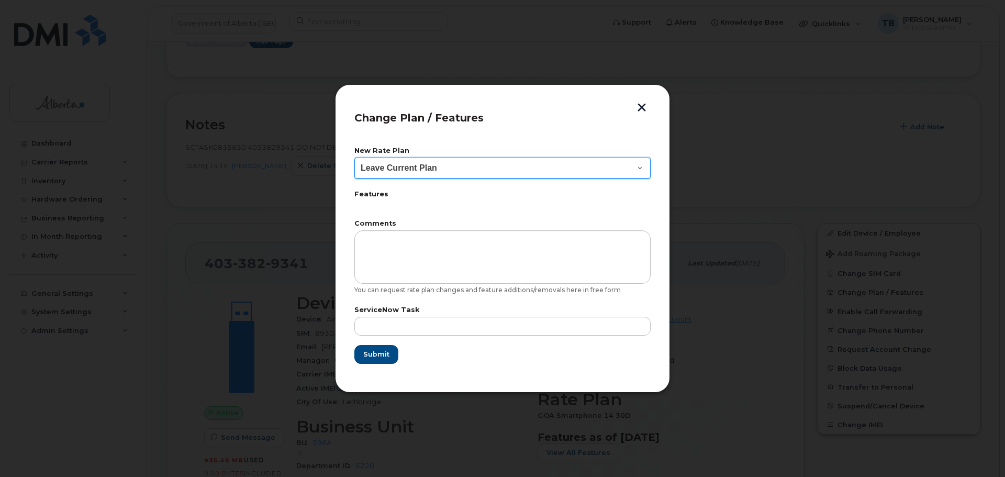
click at [436, 171] on select "Leave Current Plan GOA Data plan 9 30 d GOA–Unlimited Data Plan 9" at bounding box center [502, 168] width 296 height 21
select select "1790211"
click at [354, 158] on select "Leave Current Plan GOA Data plan 9 30 d GOA–Unlimited Data Plan 9" at bounding box center [502, 168] width 296 height 21
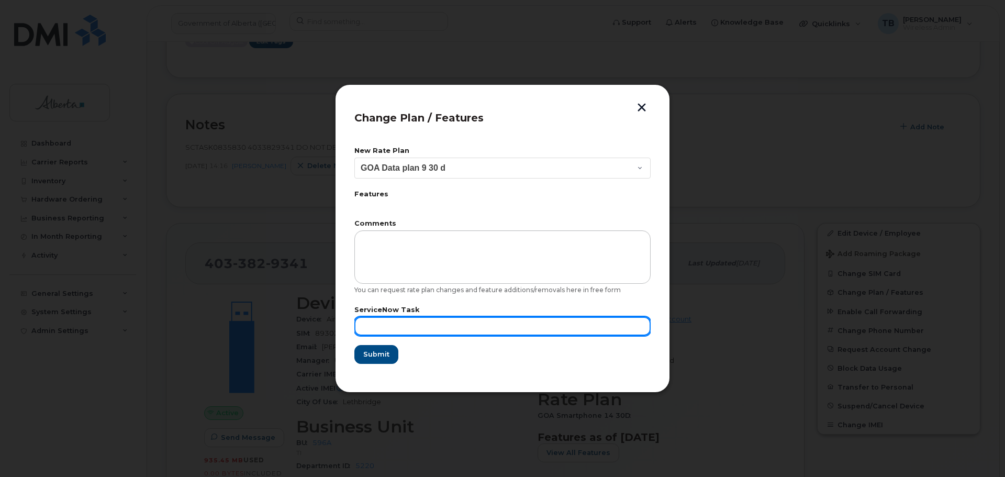
click at [376, 320] on input "text" at bounding box center [502, 326] width 296 height 19
paste input "SCTASK0835830"
type input "SCTASK0835830 Repurpose"
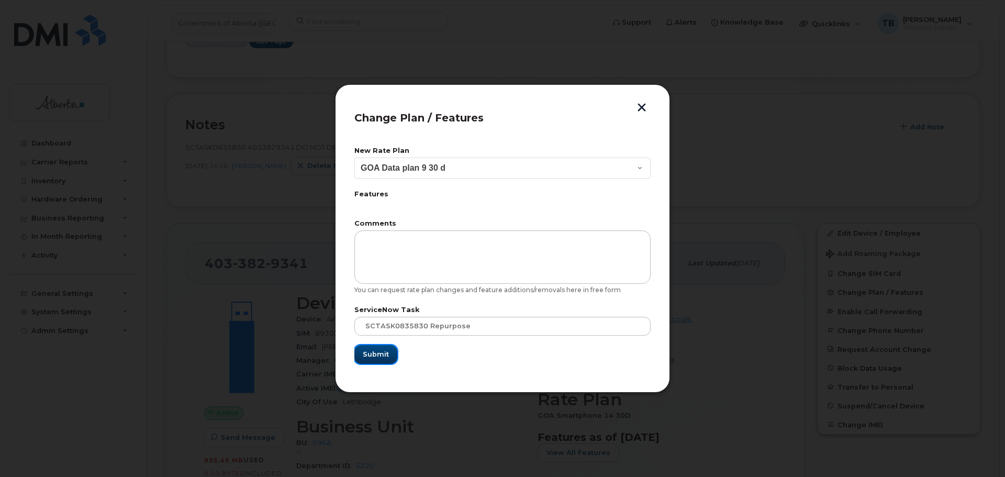
click at [369, 351] on span "Submit" at bounding box center [376, 354] width 26 height 10
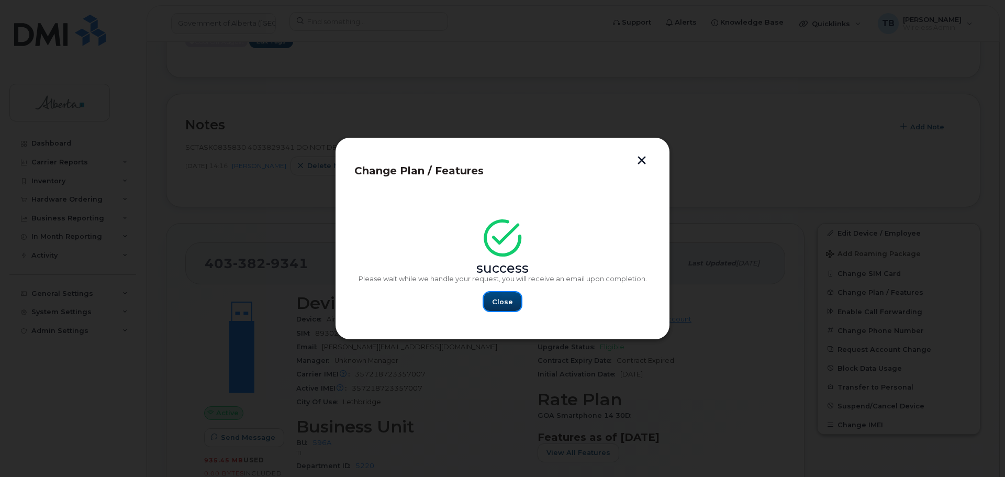
click at [510, 305] on span "Close" at bounding box center [502, 302] width 21 height 10
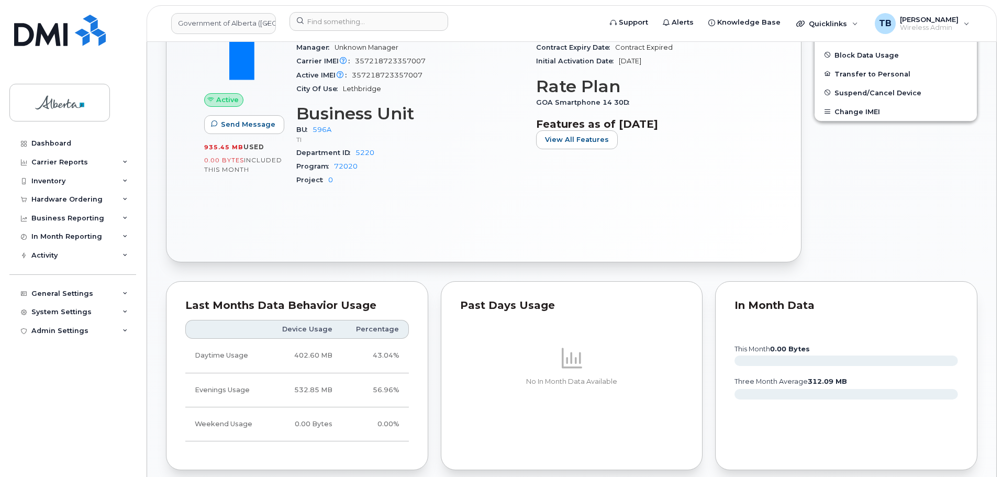
scroll to position [681, 0]
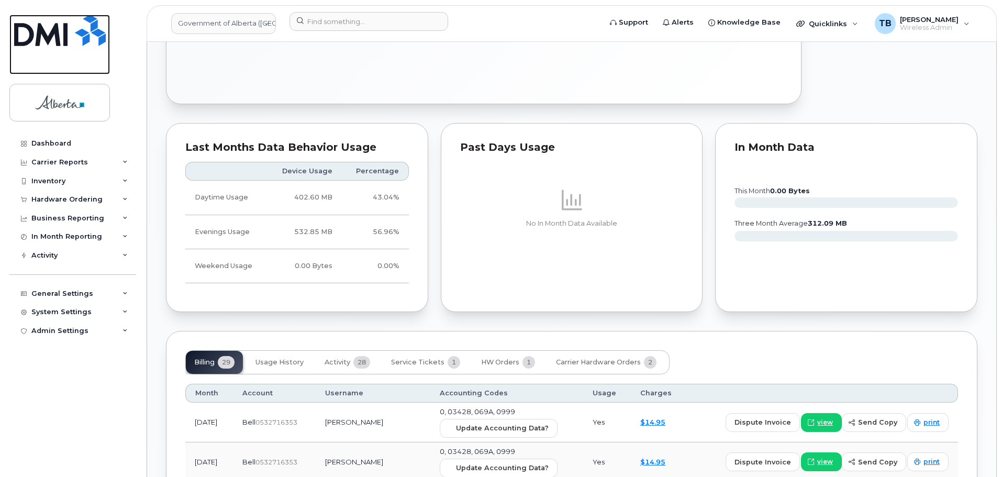
click at [52, 37] on img at bounding box center [60, 30] width 92 height 31
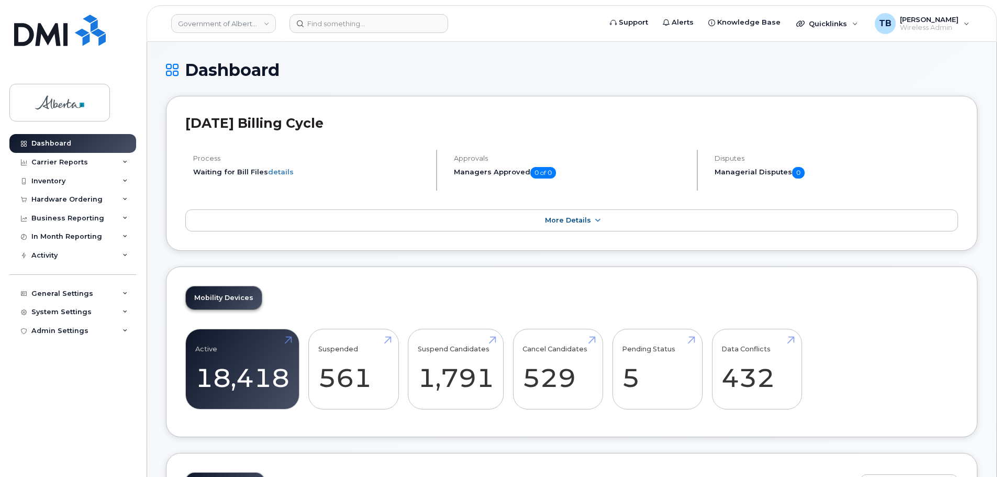
click at [345, 23] on input at bounding box center [369, 23] width 159 height 19
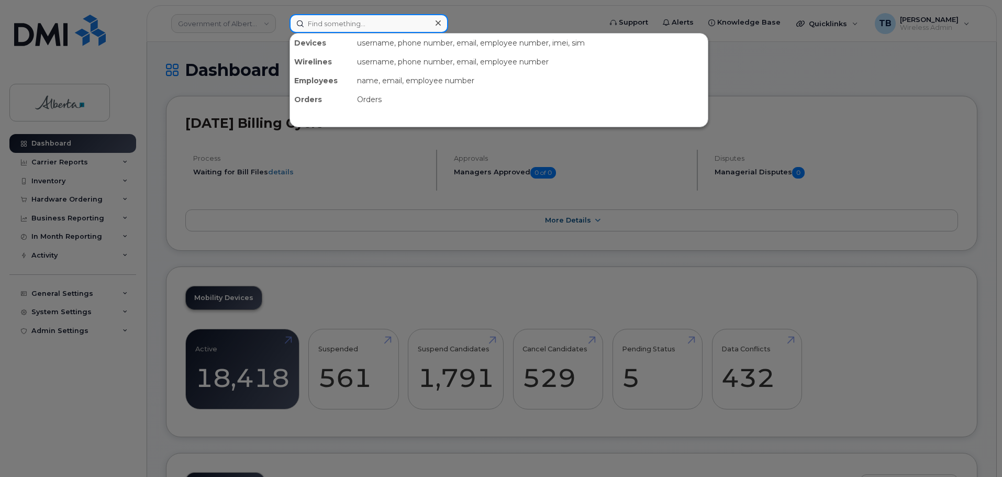
paste input "4033829341"
type input "4033829341"
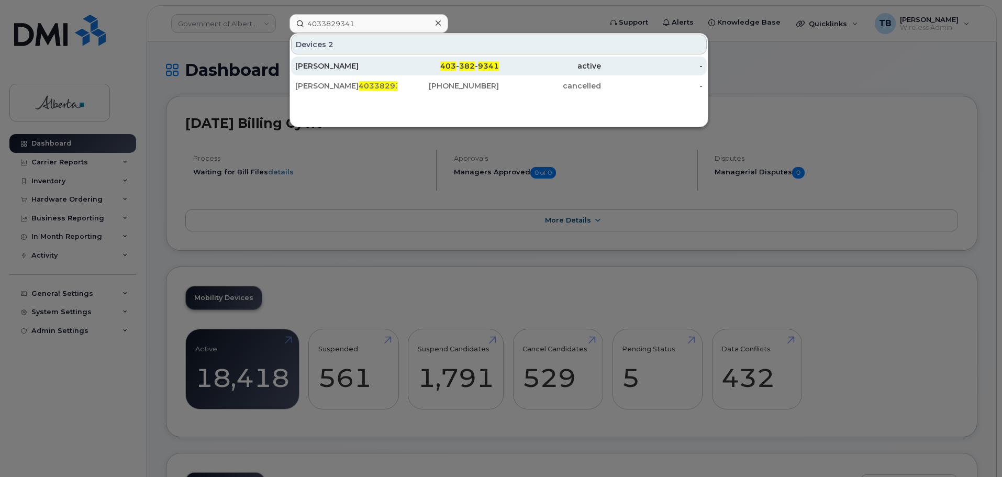
click at [337, 68] on div "[PERSON_NAME]" at bounding box center [346, 66] width 102 height 10
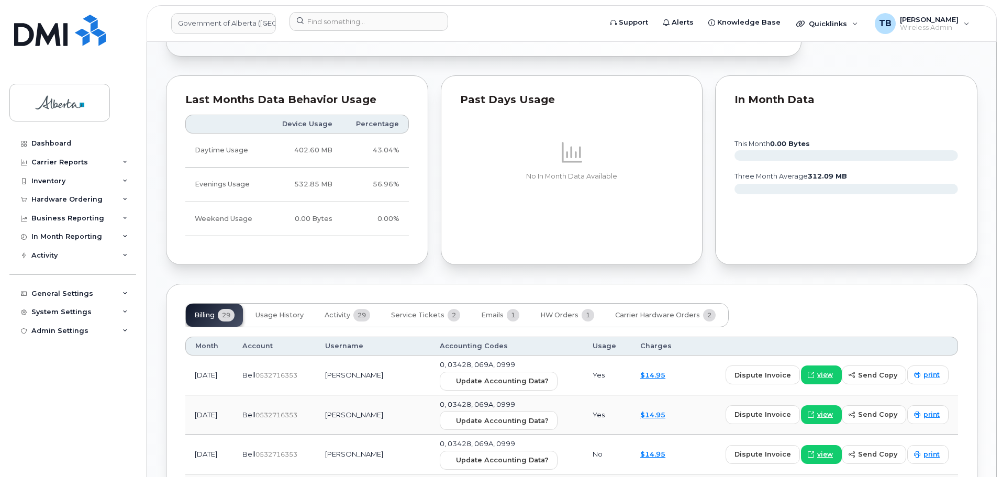
scroll to position [785, 0]
click at [354, 33] on div at bounding box center [442, 23] width 322 height 23
click at [351, 24] on input at bounding box center [369, 21] width 159 height 19
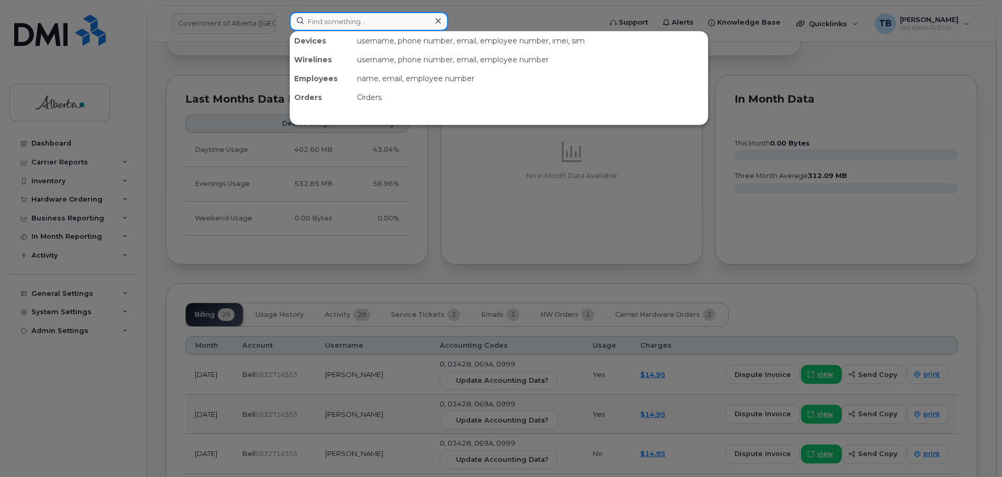
paste input "[PHONE_NUMBER]"
type input "[PHONE_NUMBER]"
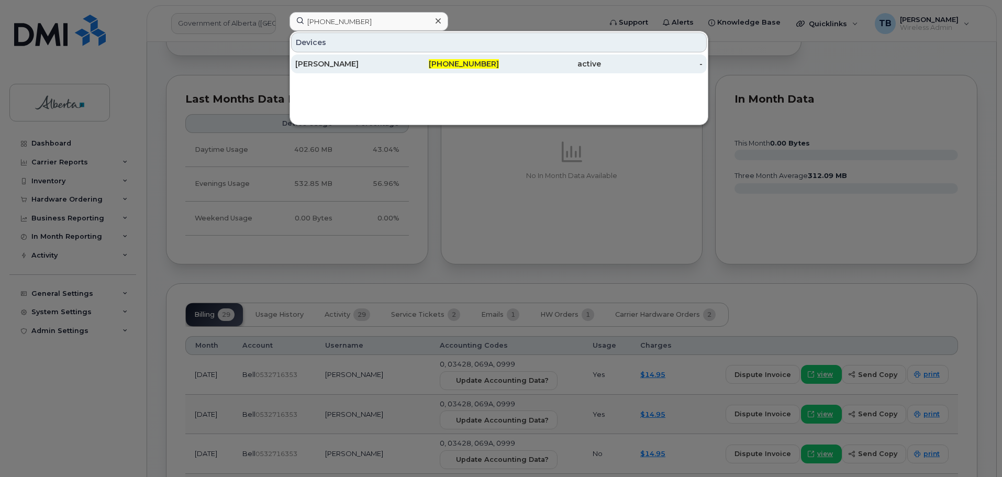
click at [312, 61] on div "[PERSON_NAME]" at bounding box center [346, 64] width 102 height 10
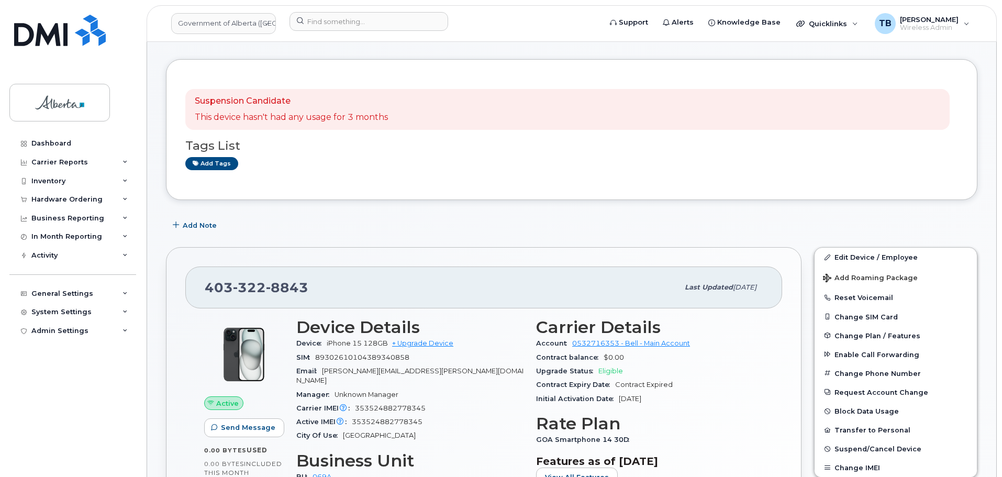
scroll to position [105, 0]
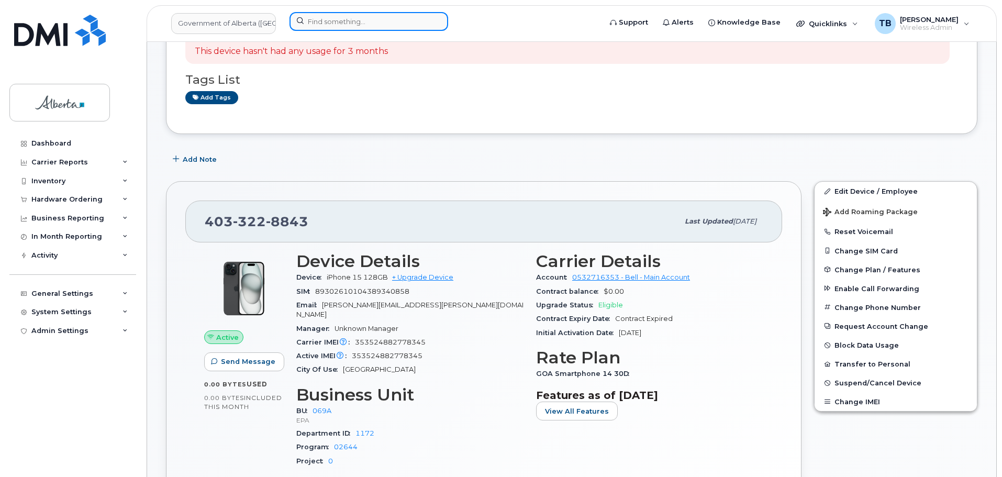
click at [341, 27] on input at bounding box center [369, 21] width 159 height 19
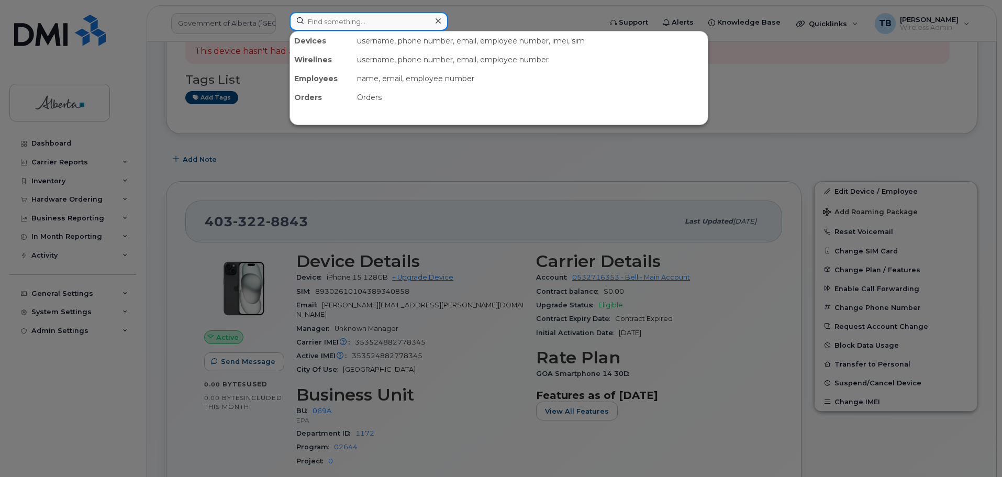
paste input "7807195794"
type input "7807195794"
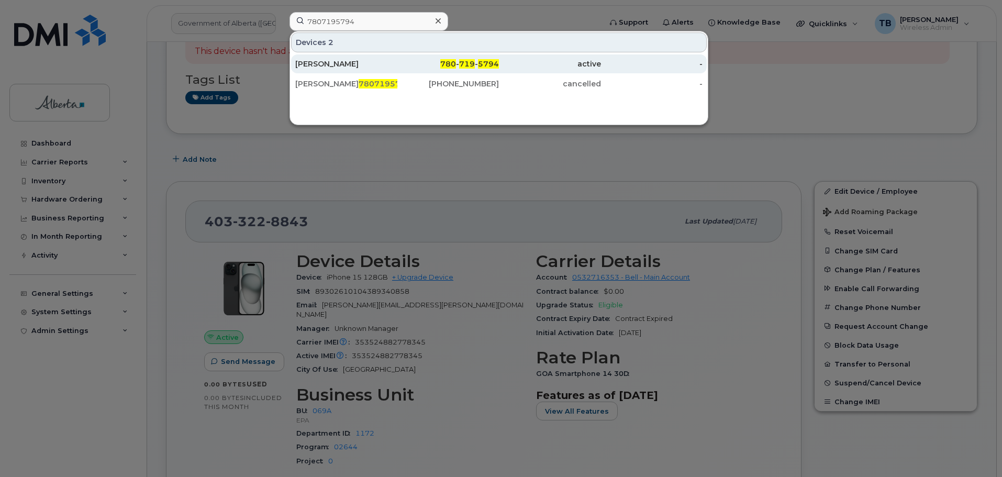
click at [331, 62] on div "Patrick Mears" at bounding box center [346, 64] width 102 height 10
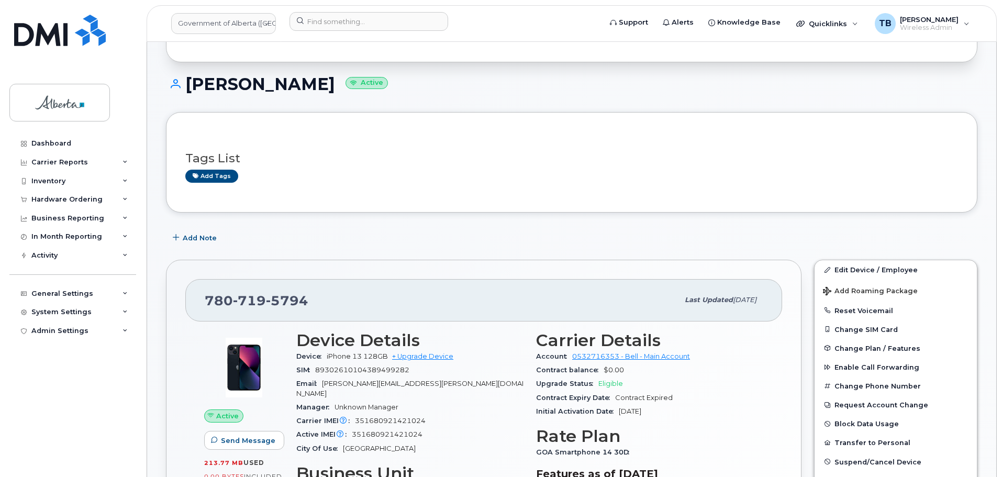
scroll to position [105, 0]
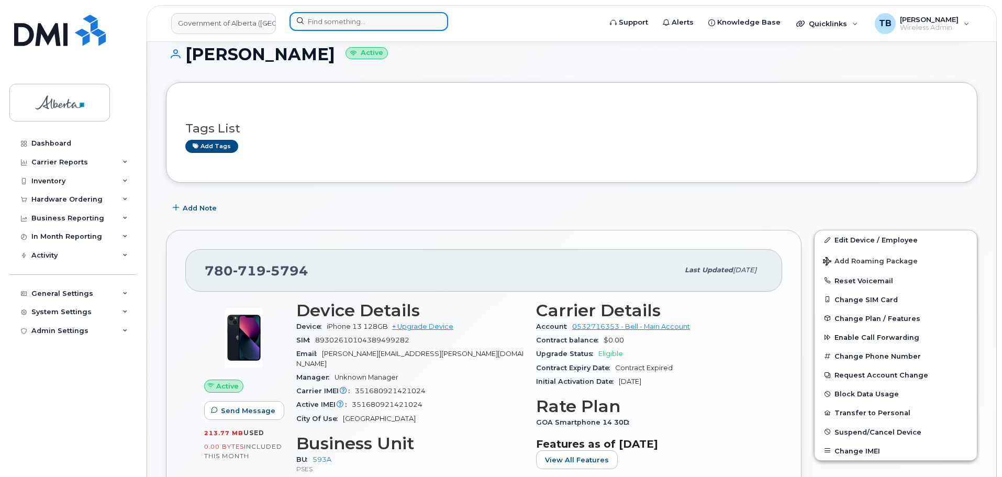
click at [319, 28] on input at bounding box center [369, 21] width 159 height 19
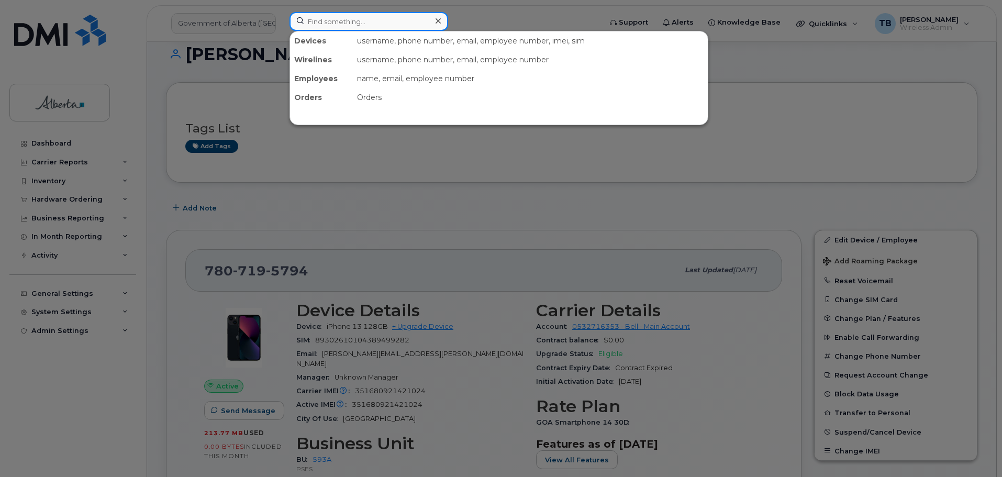
paste input "7802668275"
type input "7802668275"
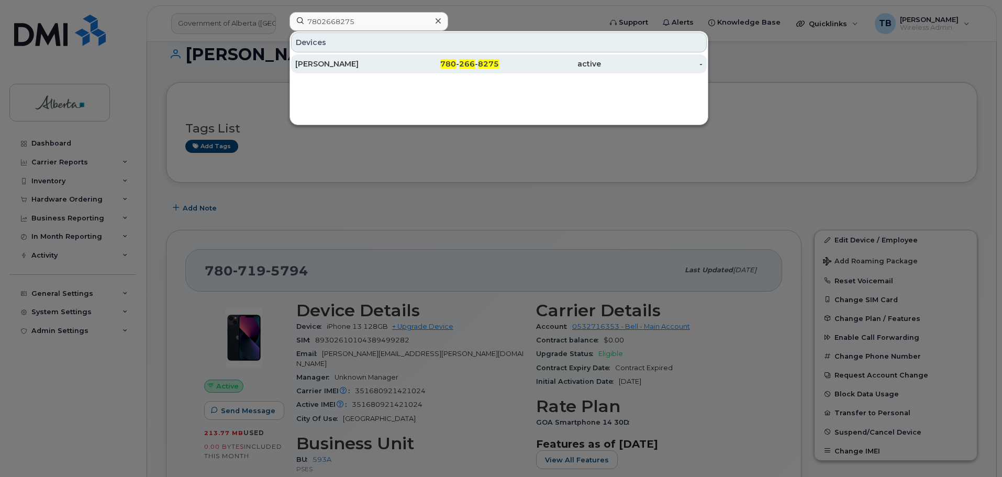
click at [324, 65] on div "[PERSON_NAME]" at bounding box center [346, 64] width 102 height 10
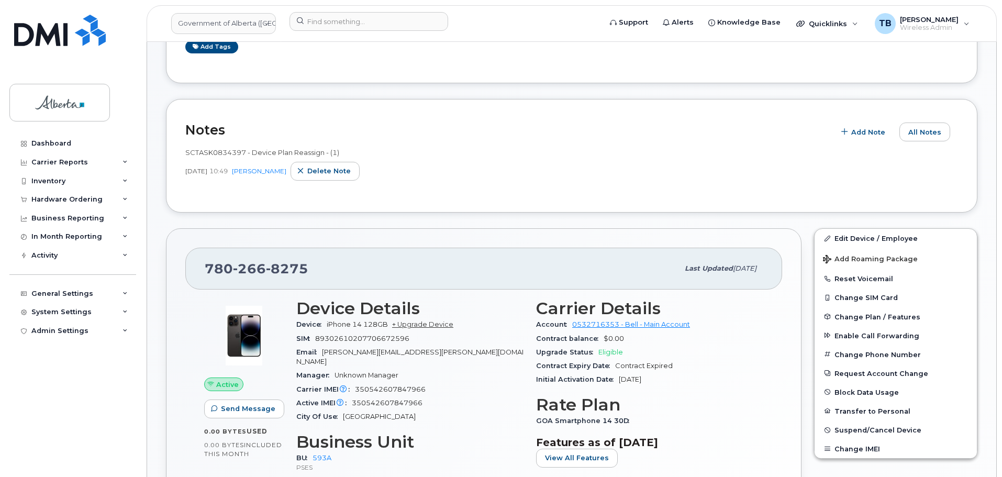
scroll to position [314, 0]
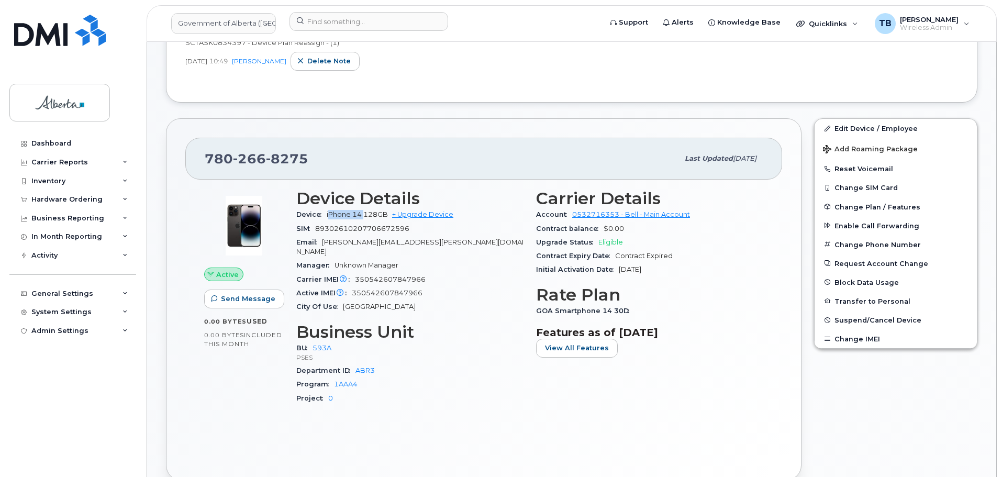
drag, startPoint x: 329, startPoint y: 213, endPoint x: 365, endPoint y: 216, distance: 36.2
click at [365, 216] on span "iPhone 14 128GB" at bounding box center [357, 214] width 61 height 8
copy span "Phone 14"
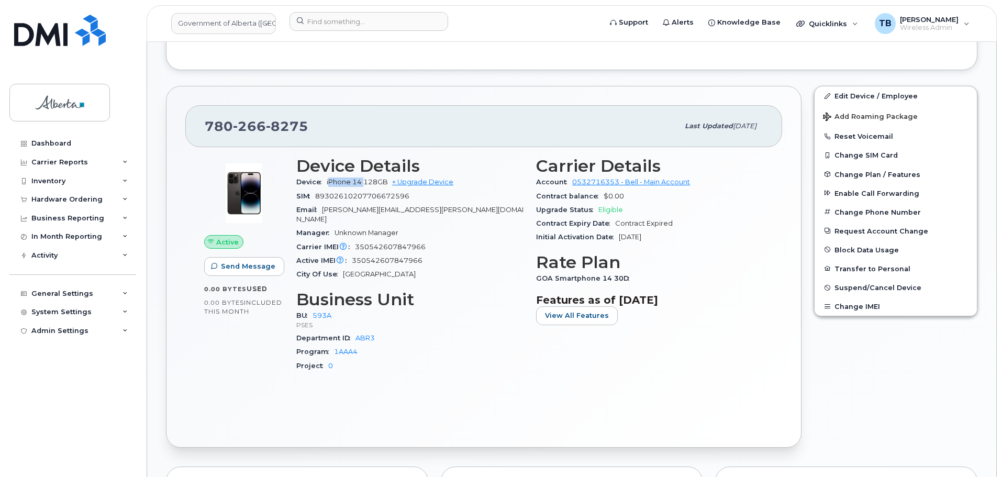
scroll to position [471, 0]
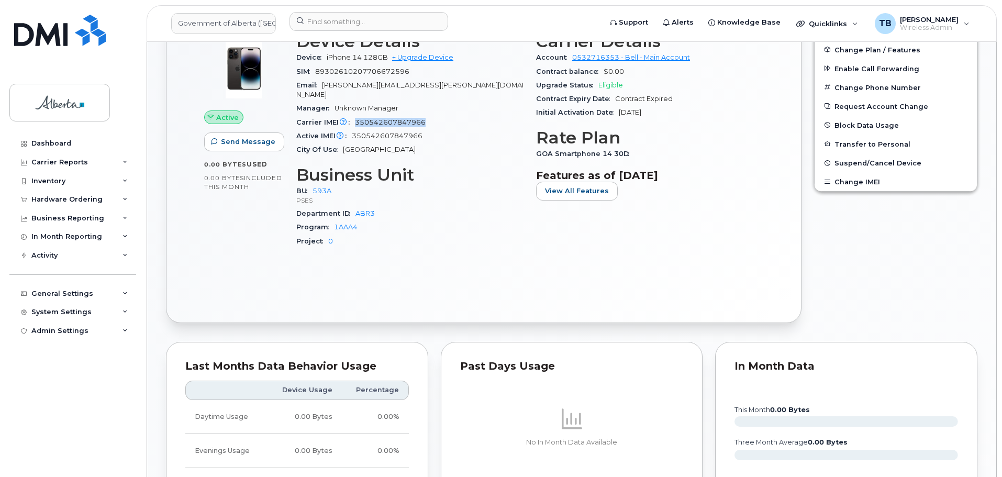
drag, startPoint x: 355, startPoint y: 109, endPoint x: 439, endPoint y: 109, distance: 83.8
click at [439, 116] on div "Carrier IMEI Carrier IMEI is reported during the last billing cycle or change o…" at bounding box center [409, 123] width 227 height 14
copy span "350542607847966"
drag, startPoint x: 294, startPoint y: 181, endPoint x: 352, endPoint y: 229, distance: 75.2
click at [352, 229] on div "Device Details Device iPhone 14 128GB + Upgrade Device SIM [TECHNICAL_ID] Email…" at bounding box center [410, 144] width 240 height 237
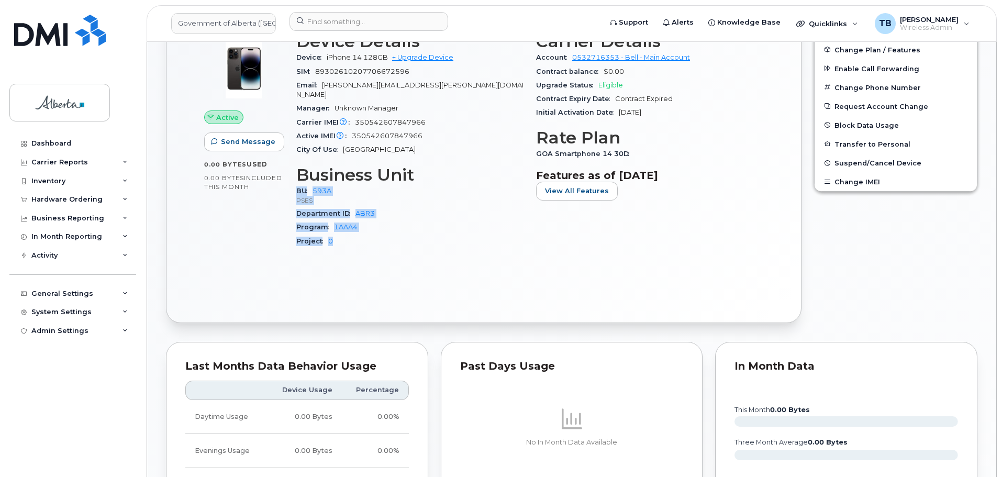
copy div "BU 593A PSES Department ID ABR3 Program 1AAA4 Project 0"
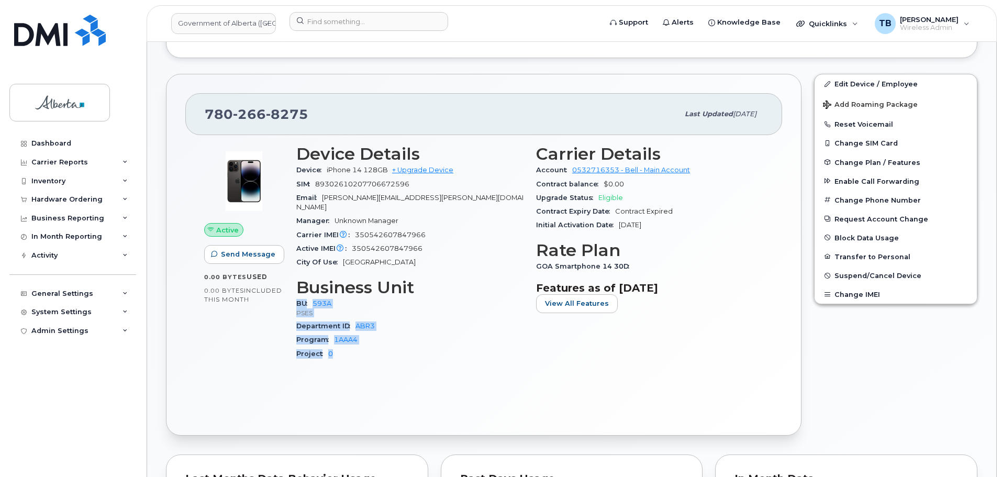
scroll to position [209, 0]
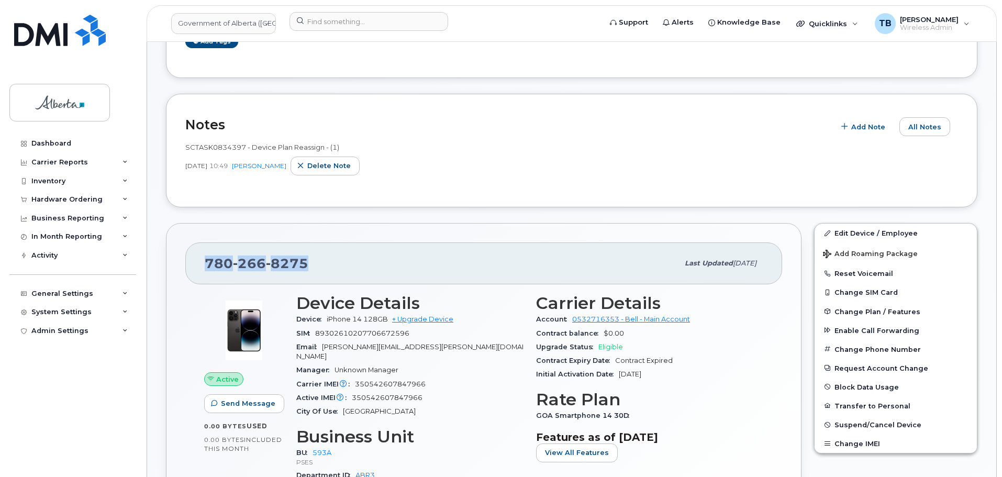
drag, startPoint x: 228, startPoint y: 260, endPoint x: 178, endPoint y: 259, distance: 50.8
click at [178, 259] on div "[PHONE_NUMBER] Last updated [DATE] Active Send Message 0.00 Bytes  used 0.00 By…" at bounding box center [484, 404] width 636 height 362
copy span "[PHONE_NUMBER]"
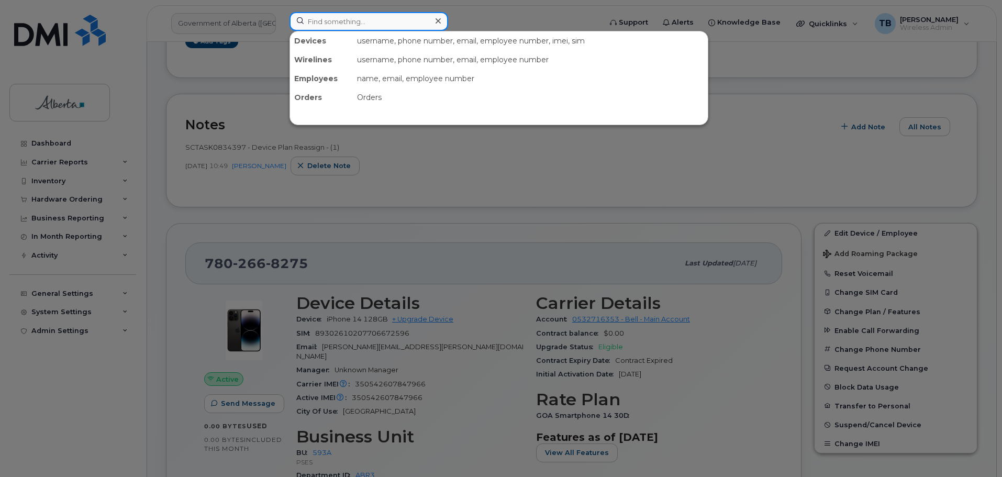
click at [315, 24] on input at bounding box center [369, 21] width 159 height 19
paste input "4035859431"
type input "4035859431"
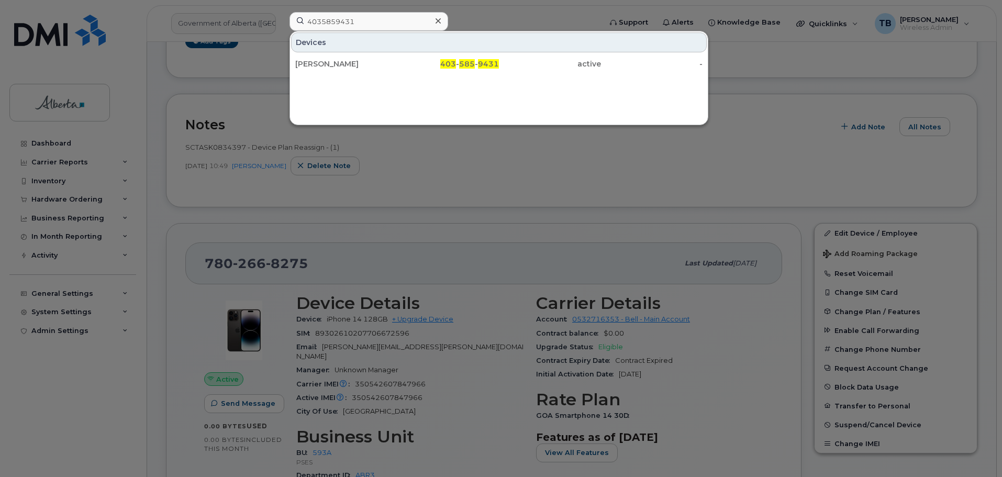
drag, startPoint x: 312, startPoint y: 61, endPoint x: 317, endPoint y: 95, distance: 35.0
click at [312, 61] on div "[PERSON_NAME]" at bounding box center [346, 64] width 102 height 10
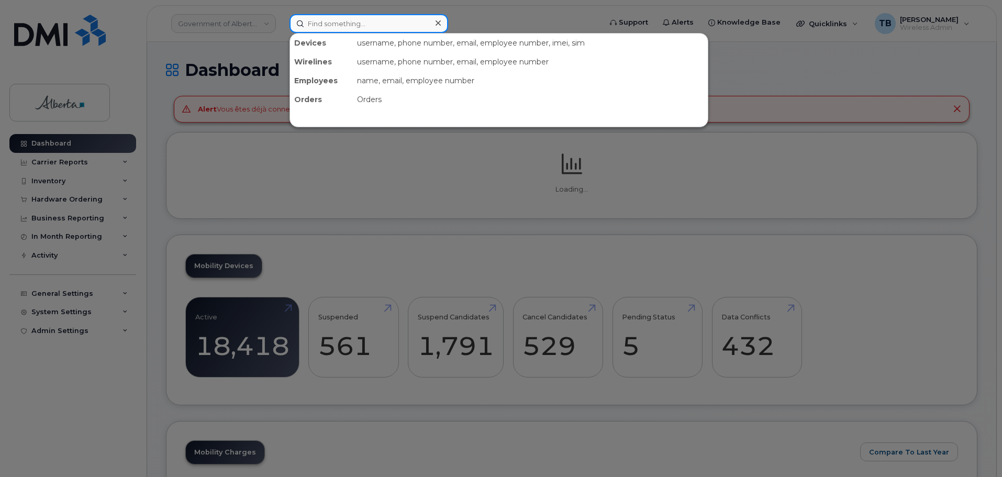
click at [319, 25] on input at bounding box center [369, 23] width 159 height 19
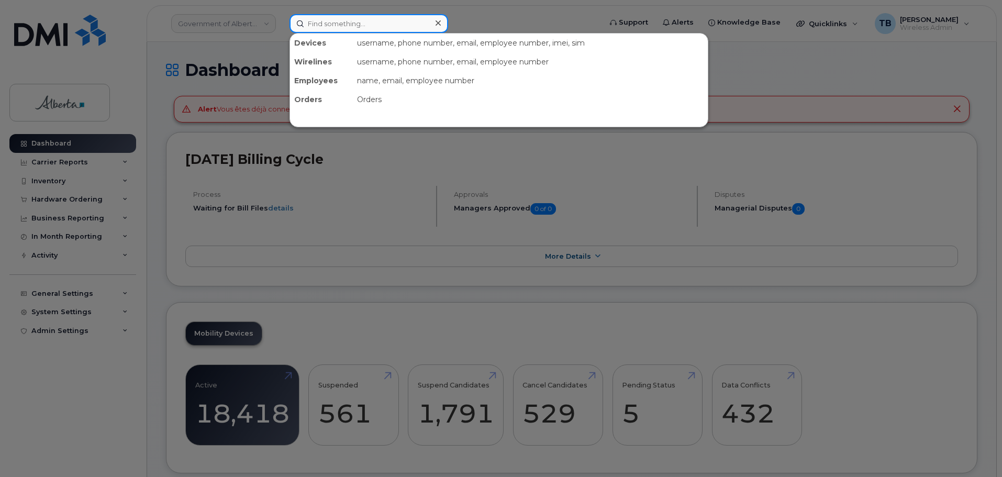
paste input "7802668275"
type input "7802668275"
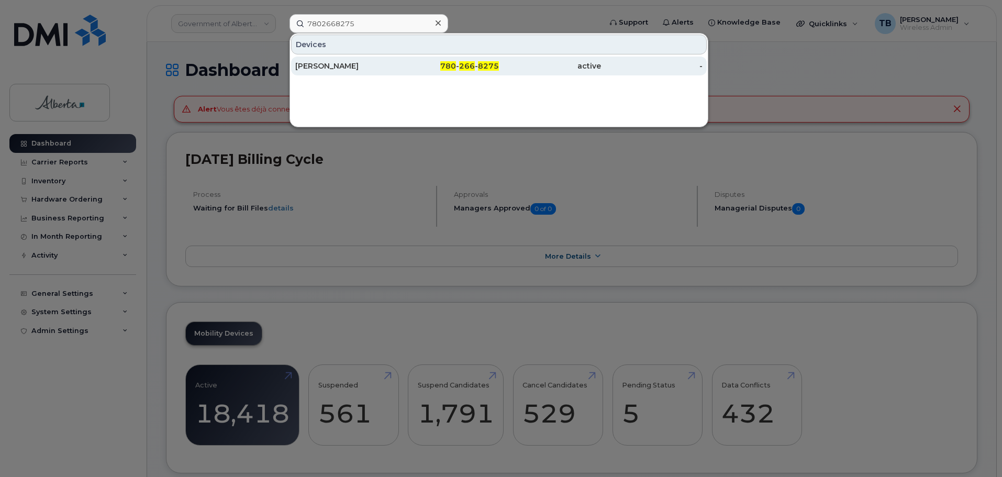
click at [310, 71] on div "[PERSON_NAME]" at bounding box center [346, 66] width 102 height 10
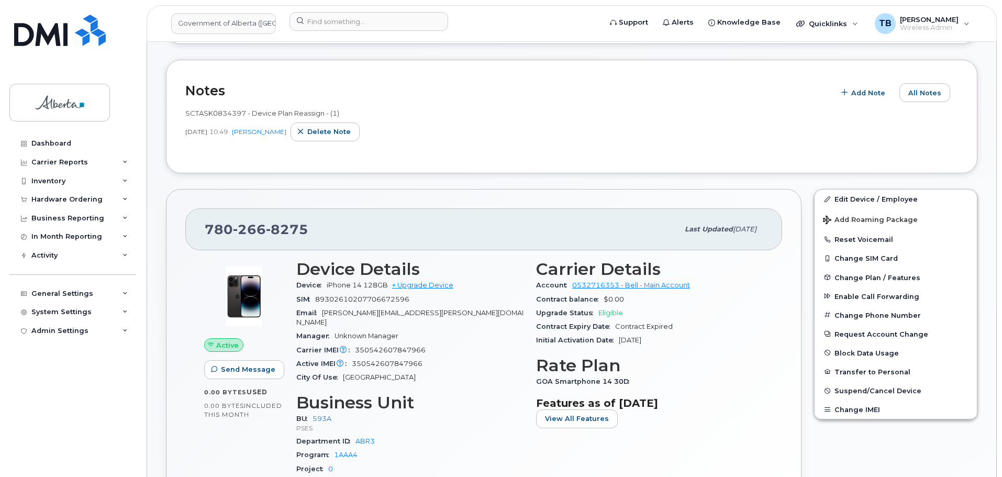
scroll to position [262, 0]
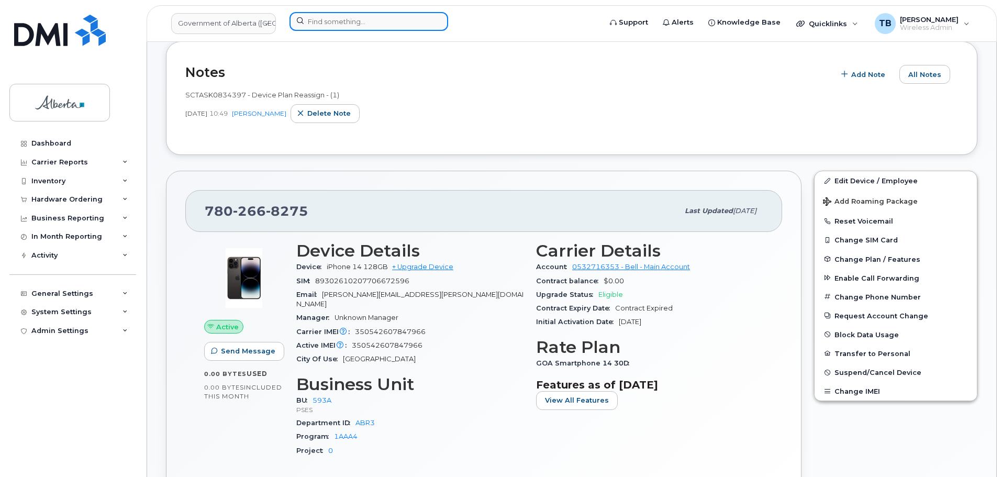
click at [317, 24] on input at bounding box center [369, 21] width 159 height 19
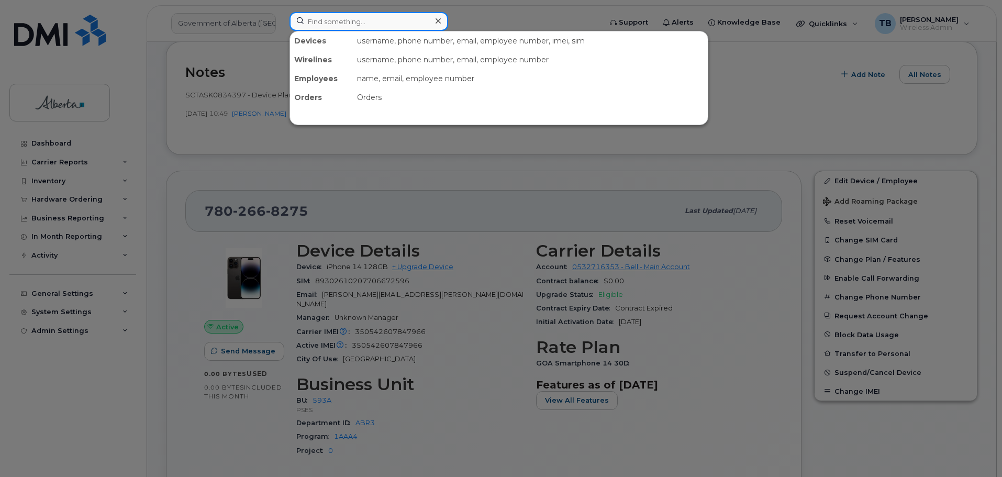
paste input "7807195794"
type input "7807195794"
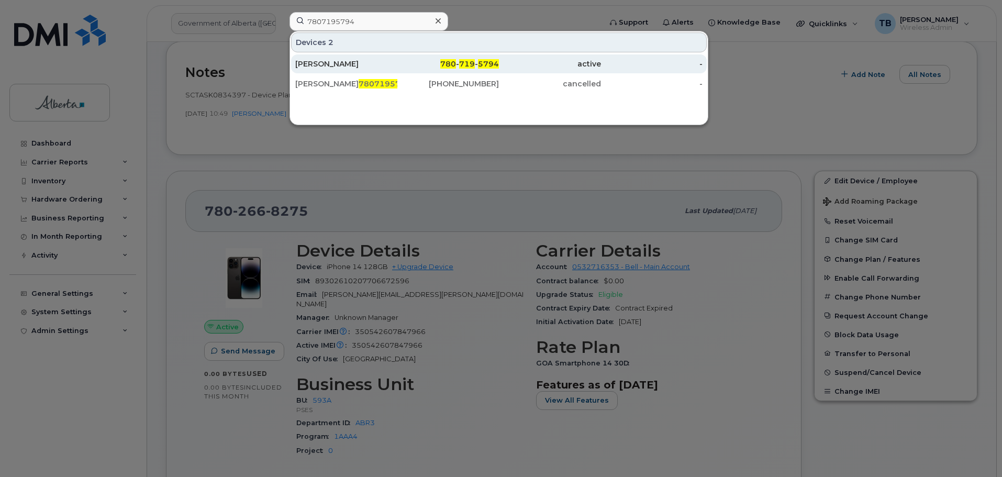
click at [316, 62] on div "[PERSON_NAME]" at bounding box center [346, 64] width 102 height 10
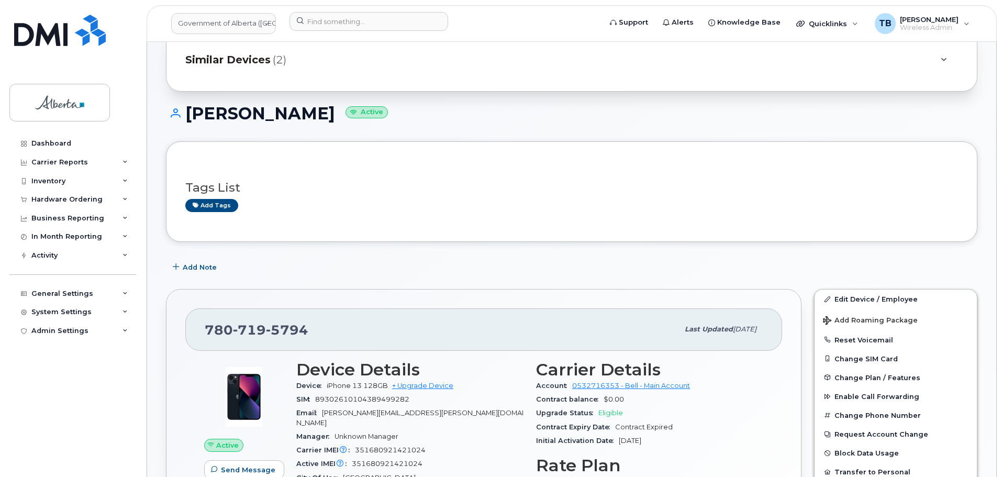
scroll to position [209, 0]
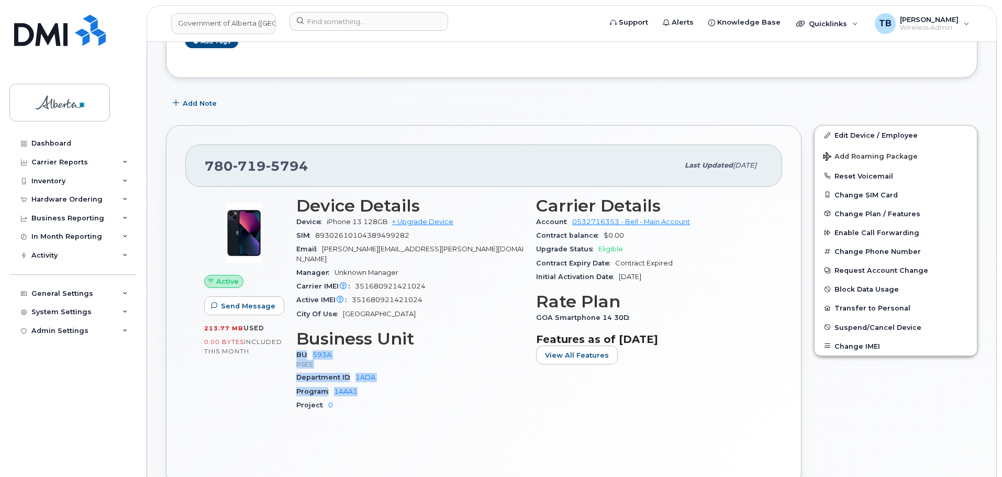
drag, startPoint x: 292, startPoint y: 343, endPoint x: 364, endPoint y: 379, distance: 80.6
click at [364, 379] on div "Device Details Device iPhone 13 128GB + Upgrade Device SIM 89302610104389499282…" at bounding box center [410, 308] width 240 height 237
copy div "BU 593A PSES Department ID 1ADA Program 1AAA1"
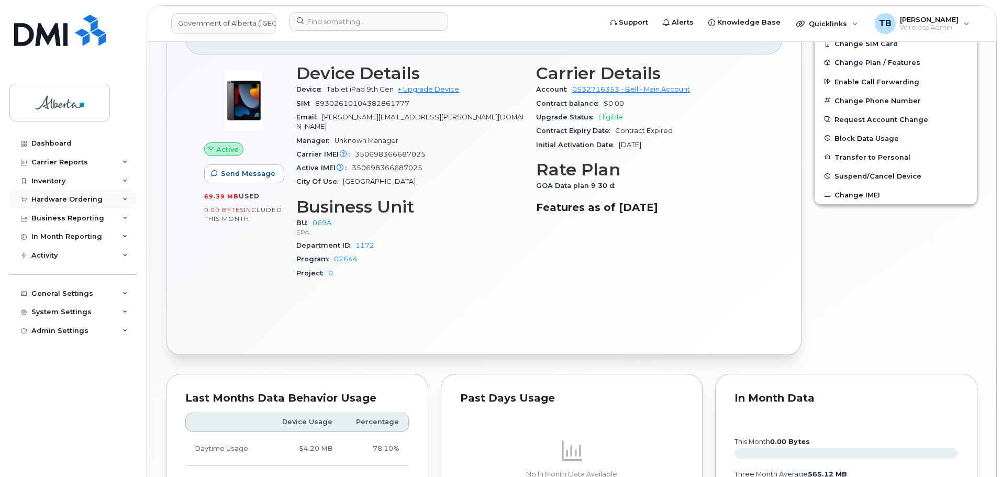
scroll to position [341, 0]
click at [417, 150] on span "350698366687025" at bounding box center [390, 154] width 71 height 8
click at [415, 150] on span "350698366687025" at bounding box center [390, 154] width 71 height 8
copy span "350698366687025"
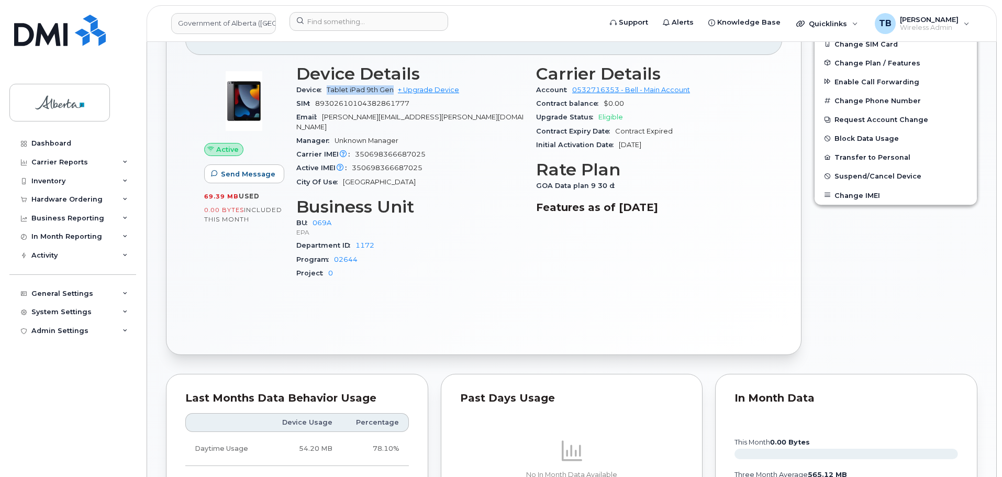
drag, startPoint x: 328, startPoint y: 90, endPoint x: 394, endPoint y: 92, distance: 66.0
click at [394, 92] on span "Tablet iPad 9th Gen" at bounding box center [360, 90] width 67 height 8
copy span "Tablet iPad 9th Gen"
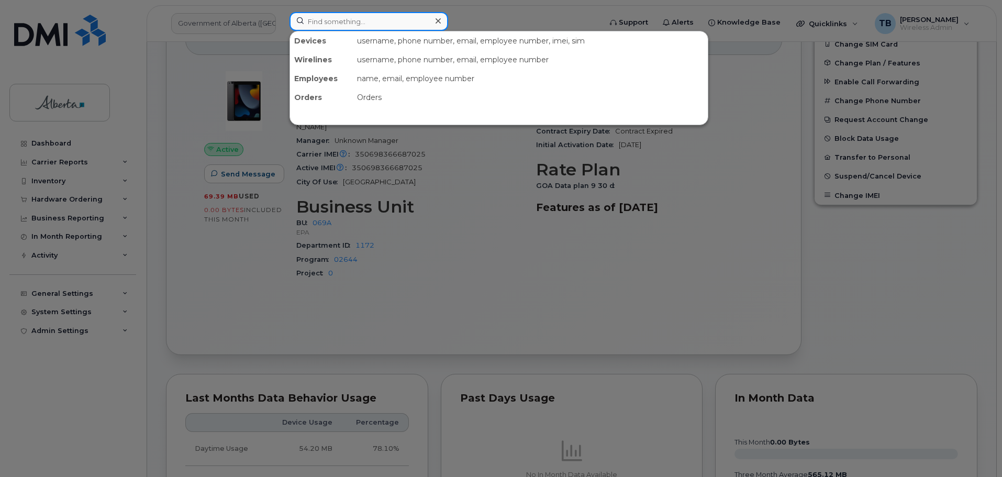
click at [313, 24] on input at bounding box center [369, 21] width 159 height 19
paste input "4038466558"
type input "4038466558"
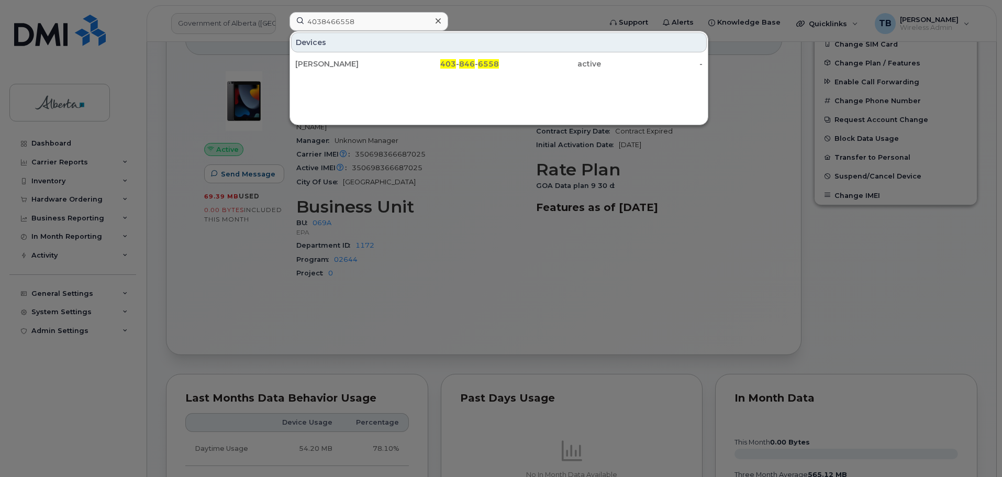
drag, startPoint x: 309, startPoint y: 57, endPoint x: 301, endPoint y: 51, distance: 10.6
click at [397, 57] on div "[PERSON_NAME]" at bounding box center [448, 63] width 102 height 19
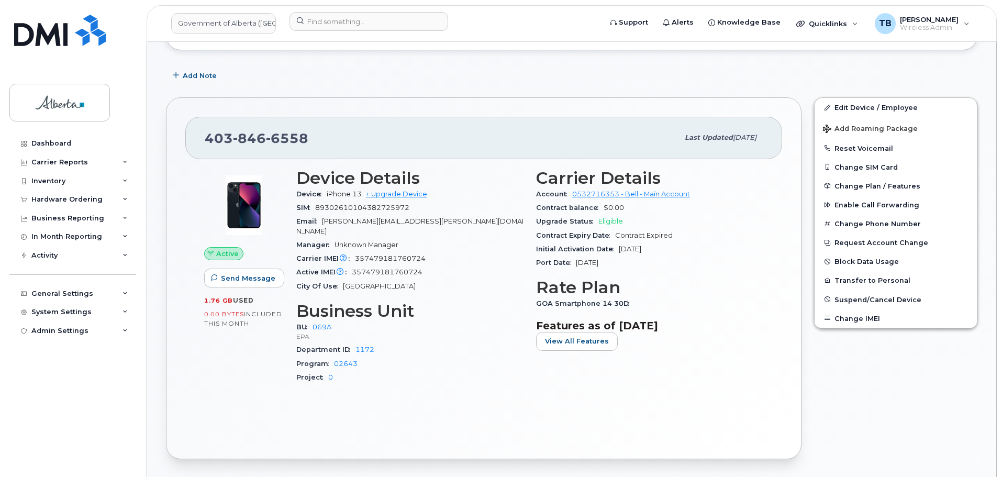
scroll to position [314, 0]
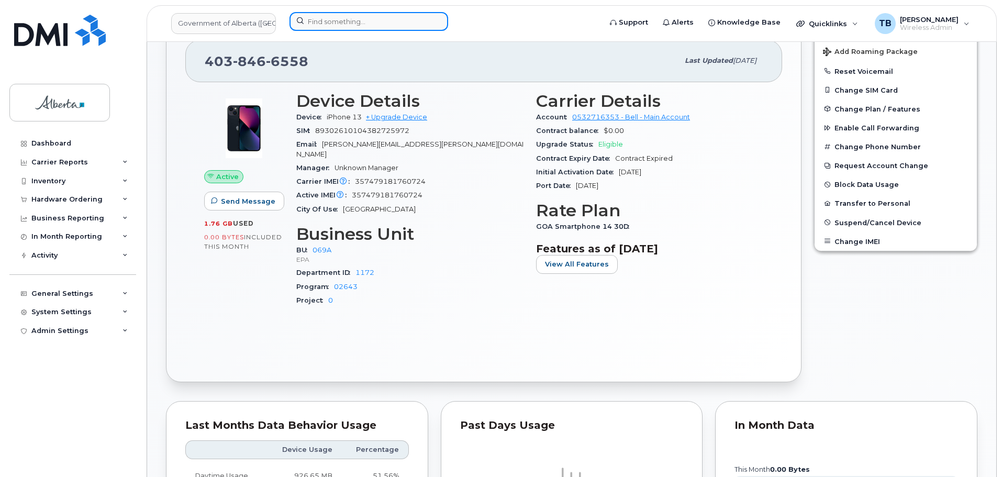
click at [364, 28] on input at bounding box center [369, 21] width 159 height 19
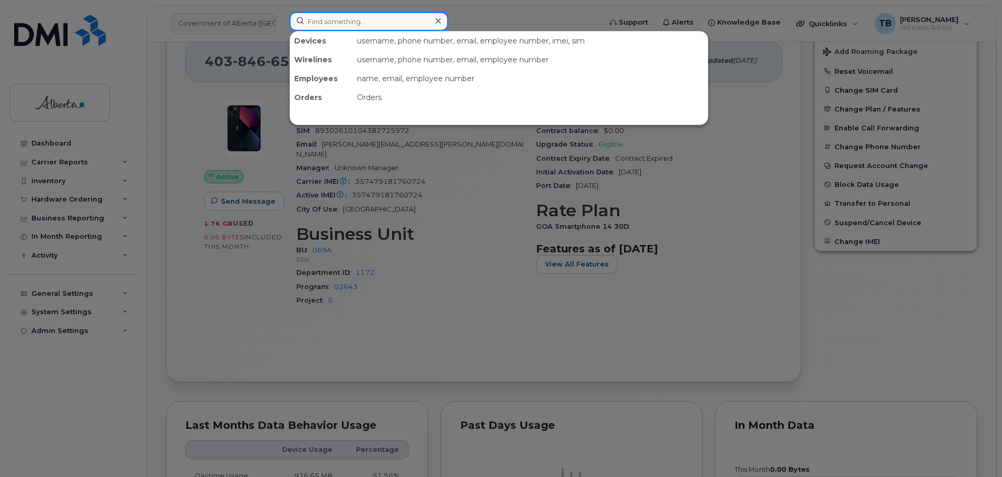
paste input "4035619866"
type input "4035619866"
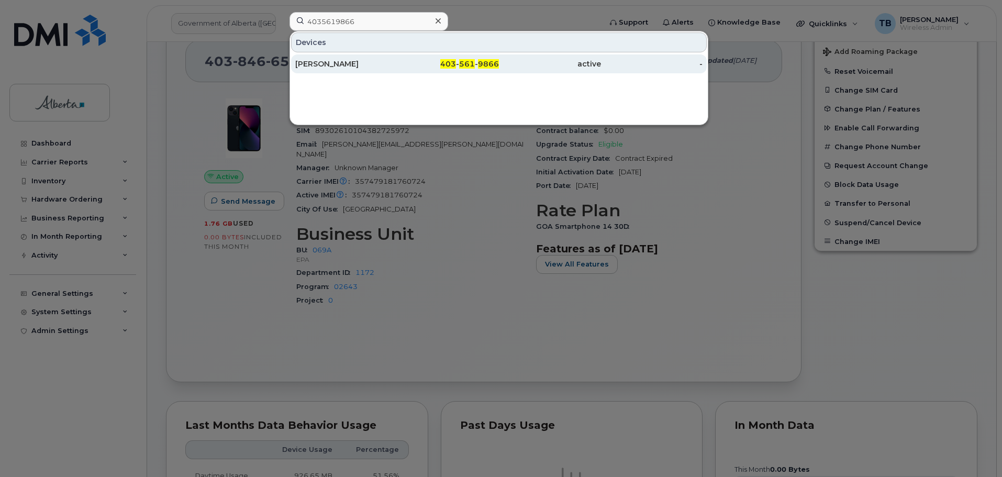
click at [397, 59] on div "[PERSON_NAME]" at bounding box center [448, 63] width 102 height 19
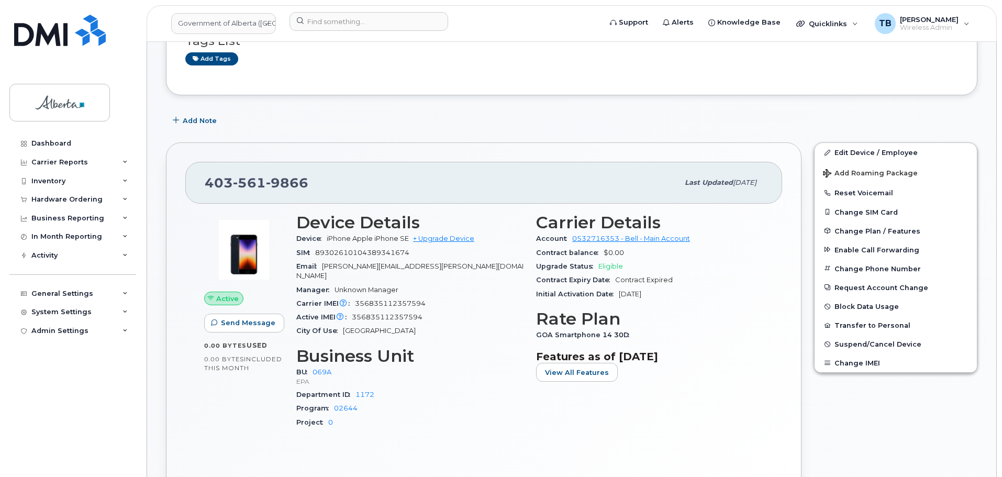
scroll to position [209, 0]
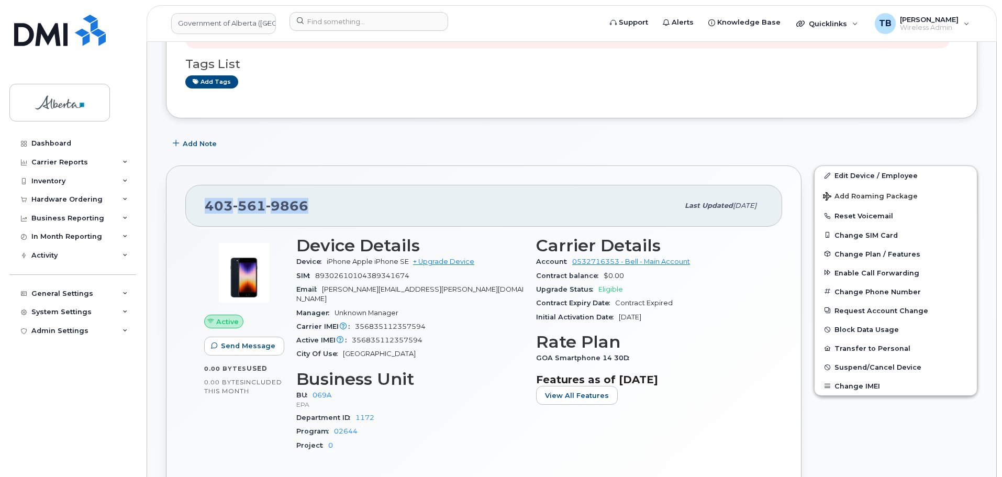
drag, startPoint x: 268, startPoint y: 202, endPoint x: 178, endPoint y: 201, distance: 90.6
click at [170, 201] on div "403 561 9866 Last updated Jul 25, 2025 Active Send Message 0.00 Bytes  used 0.0…" at bounding box center [484, 346] width 636 height 362
copy span "403 561 9866"
click at [340, 268] on div "Device iPhone Apple iPhone SE + Upgrade Device" at bounding box center [409, 262] width 227 height 14
drag, startPoint x: 326, startPoint y: 261, endPoint x: 379, endPoint y: 261, distance: 52.4
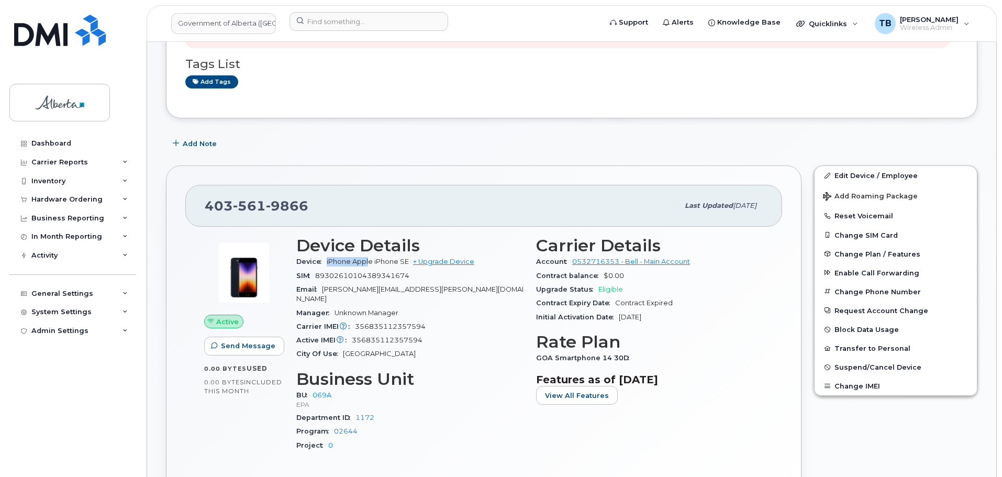
click at [370, 263] on div "Device iPhone Apple iPhone SE + Upgrade Device" at bounding box center [409, 262] width 227 height 14
drag, startPoint x: 375, startPoint y: 262, endPoint x: 407, endPoint y: 263, distance: 32.5
click at [407, 263] on span "iPhone Apple iPhone SE" at bounding box center [368, 262] width 82 height 8
copy span "iPhone SE"
click at [366, 323] on span "356835112357594" at bounding box center [390, 327] width 71 height 8
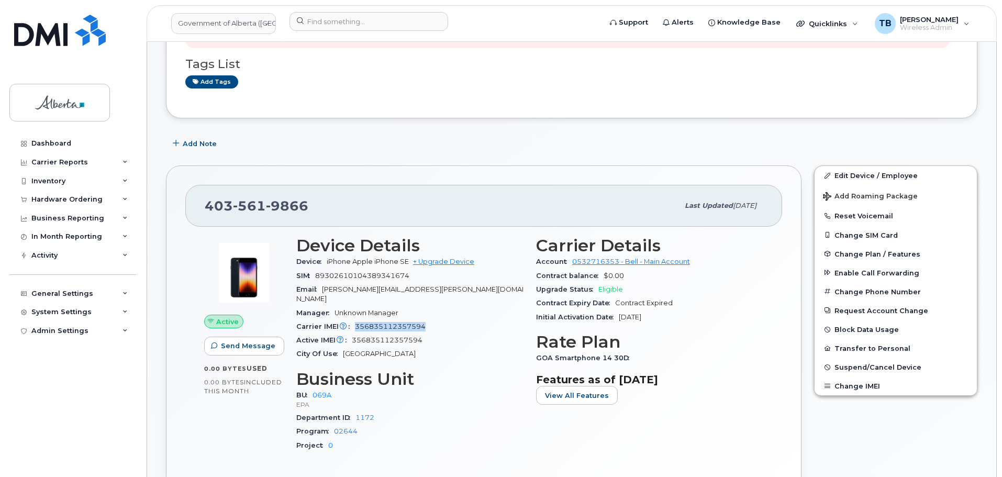
click at [366, 323] on span "356835112357594" at bounding box center [390, 327] width 71 height 8
copy span "356835112357594"
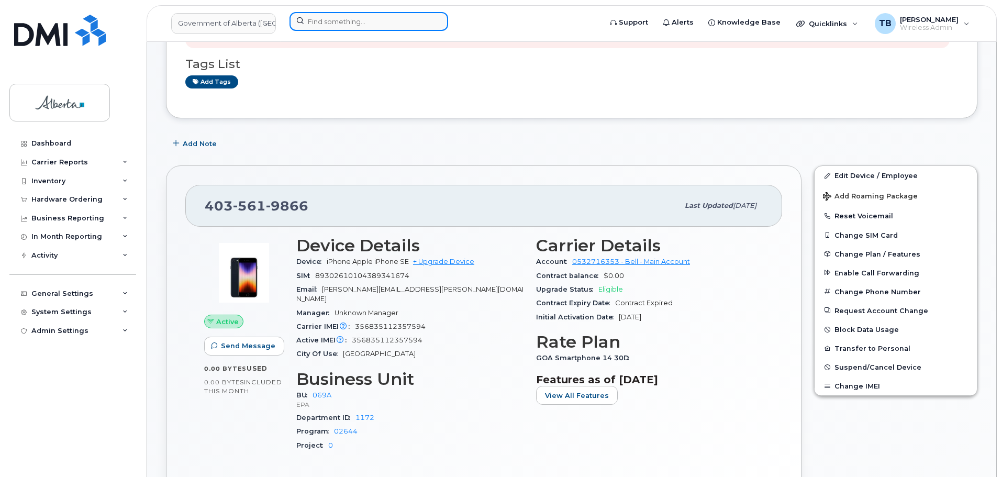
click at [338, 25] on input at bounding box center [369, 21] width 159 height 19
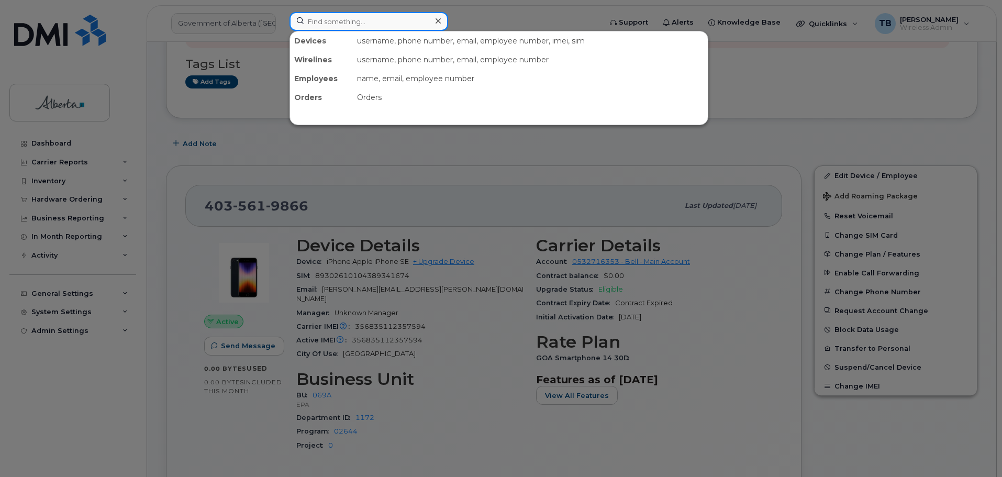
paste input "4033228843"
type input "4033228843"
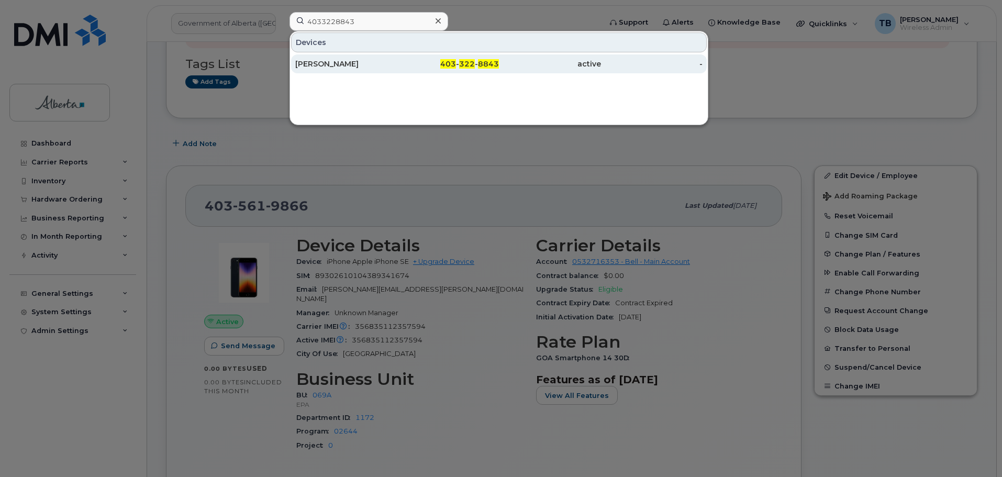
click at [322, 65] on div "Mike Banko" at bounding box center [346, 64] width 102 height 10
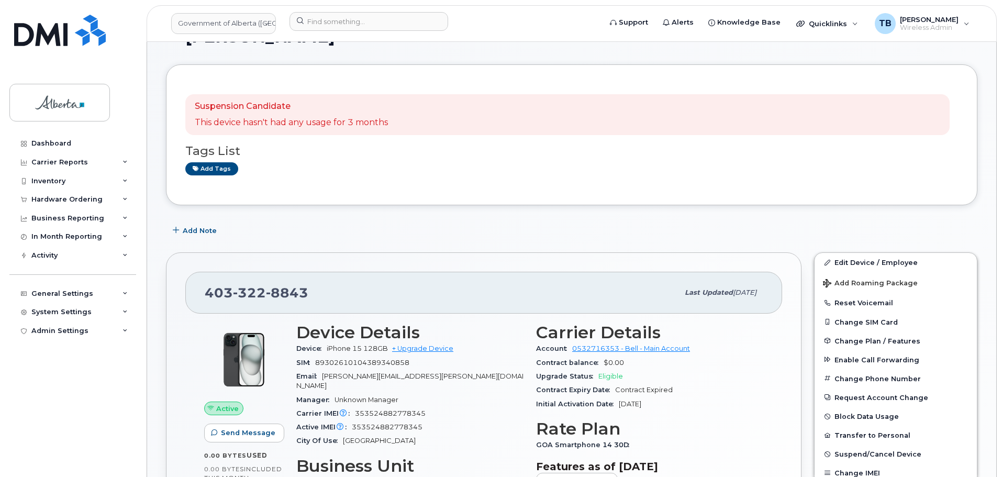
scroll to position [52, 0]
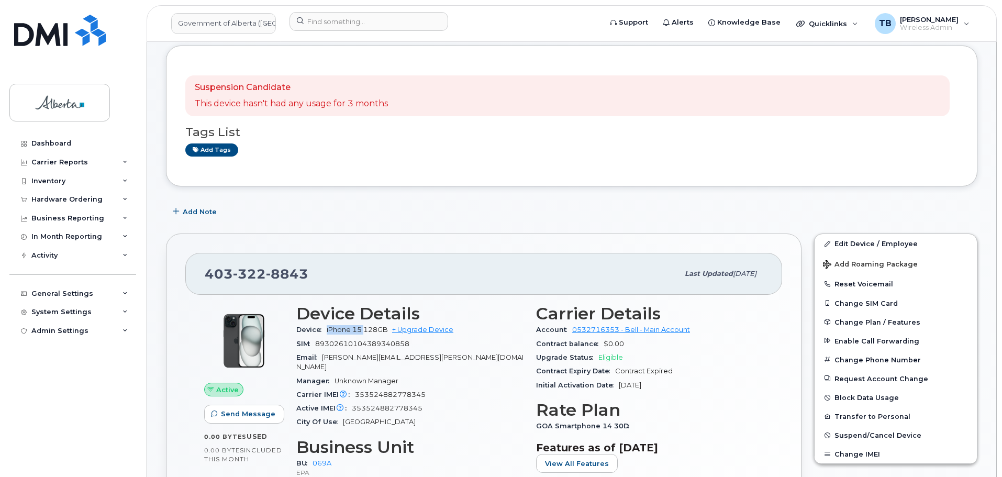
drag, startPoint x: 326, startPoint y: 329, endPoint x: 364, endPoint y: 329, distance: 37.7
click at [364, 329] on div "Device iPhone 15 128GB + Upgrade Device" at bounding box center [409, 330] width 227 height 14
copy span "iPhone 15"
click at [395, 391] on span "353524882778345" at bounding box center [390, 395] width 71 height 8
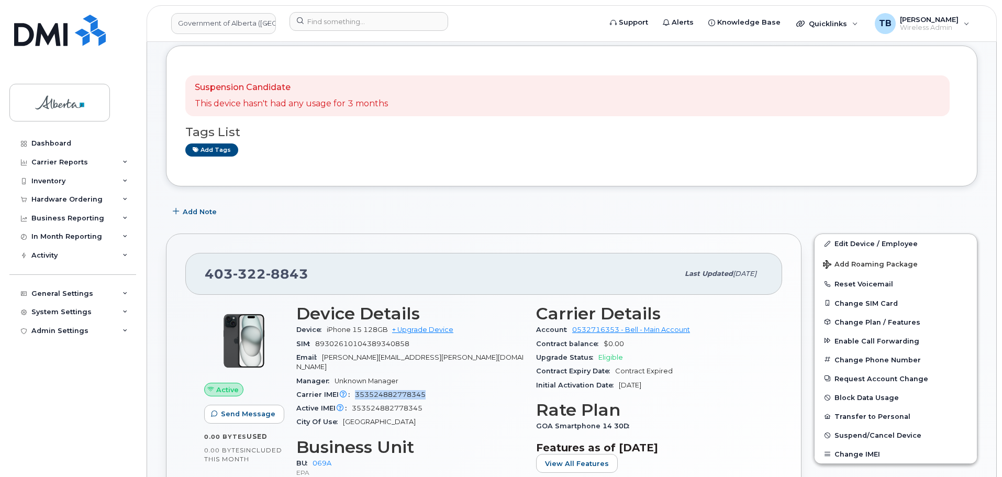
click at [395, 391] on span "353524882778345" at bounding box center [390, 395] width 71 height 8
copy span "353524882778345"
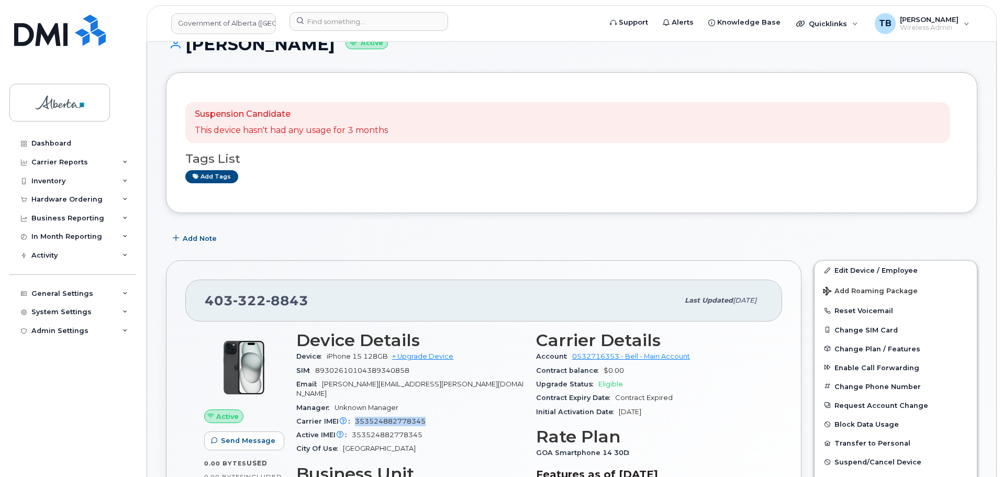
scroll to position [0, 0]
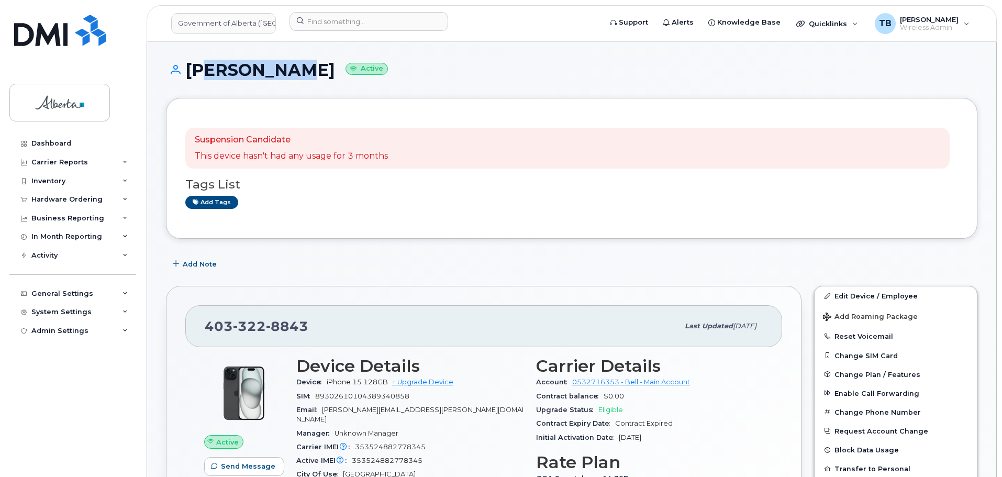
drag, startPoint x: 289, startPoint y: 72, endPoint x: 194, endPoint y: 74, distance: 94.8
click at [194, 74] on h1 "[PERSON_NAME] Active" at bounding box center [572, 70] width 812 height 18
drag, startPoint x: 186, startPoint y: 71, endPoint x: 296, endPoint y: 70, distance: 110.5
click at [296, 70] on h1 "[PERSON_NAME] Active" at bounding box center [572, 70] width 812 height 18
copy h1 "[PERSON_NAME]"
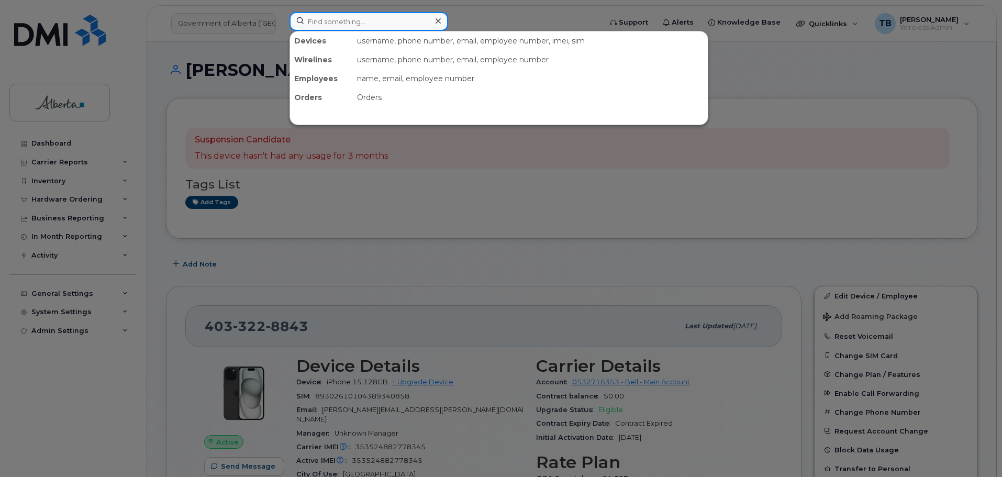
click at [325, 18] on input at bounding box center [369, 21] width 159 height 19
paste input "[PHONE_NUMBER]"
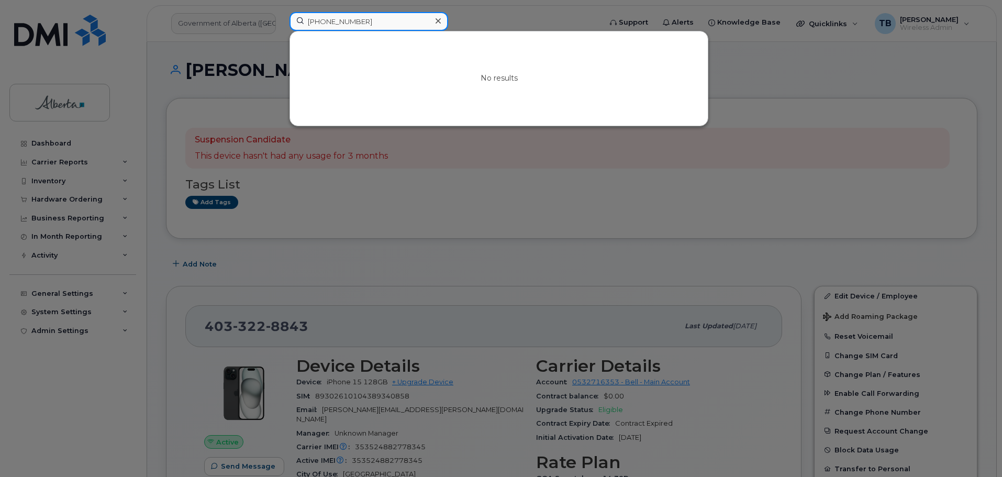
drag, startPoint x: 317, startPoint y: 19, endPoint x: 269, endPoint y: 26, distance: 48.1
click at [281, 26] on div "[PHONE_NUMBER] No results" at bounding box center [442, 23] width 322 height 23
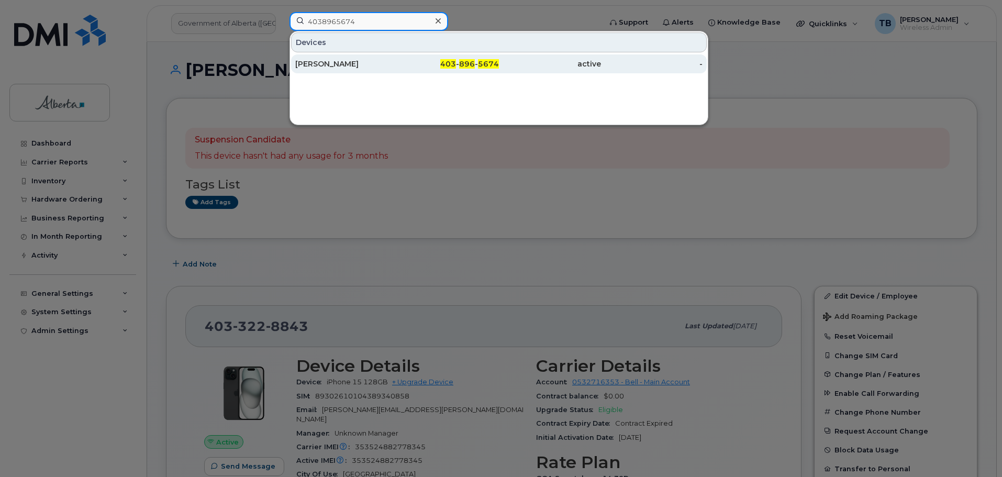
type input "4038965674"
click at [325, 63] on div "[PERSON_NAME]" at bounding box center [346, 64] width 102 height 10
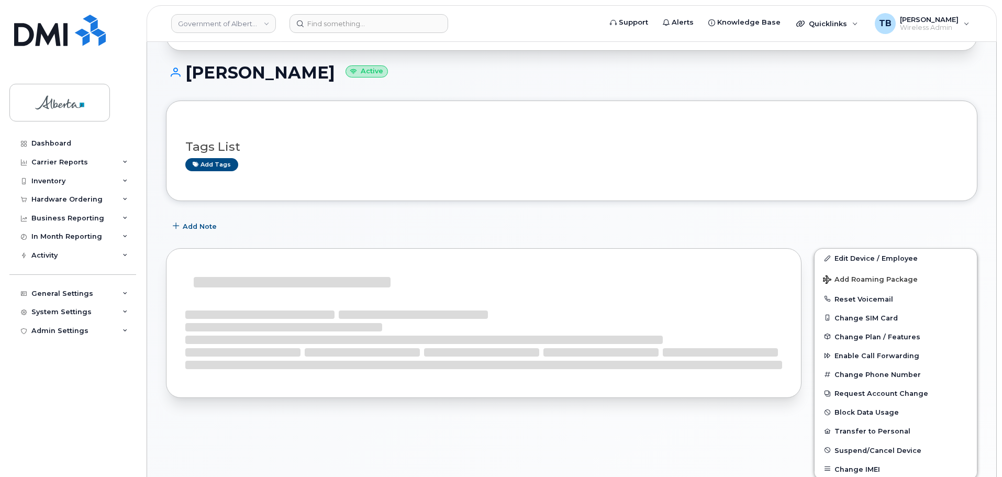
scroll to position [157, 0]
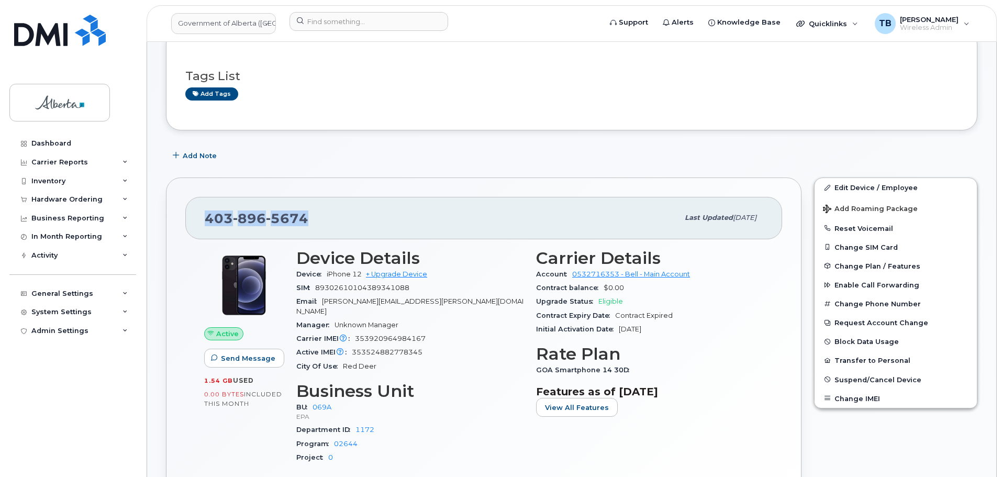
drag, startPoint x: 313, startPoint y: 219, endPoint x: 200, endPoint y: 221, distance: 113.1
click at [200, 221] on div "[PHONE_NUMBER] Last updated [DATE]" at bounding box center [483, 218] width 597 height 42
copy span "[PHONE_NUMBER]"
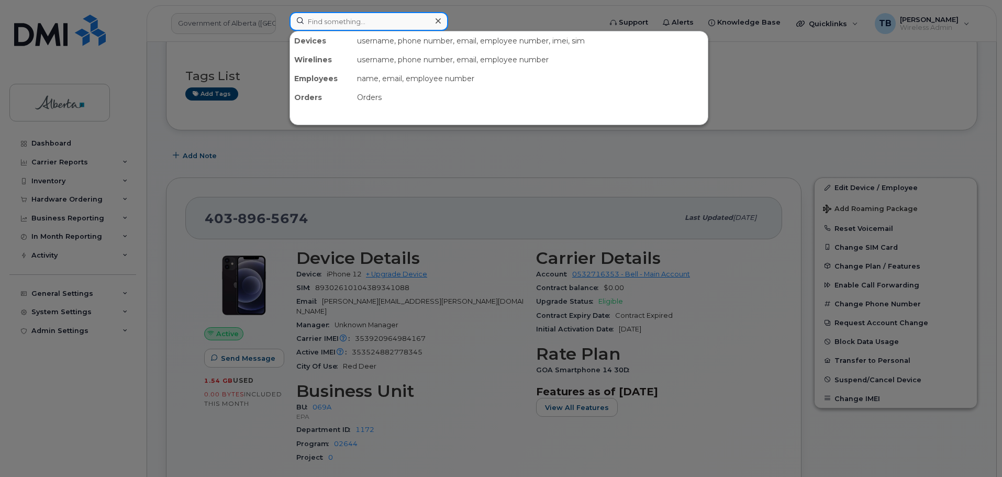
click at [297, 26] on input at bounding box center [369, 21] width 159 height 19
paste input "7802932449"
type input "7802932449"
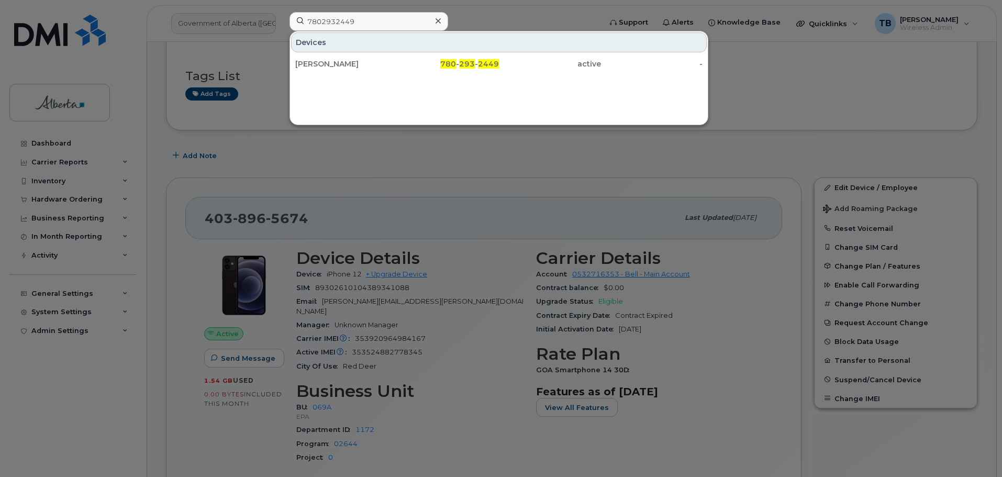
drag, startPoint x: 330, startPoint y: 58, endPoint x: 354, endPoint y: 118, distance: 64.7
click at [397, 58] on div "[PERSON_NAME]" at bounding box center [448, 63] width 102 height 19
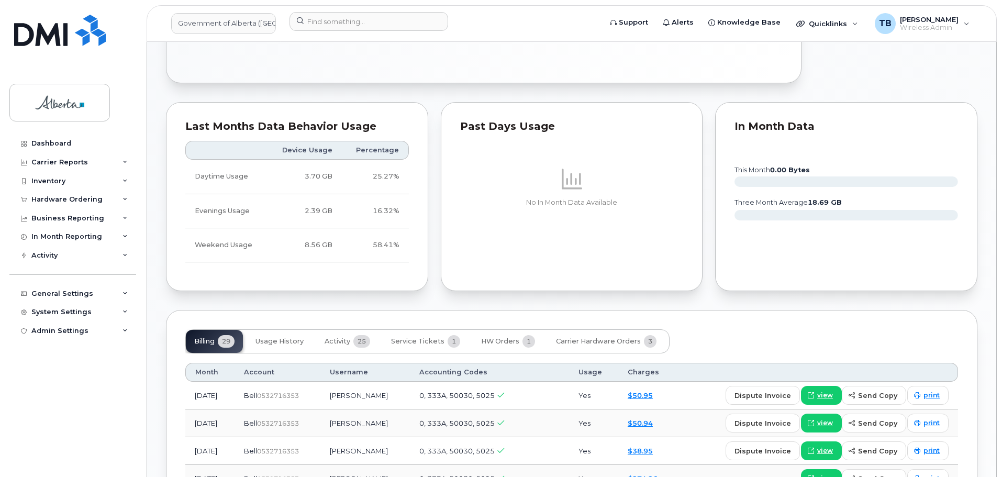
scroll to position [628, 0]
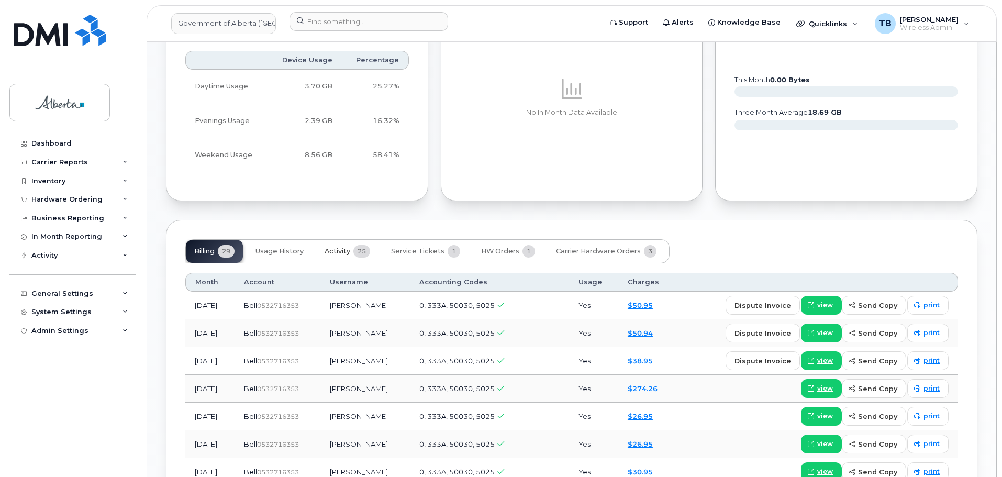
click at [334, 247] on span "Activity" at bounding box center [338, 251] width 26 height 8
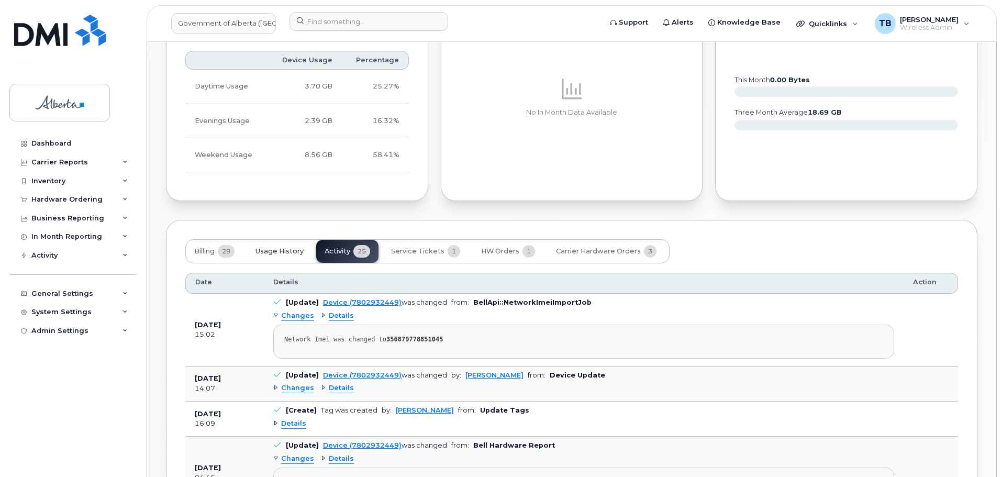
click at [272, 247] on span "Usage History" at bounding box center [280, 251] width 48 height 8
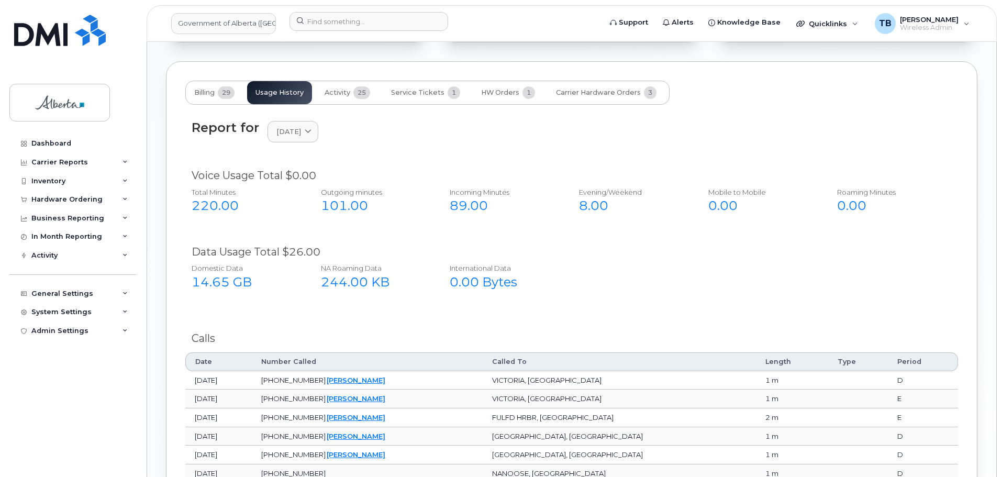
scroll to position [785, 0]
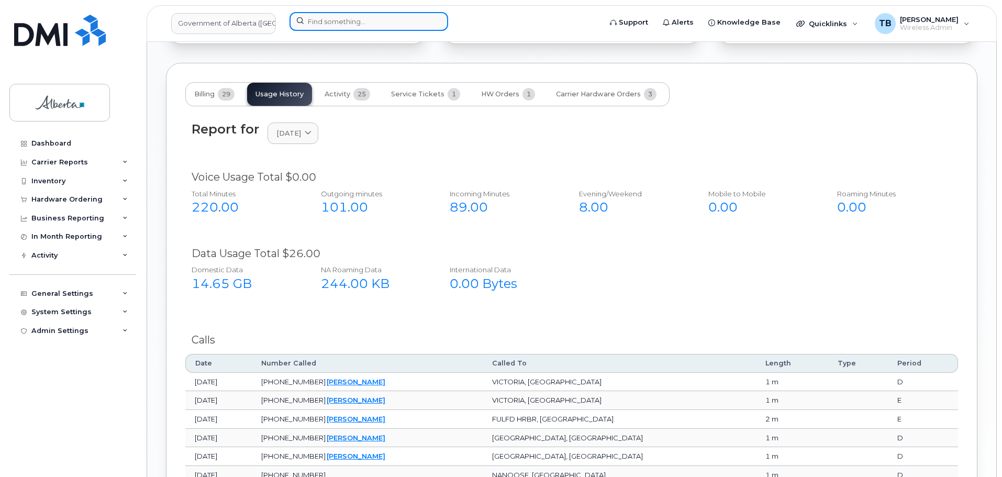
click at [308, 20] on input at bounding box center [369, 21] width 159 height 19
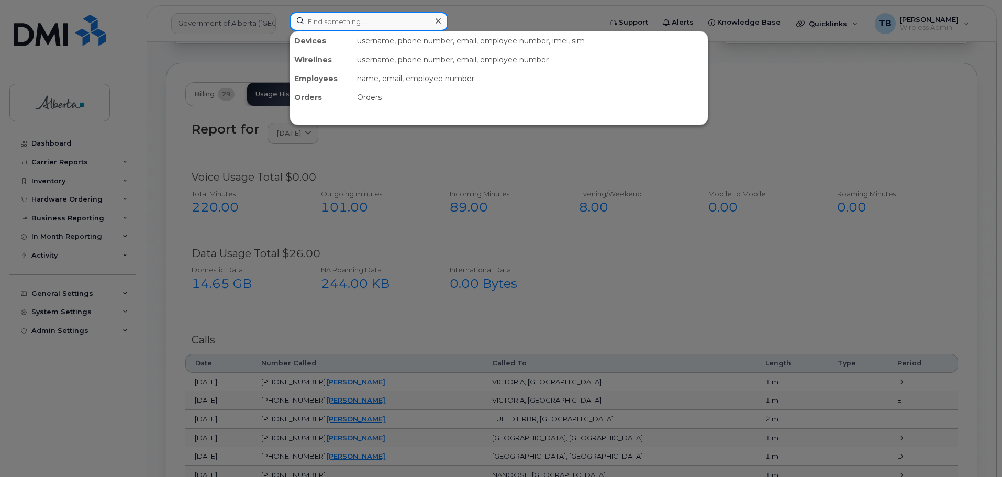
paste input "7802397198"
type input "7802397198"
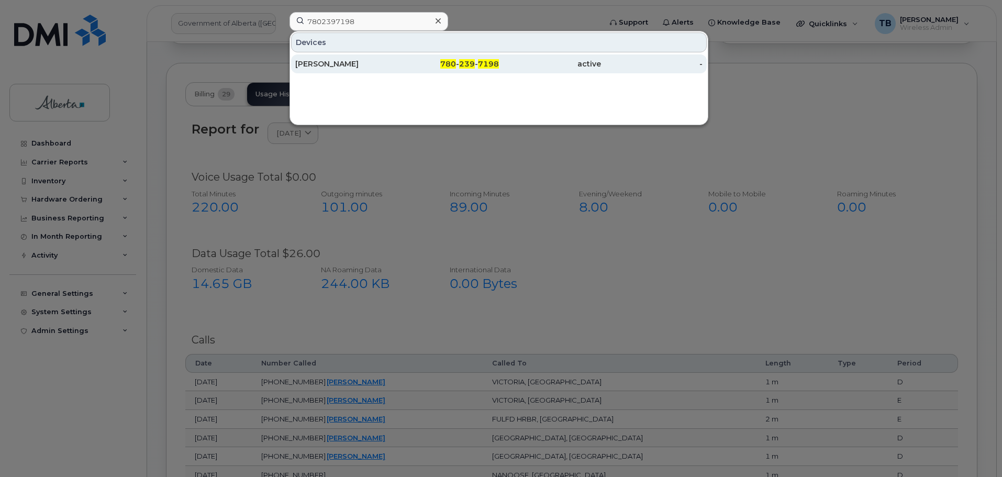
drag, startPoint x: 320, startPoint y: 64, endPoint x: 331, endPoint y: 67, distance: 11.3
click at [331, 65] on div "Jody-Ann Scarlett" at bounding box center [346, 64] width 102 height 10
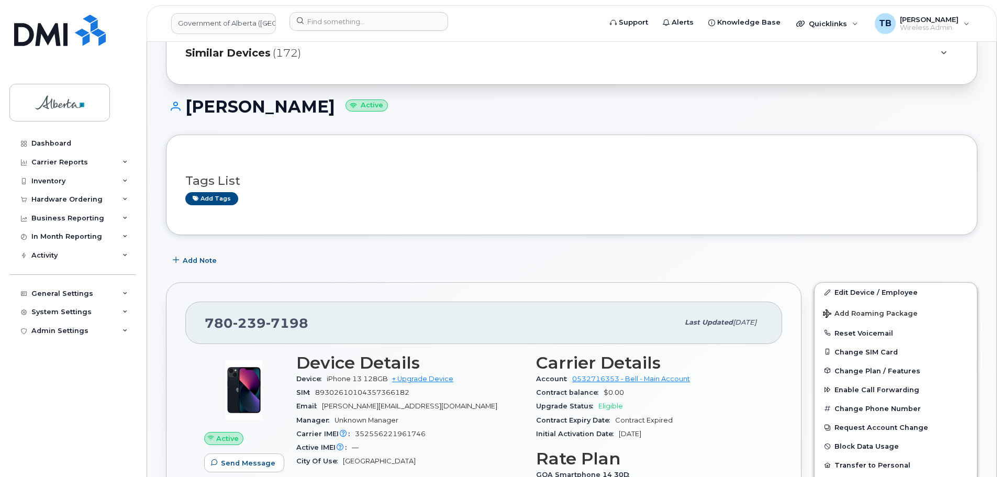
scroll to position [157, 0]
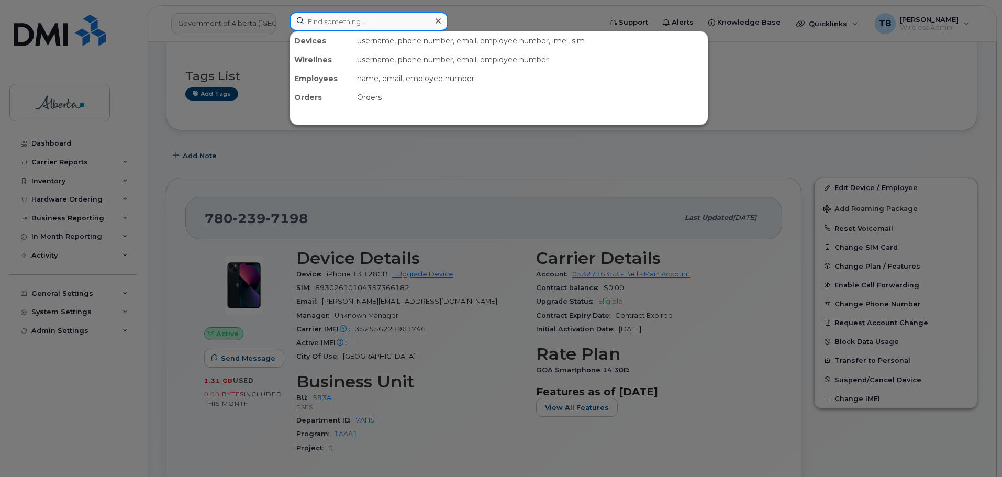
click at [310, 19] on input at bounding box center [369, 21] width 159 height 19
paste input "7808688297"
type input "7808688297"
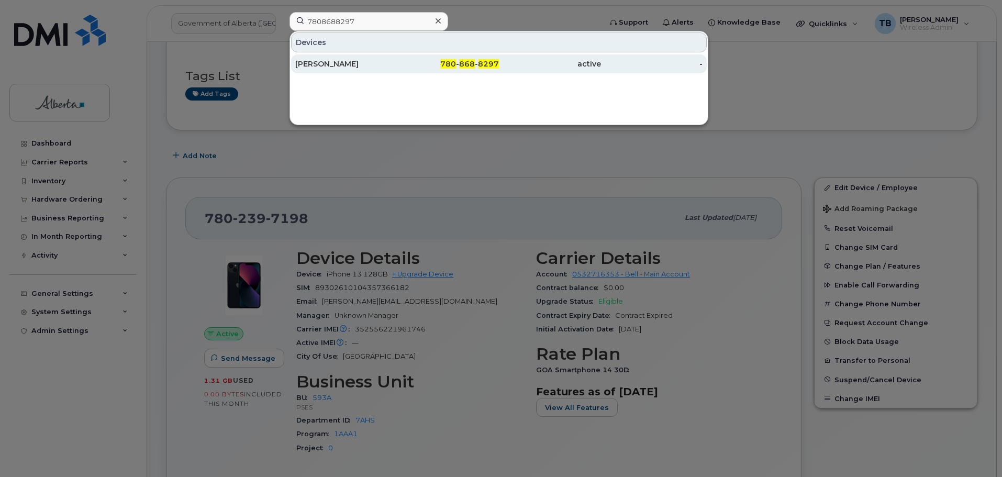
click at [314, 62] on div "Linda Spicer" at bounding box center [346, 64] width 102 height 10
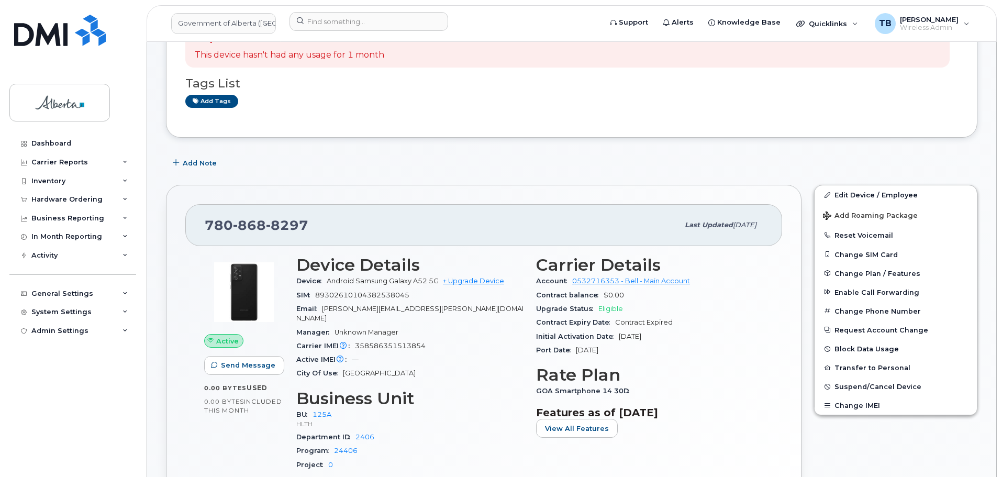
scroll to position [105, 0]
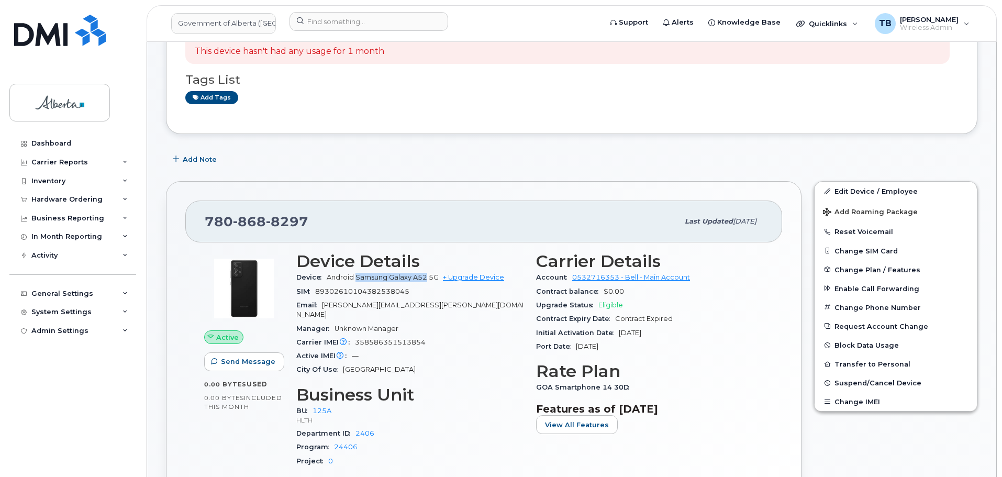
drag, startPoint x: 357, startPoint y: 278, endPoint x: 427, endPoint y: 277, distance: 70.2
click at [427, 277] on span "Android Samsung Galaxy A52 5G" at bounding box center [383, 277] width 112 height 8
copy span "Samsung Galaxy A52"
click at [394, 338] on span "358586351513854" at bounding box center [390, 342] width 71 height 8
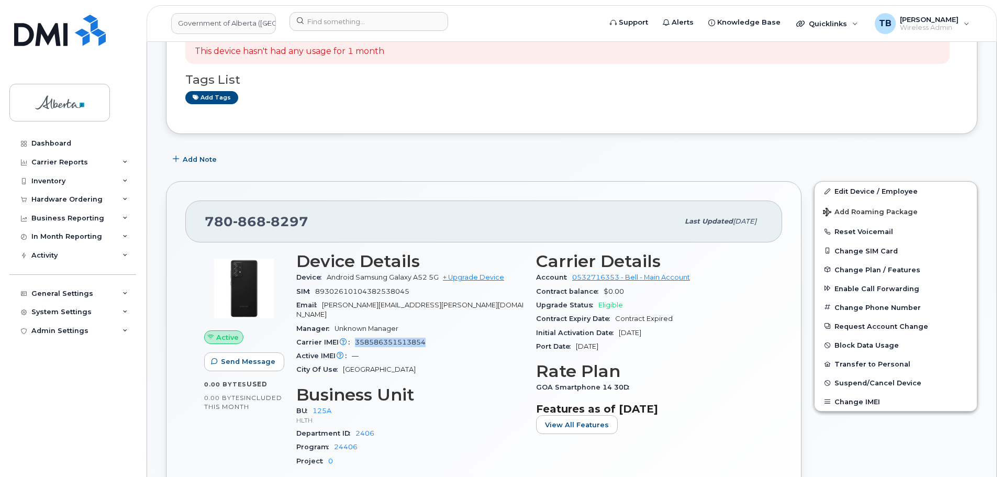
copy span "358586351513854"
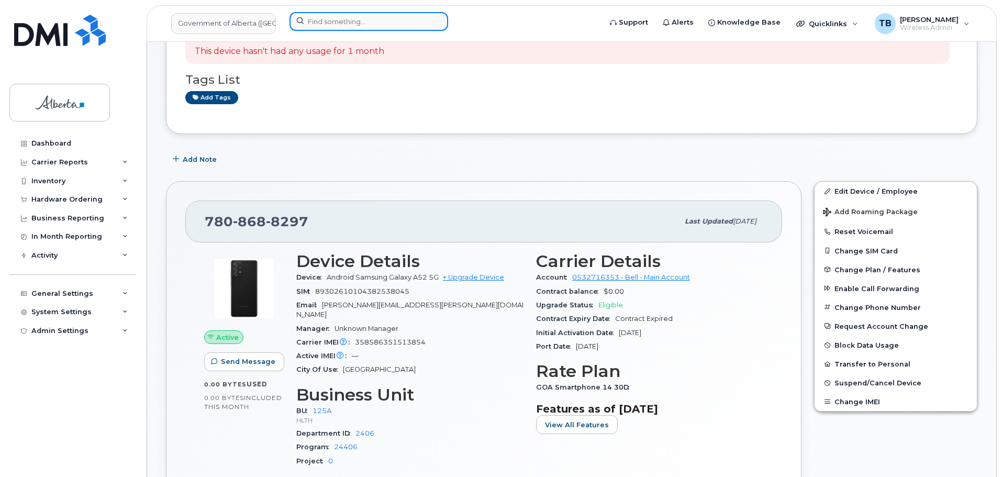
click at [353, 23] on input at bounding box center [369, 21] width 159 height 19
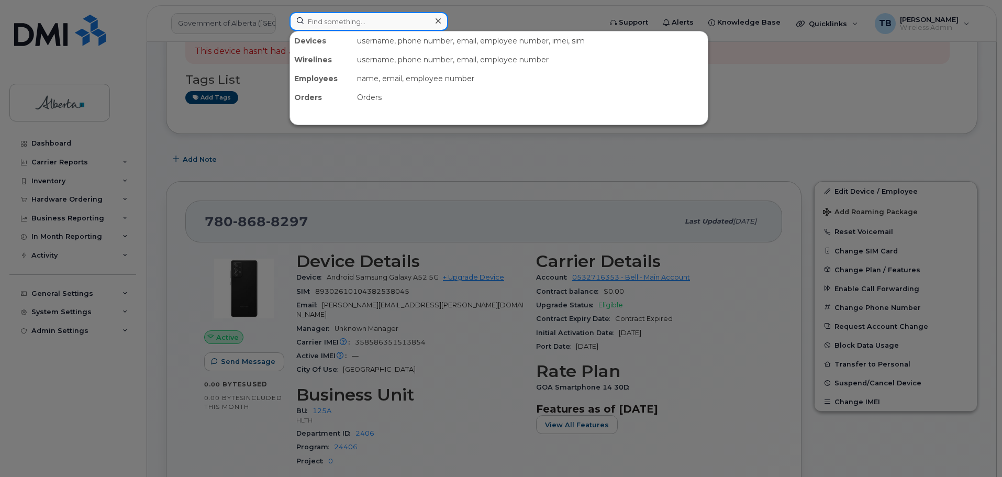
paste input "7808712111"
type input "7808712111"
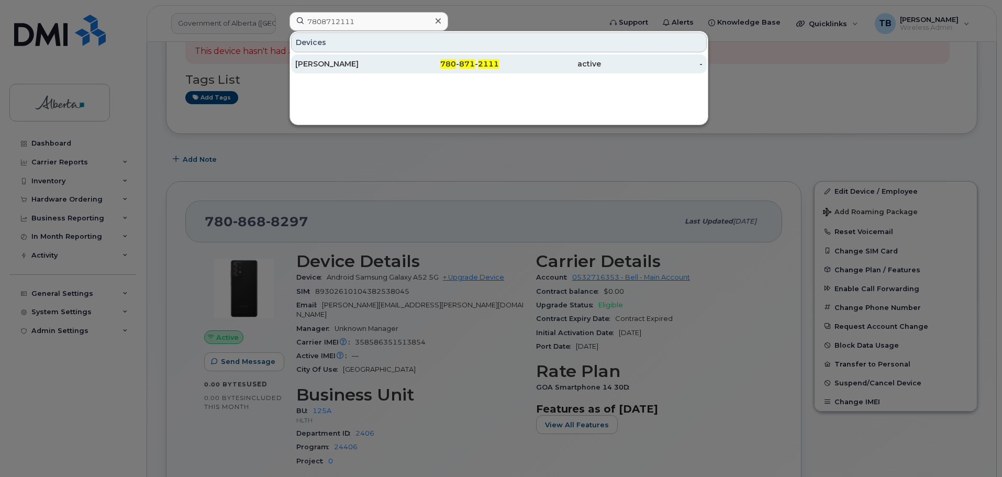
click at [343, 61] on div "[PERSON_NAME]" at bounding box center [346, 64] width 102 height 10
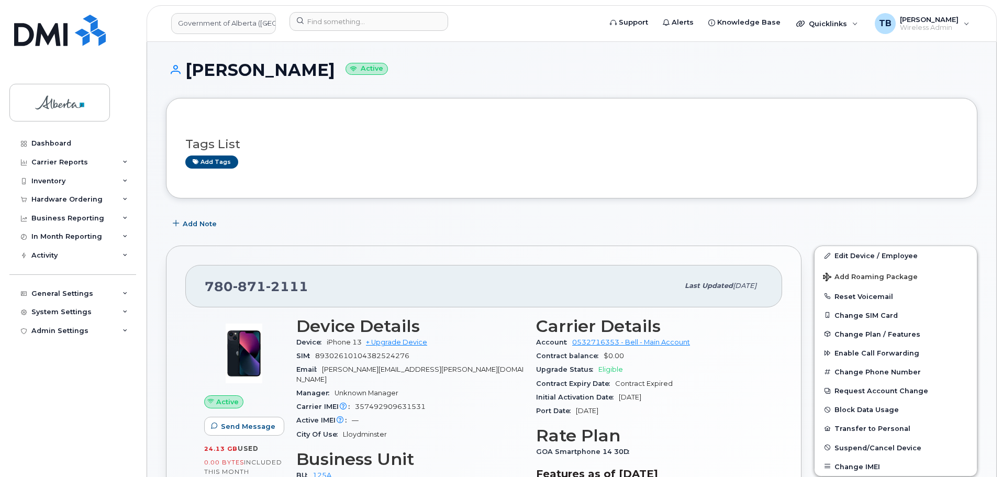
click at [378, 403] on span "357492909631531" at bounding box center [390, 407] width 71 height 8
copy span "357492909631531"
